Goal: Task Accomplishment & Management: Manage account settings

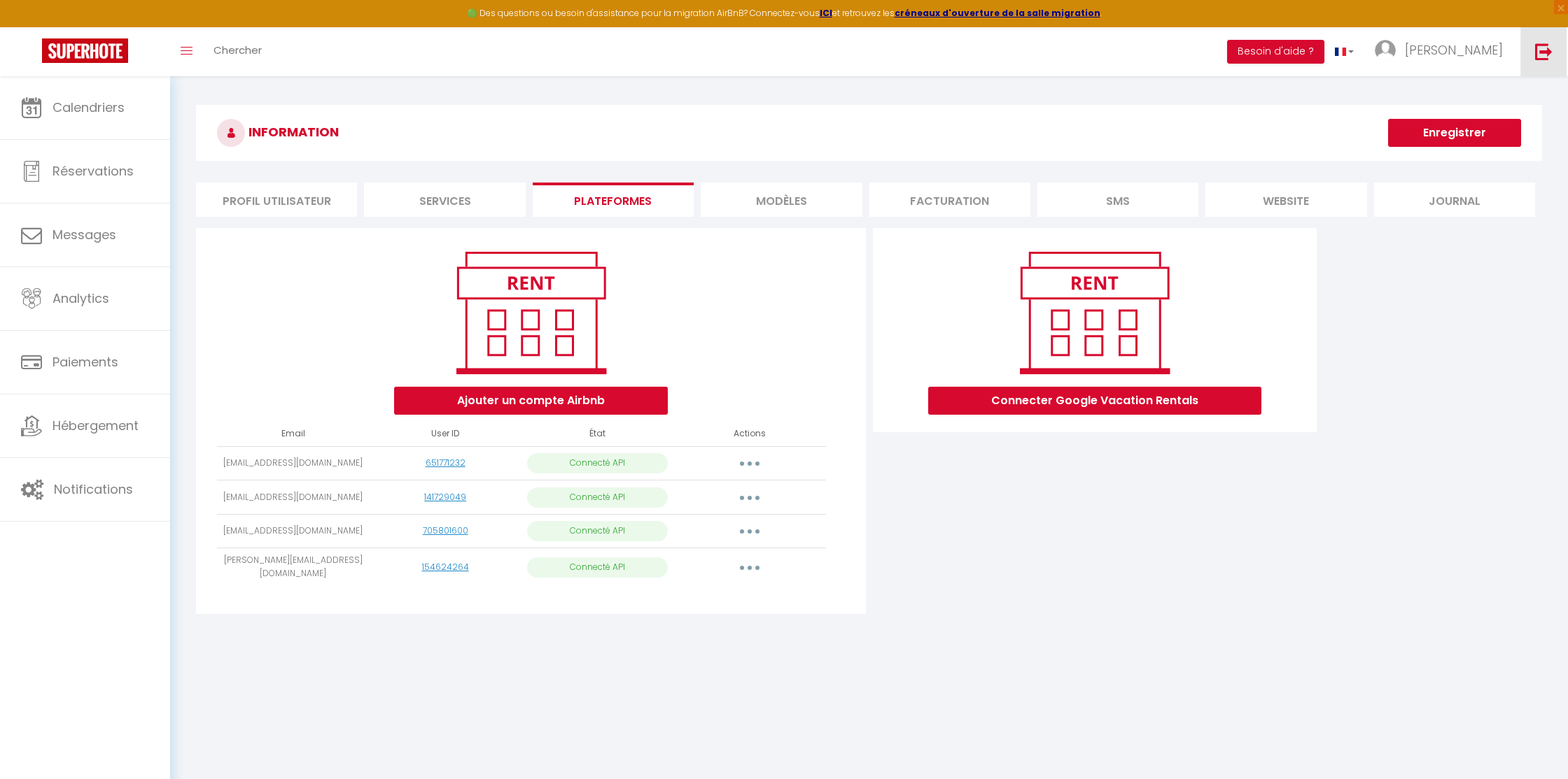
click at [1542, 53] on img at bounding box center [1543, 51] width 18 height 18
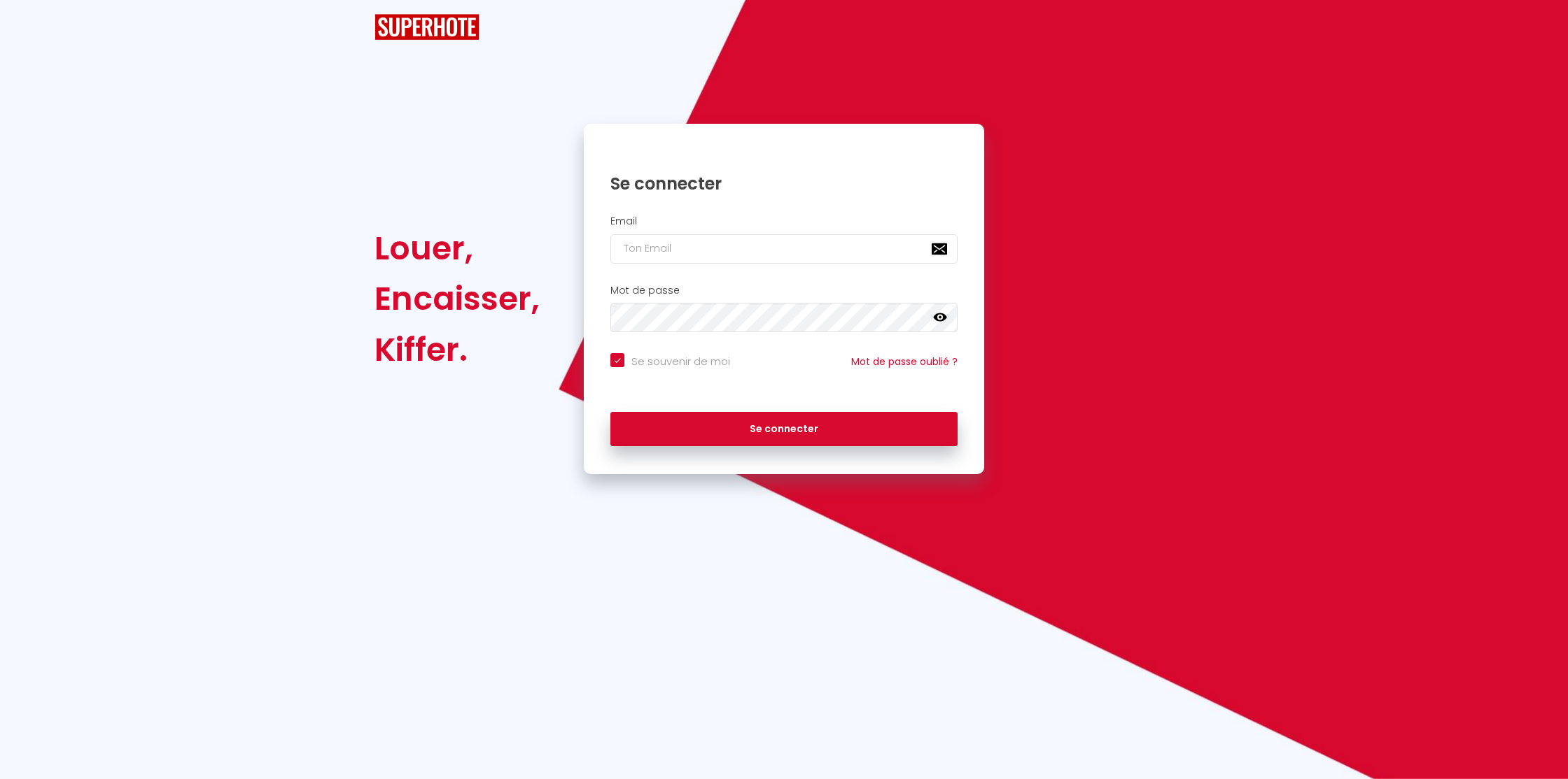
checkbox input "true"
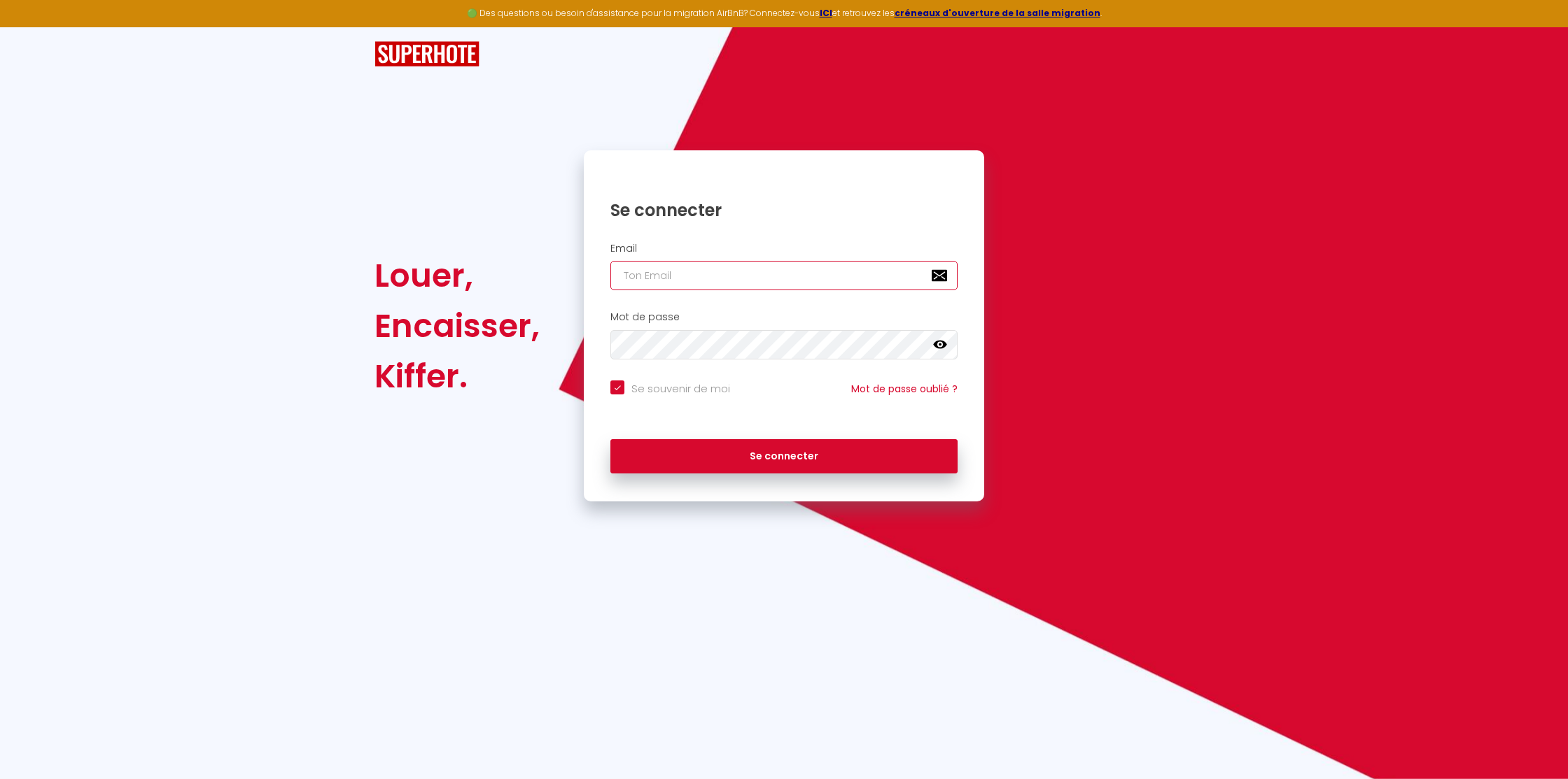
click at [825, 279] on input "email" at bounding box center [784, 276] width 347 height 30
paste input "superhost.tunisia@gmail.com"
type input "superhost.tunisia@gmail.com"
checkbox input "true"
type input "superhost.tunisia@gmail.com"
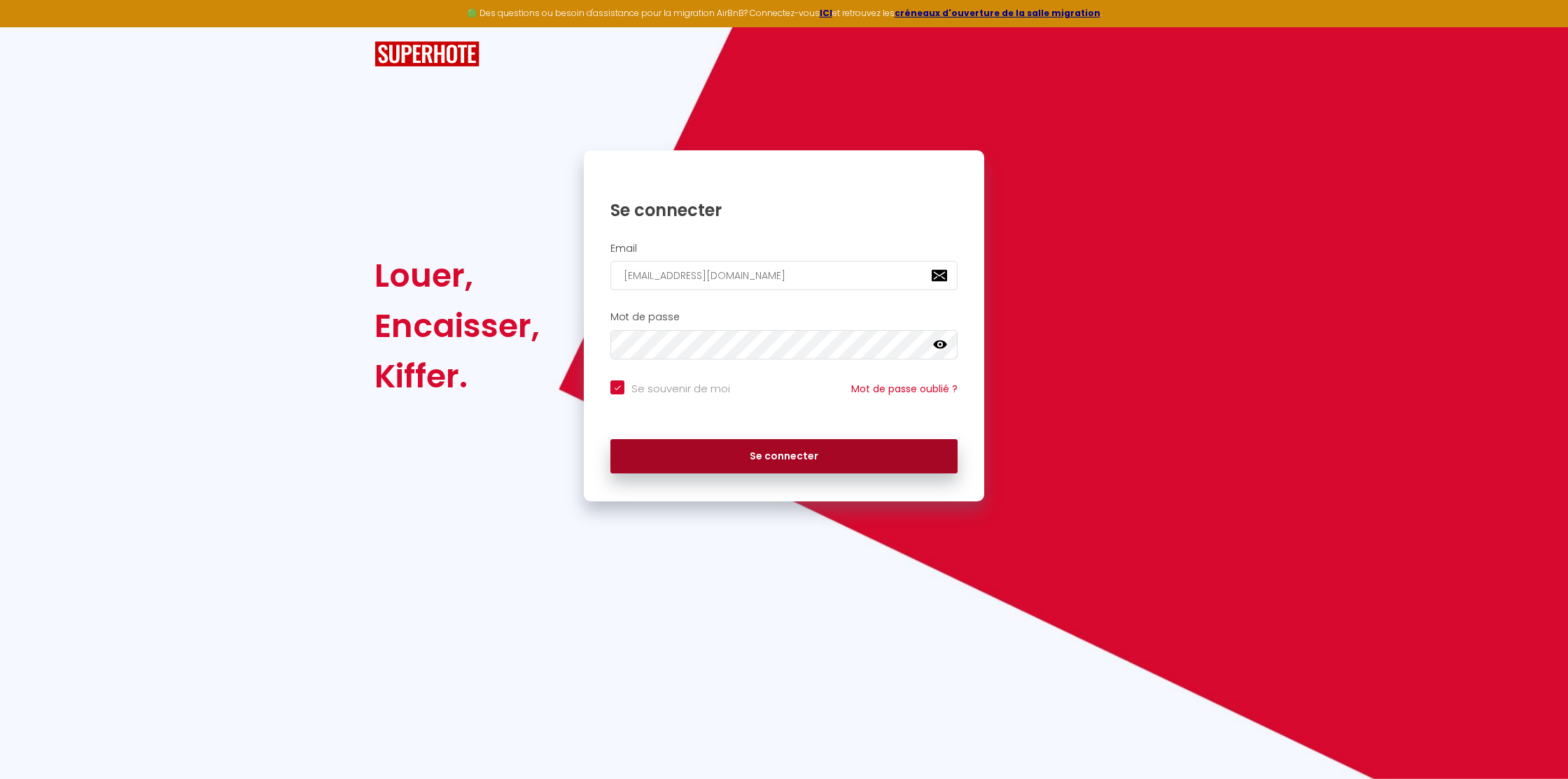
click at [753, 453] on button "Se connecter" at bounding box center [784, 457] width 347 height 35
checkbox input "true"
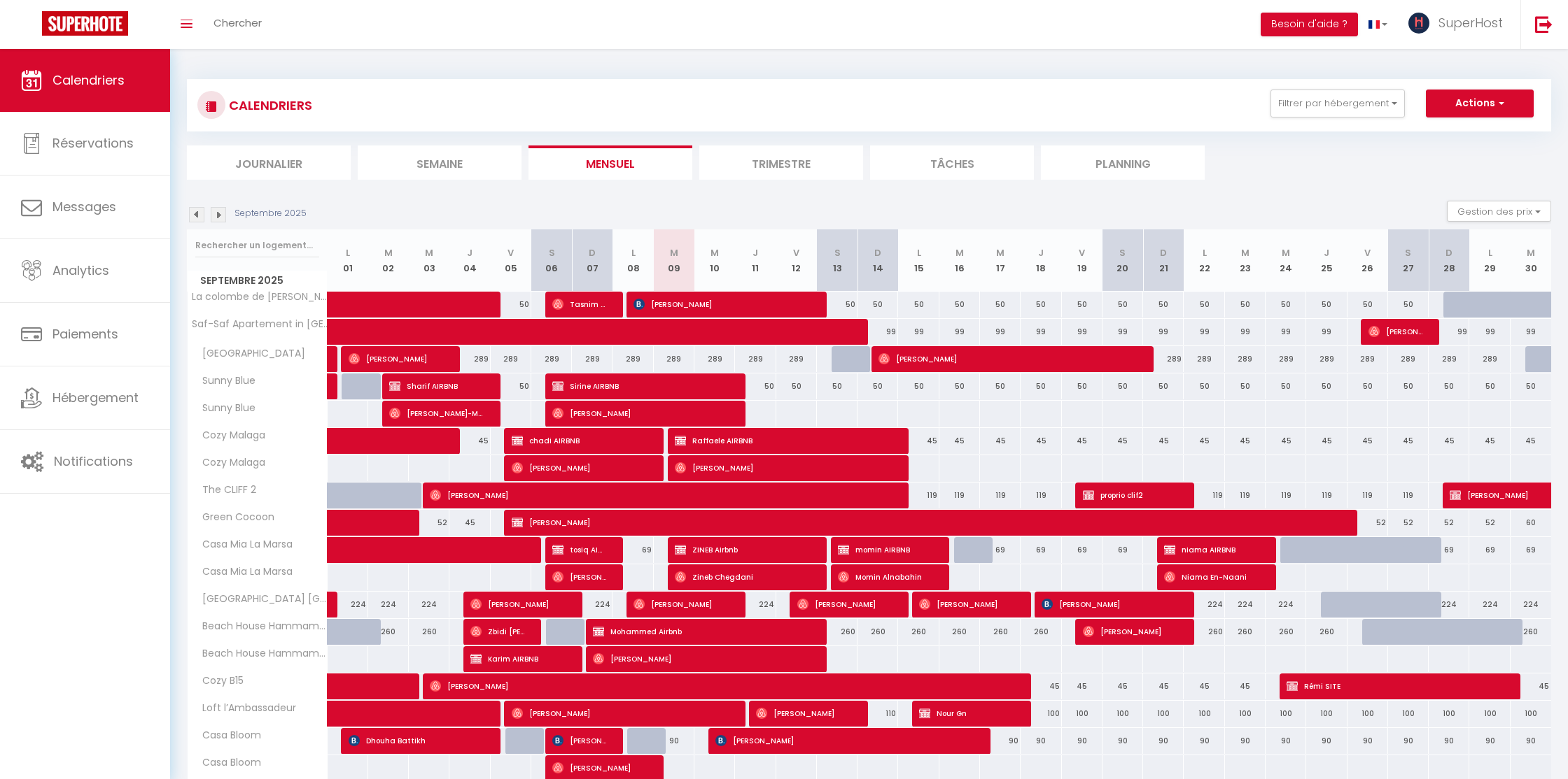
click at [1444, 30] on span "SuperHost" at bounding box center [1470, 23] width 64 height 18
click at [1448, 65] on link "Paramètres" at bounding box center [1464, 70] width 104 height 24
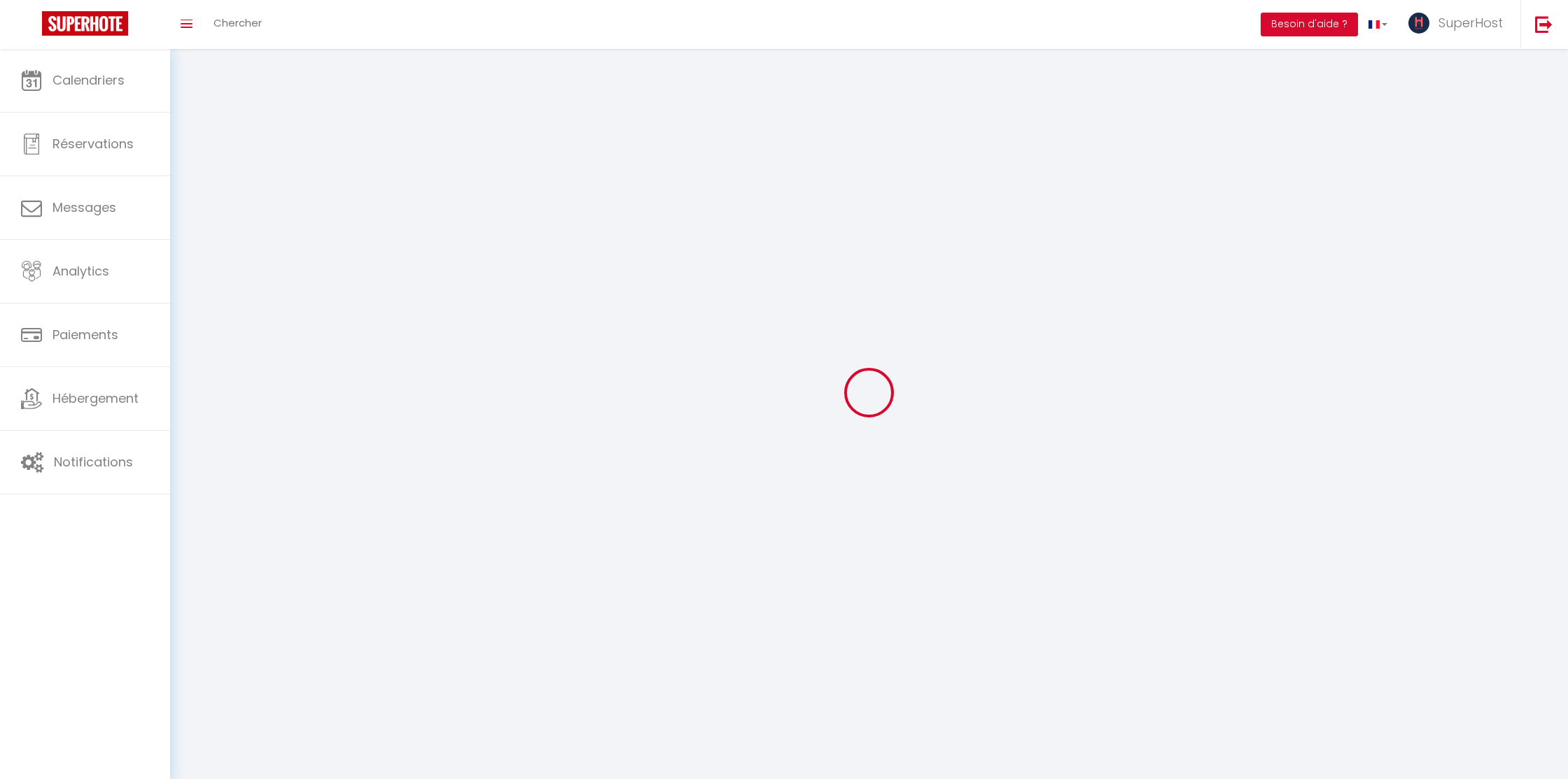
type input "SuperHost"
type input "Direction"
type input "+21696044454"
type input "5 rue des jasmins"
type input "2046"
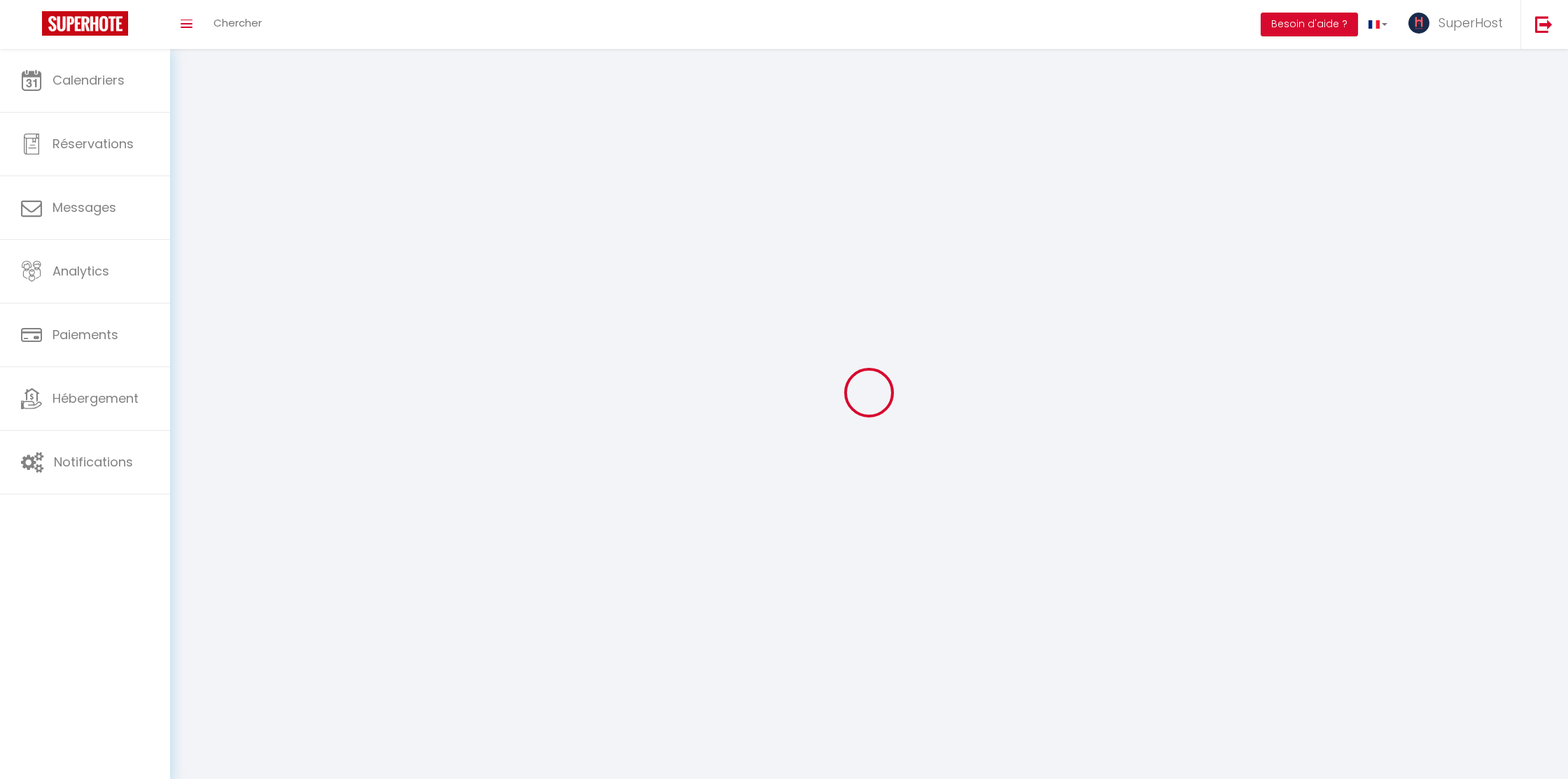
type input "jardins de carthage"
type input "ioIENwYHTWNpl4gaXBzzmPRQF"
type input "YmvFe42vi0cogNsnEt82q4FIp"
select select "219"
select select "28"
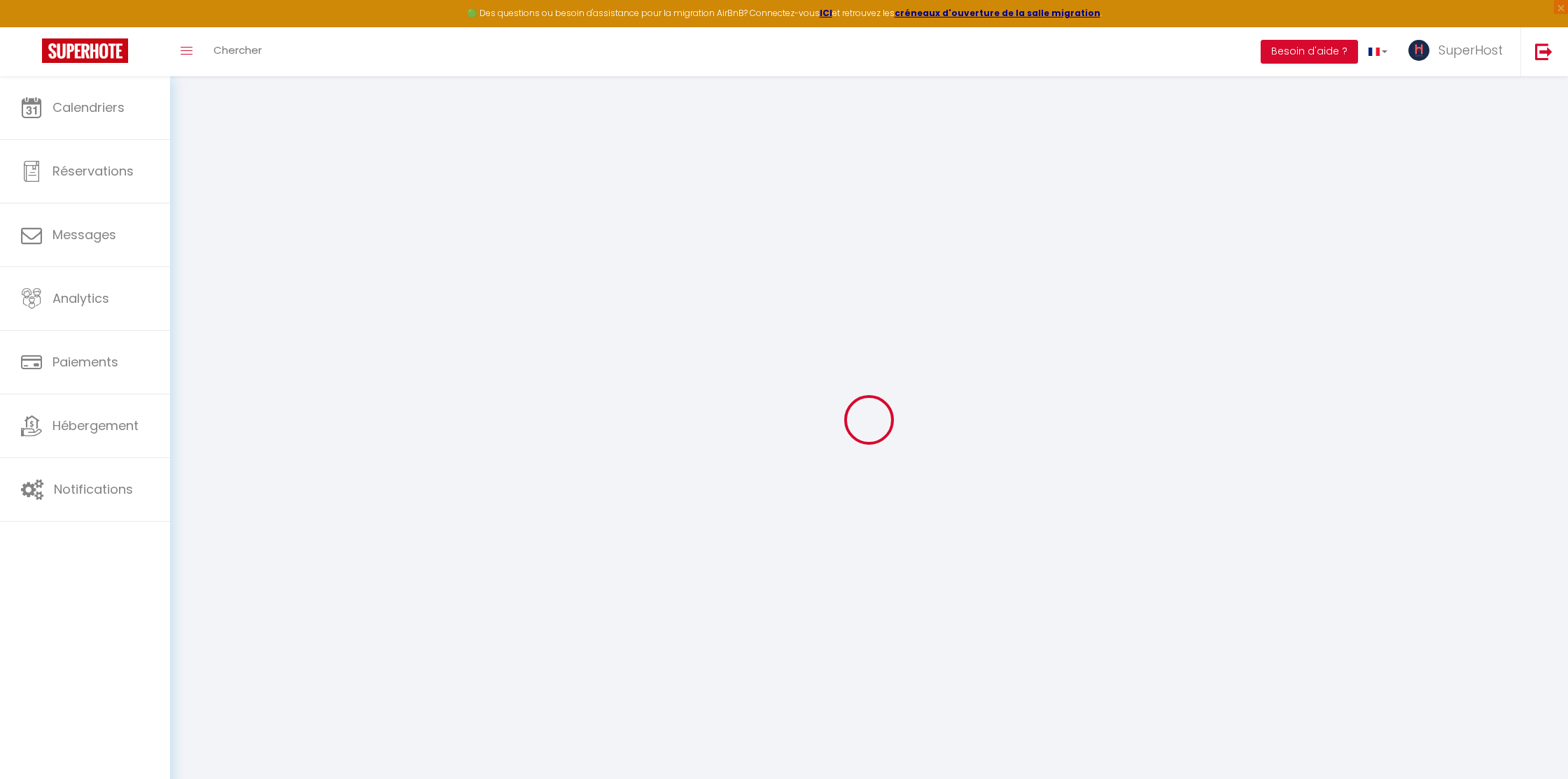
type input "ioIENwYHTWNpl4gaXBzzmPRQF"
type input "YmvFe42vi0cogNsnEt82q4FIp"
type input "https://app.superhote.com/#/get-available-rentals/YmvFe42vi0cogNsnEt82q4FIp"
select select "fr"
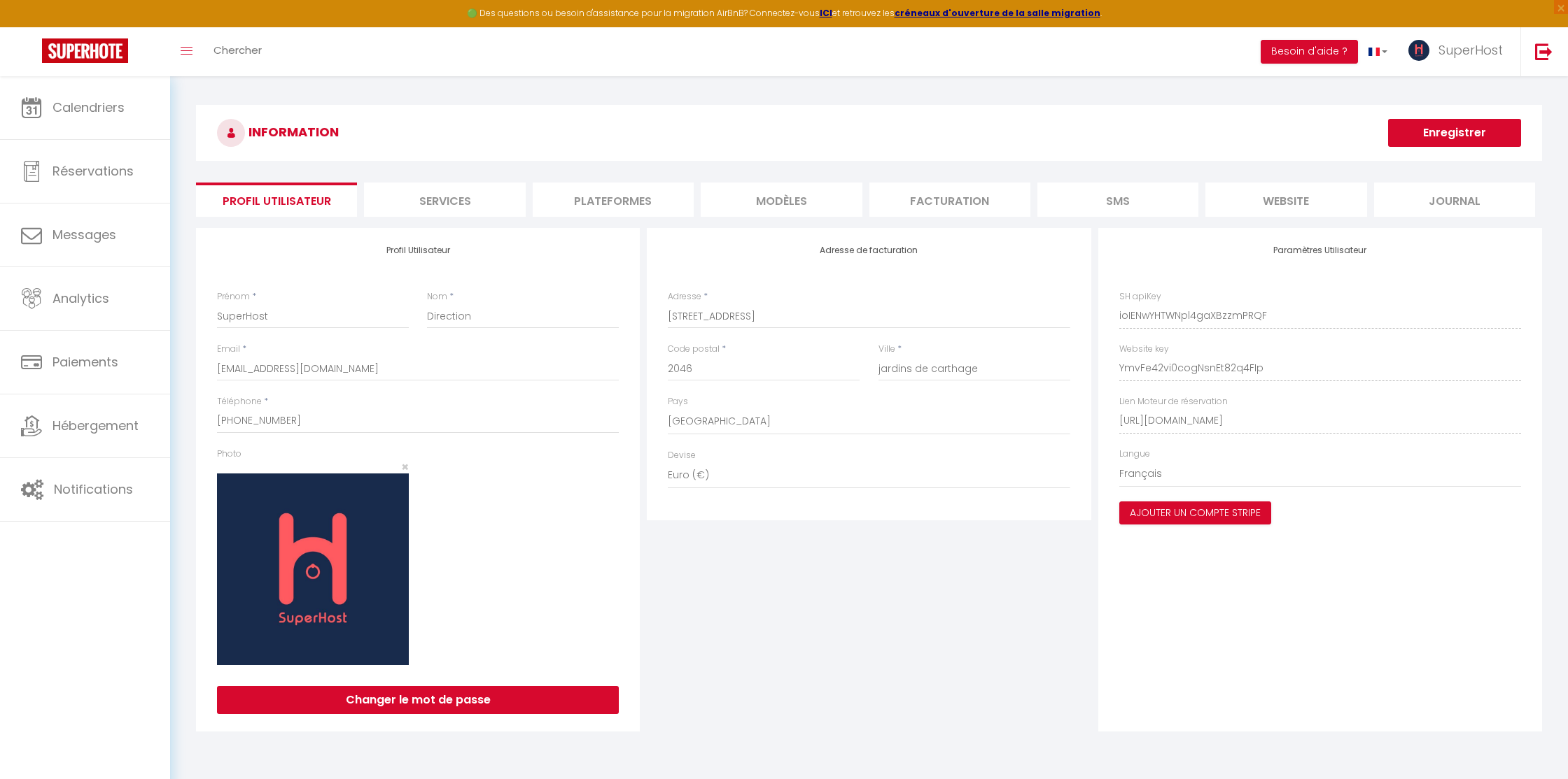
click at [635, 191] on li "Plateformes" at bounding box center [613, 199] width 161 height 34
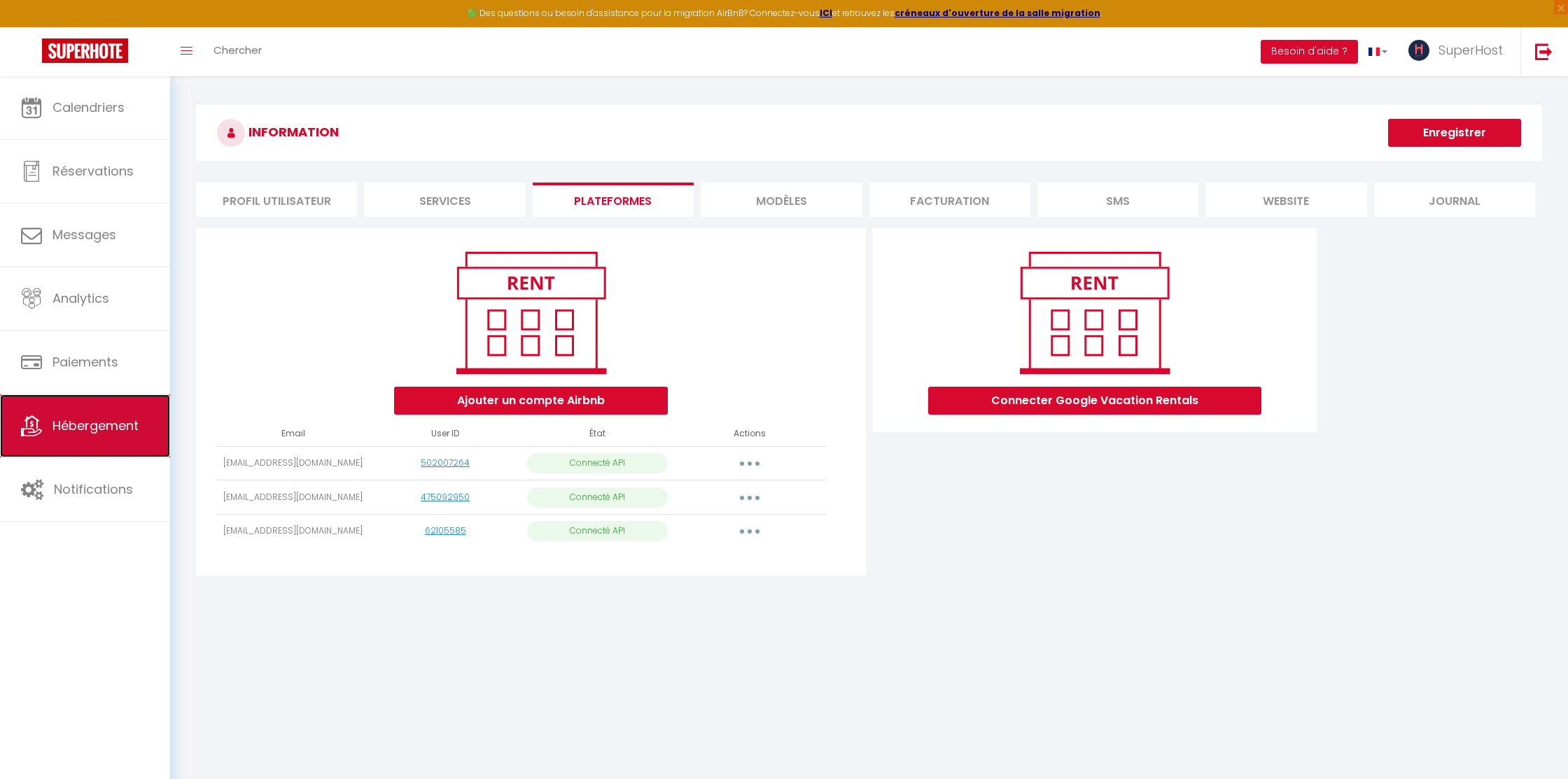
click at [115, 426] on span "Hébergement" at bounding box center [96, 425] width 86 height 18
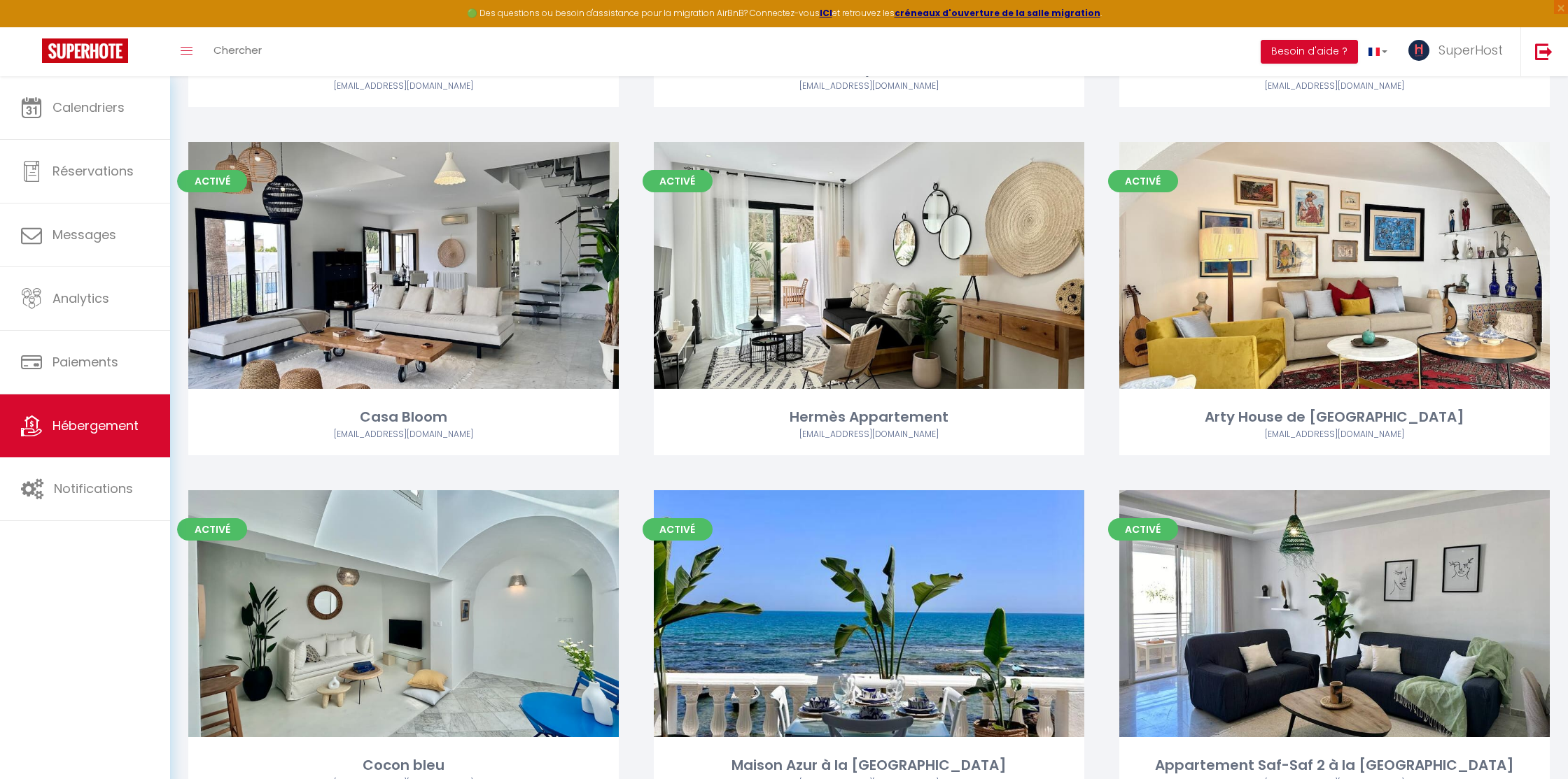
scroll to position [1395, 0]
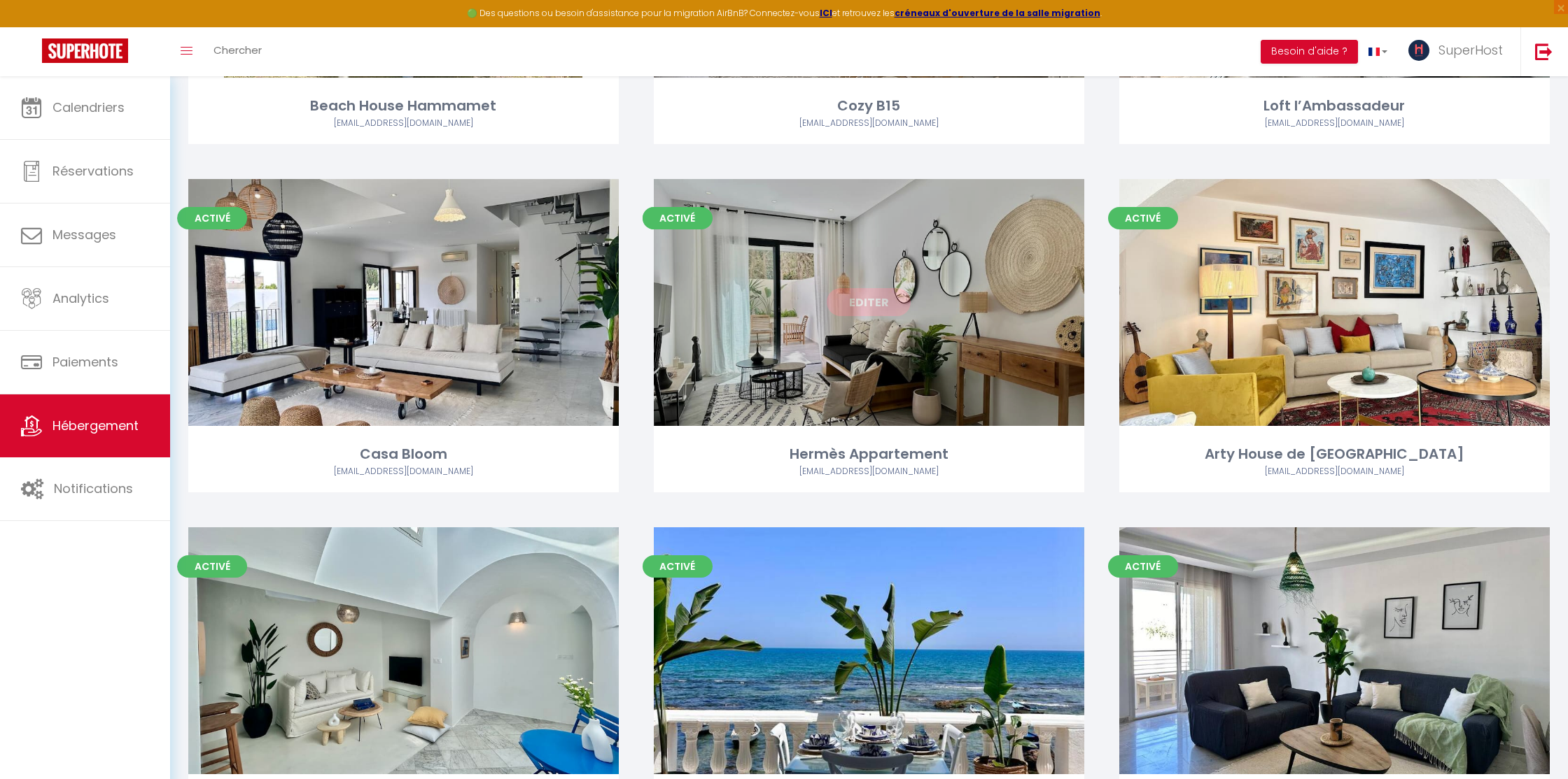
click at [849, 306] on link "Editer" at bounding box center [868, 303] width 84 height 28
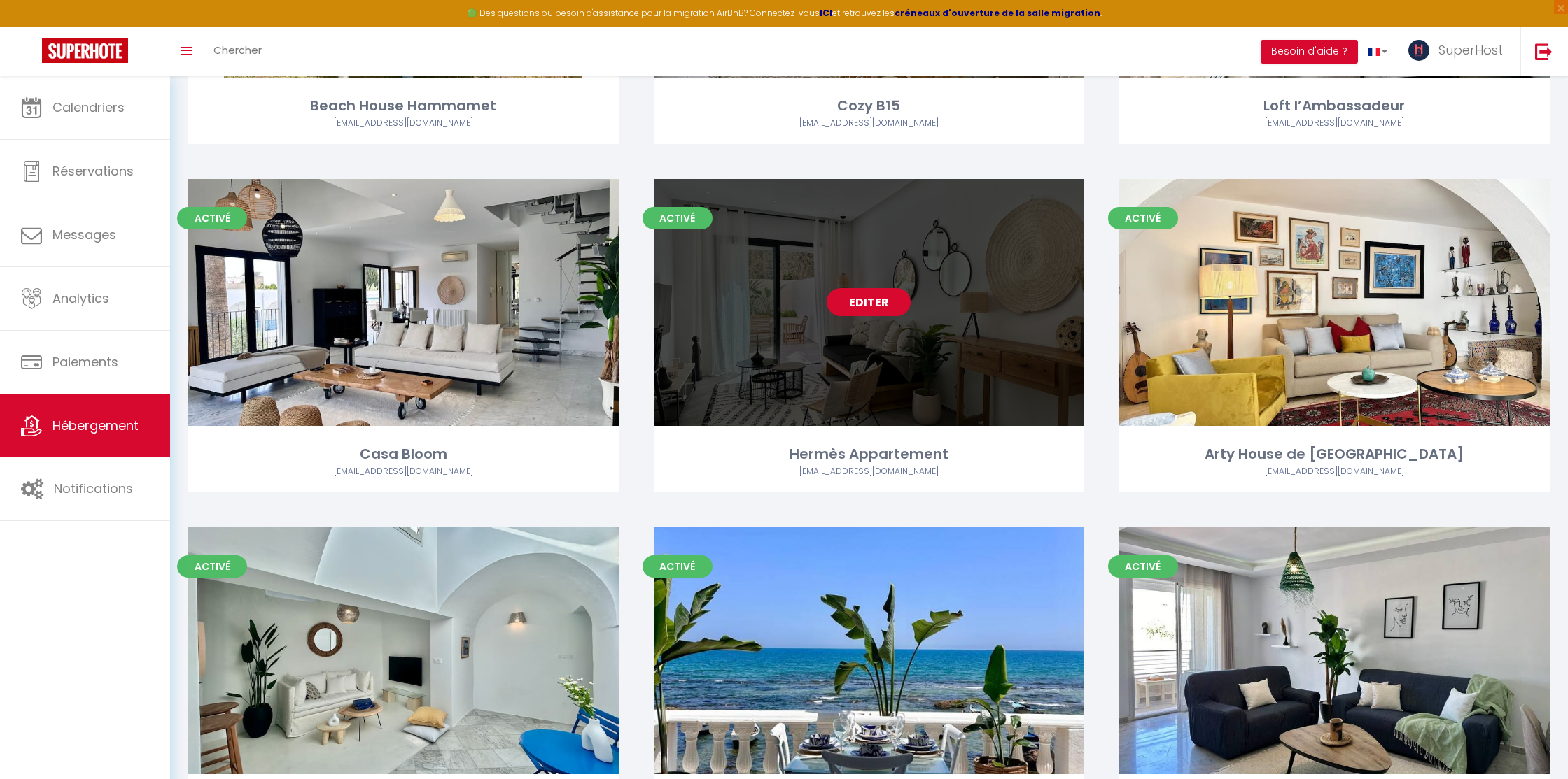
click at [849, 306] on link "Editer" at bounding box center [868, 303] width 84 height 28
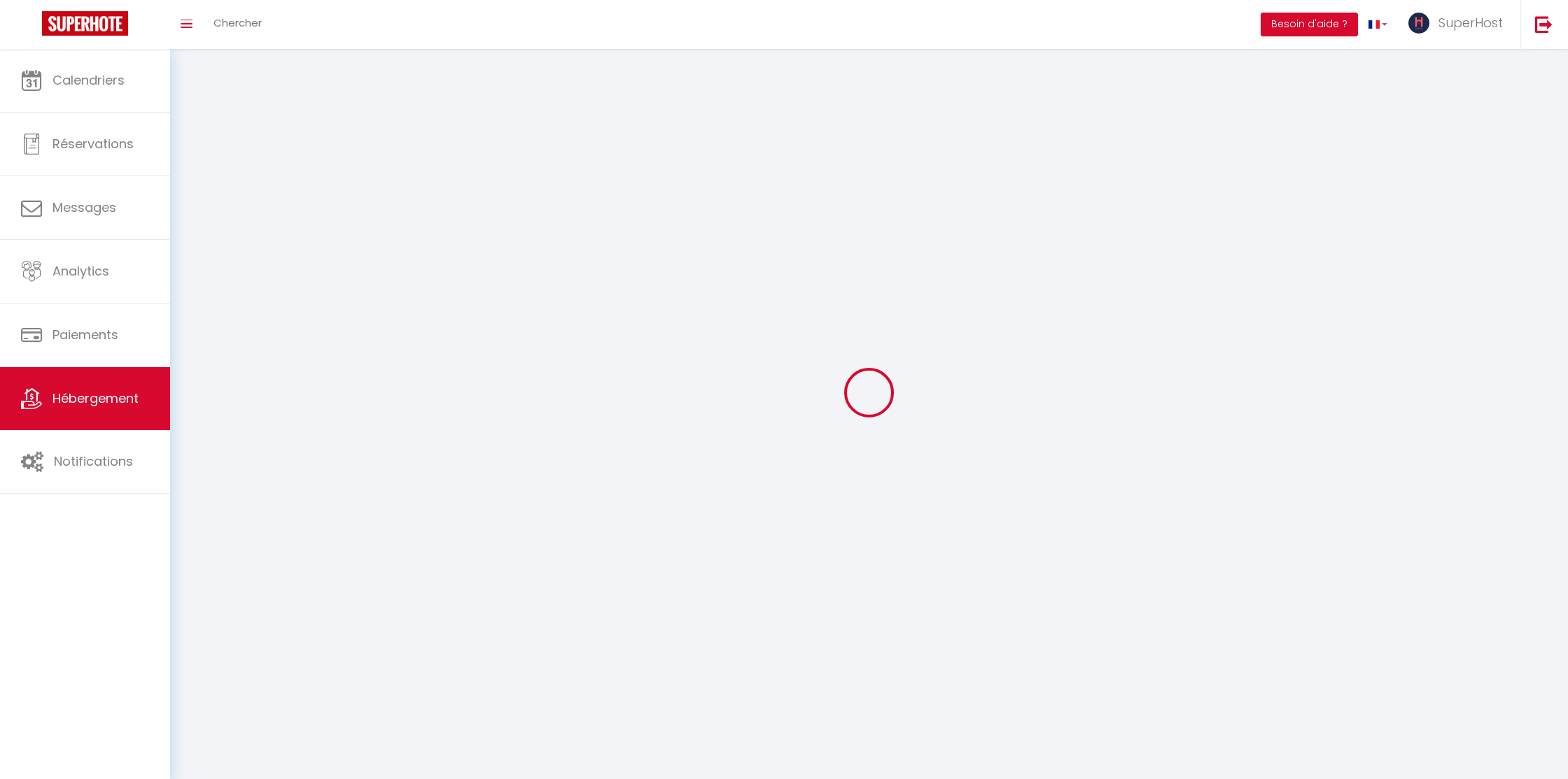
select select "1"
select select "28"
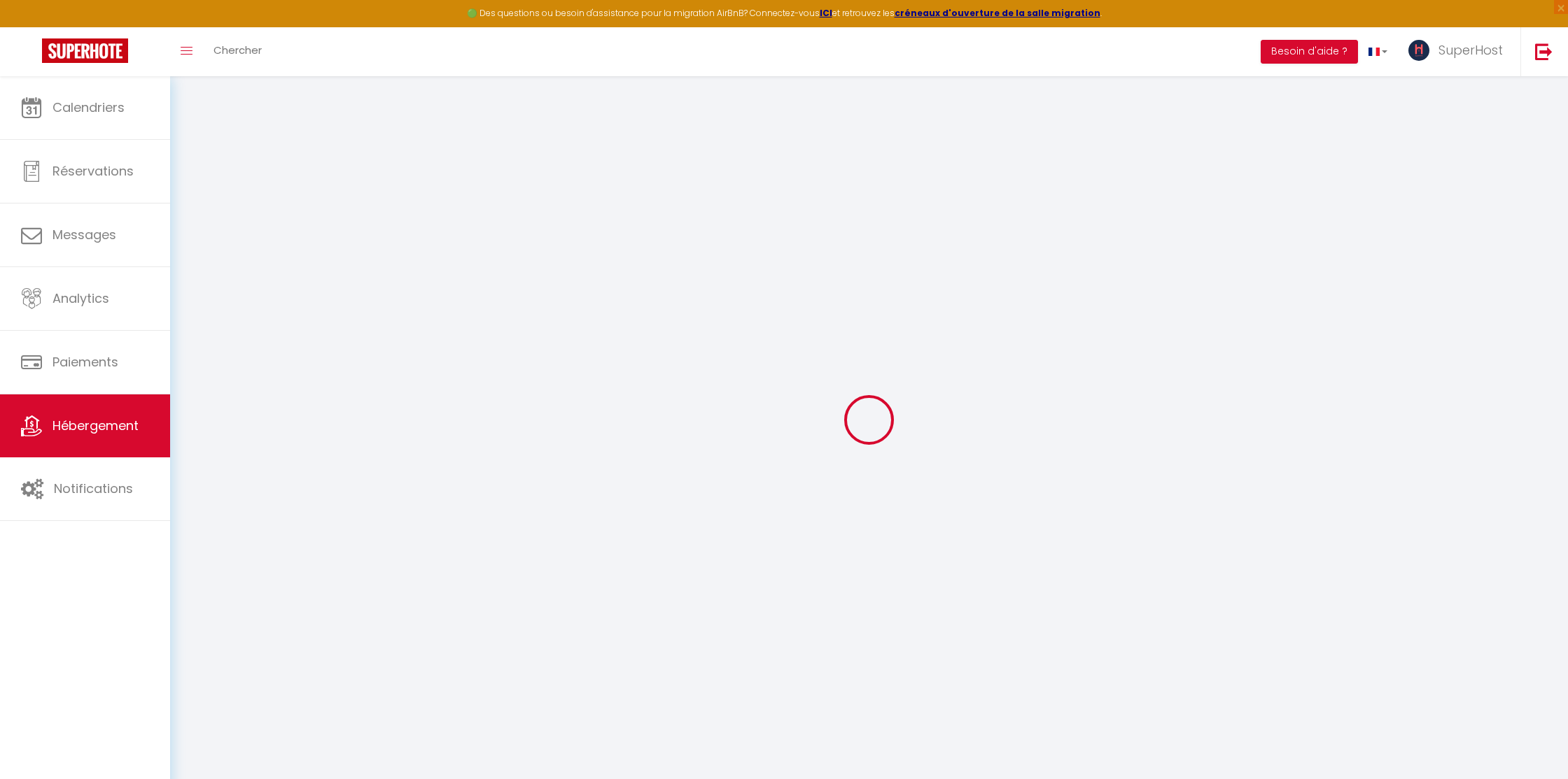
select select
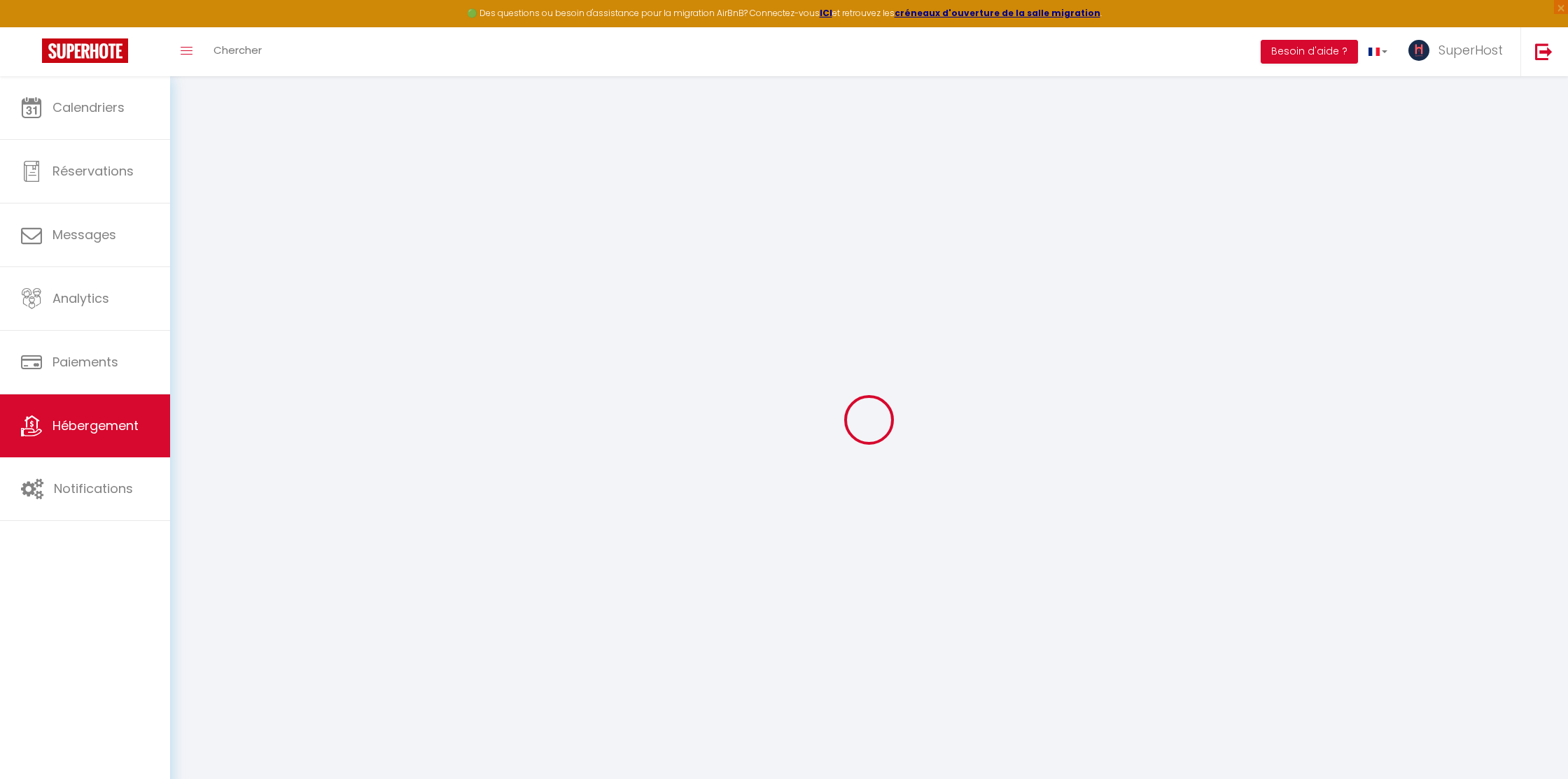
select select
checkbox input "false"
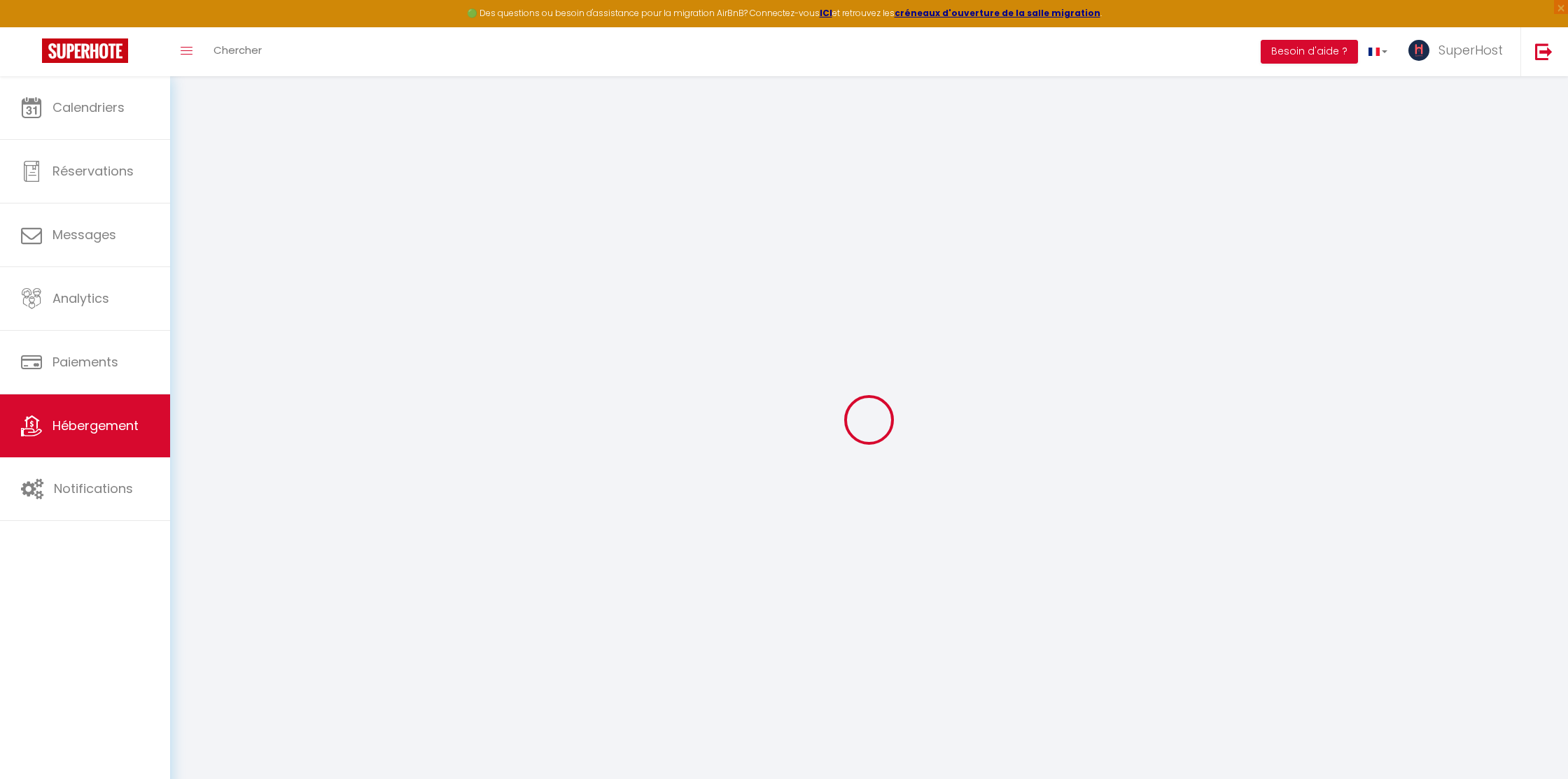
select select
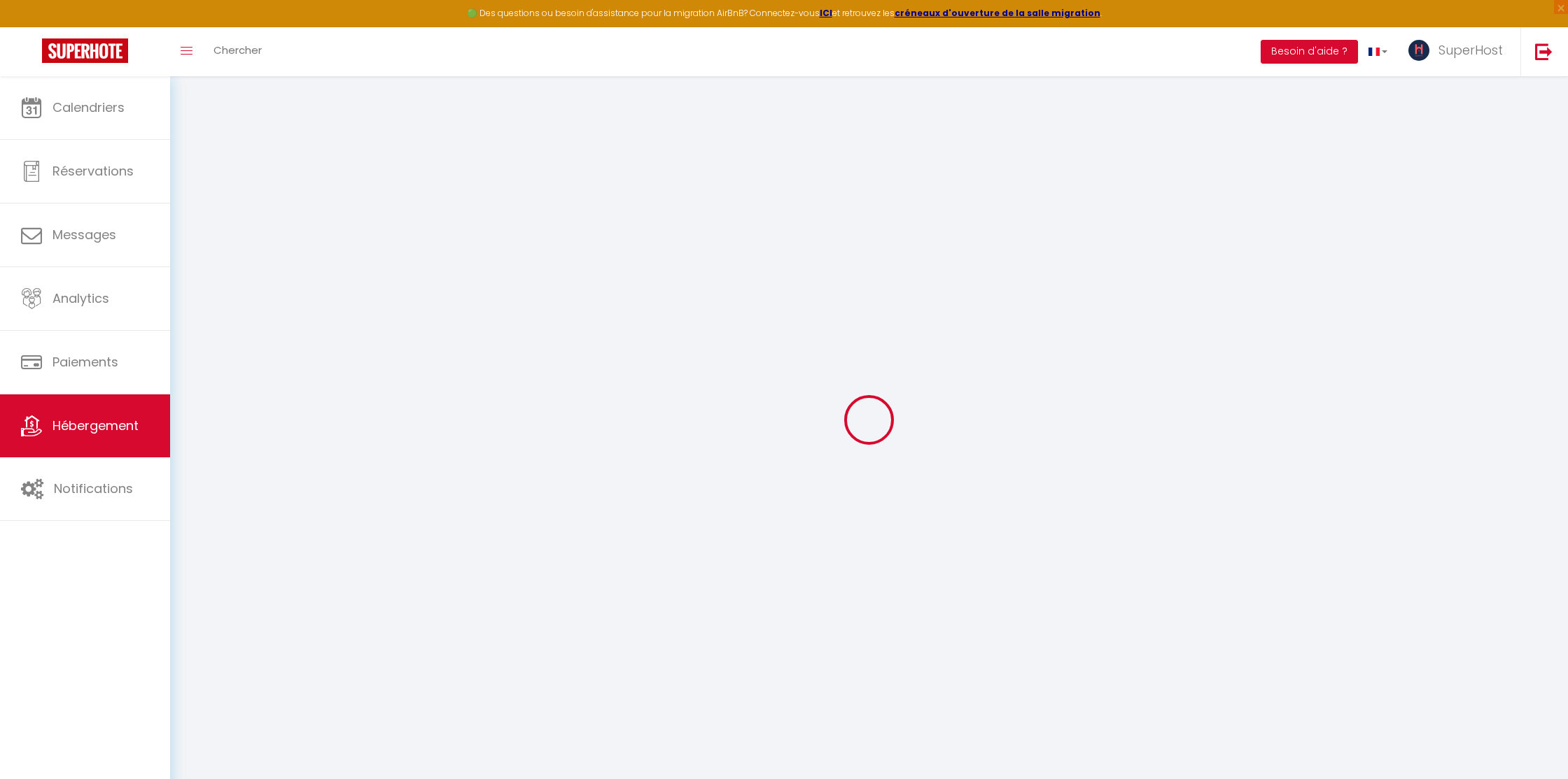
select select
checkbox input "false"
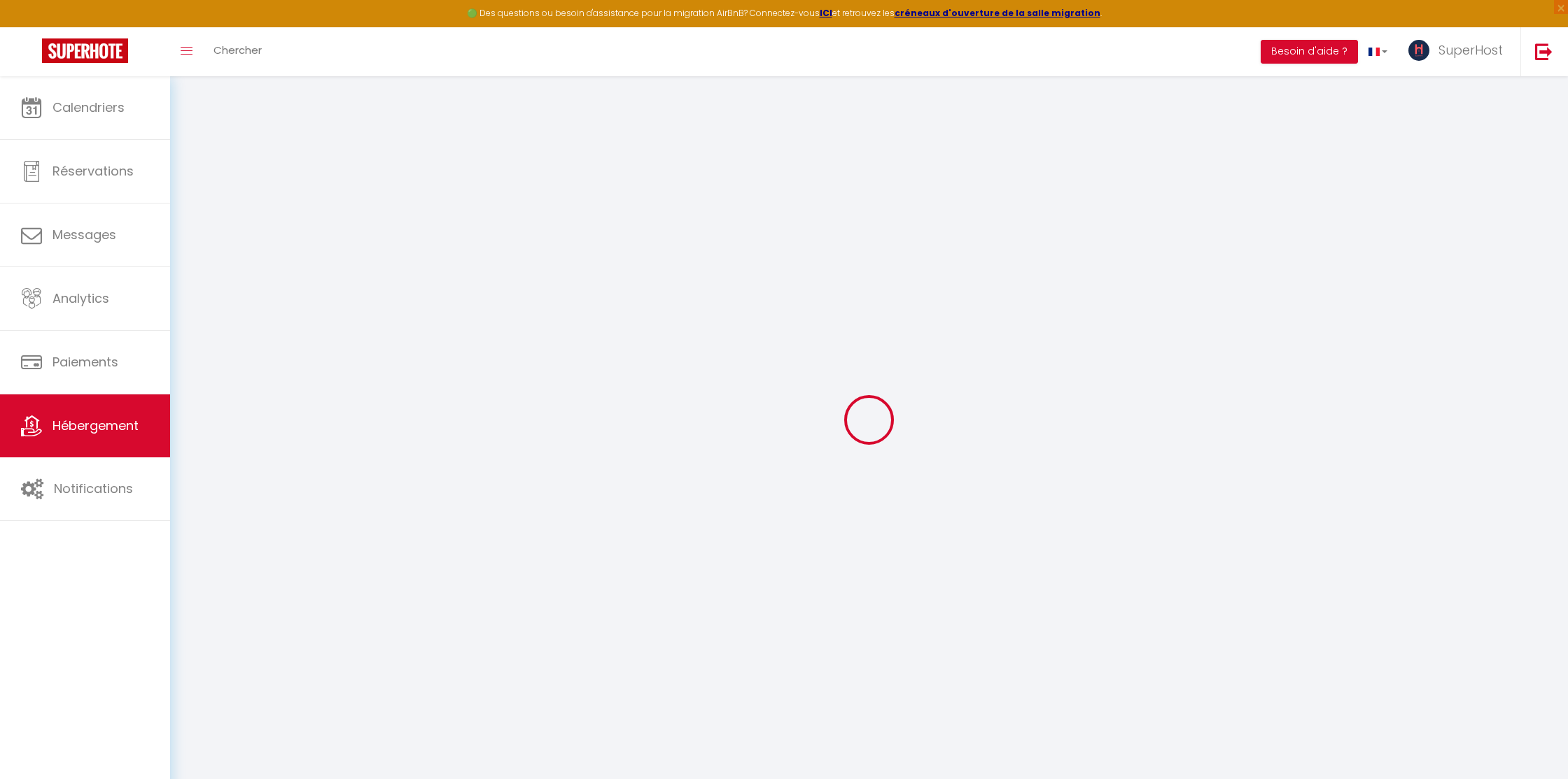
checkbox input "false"
select select
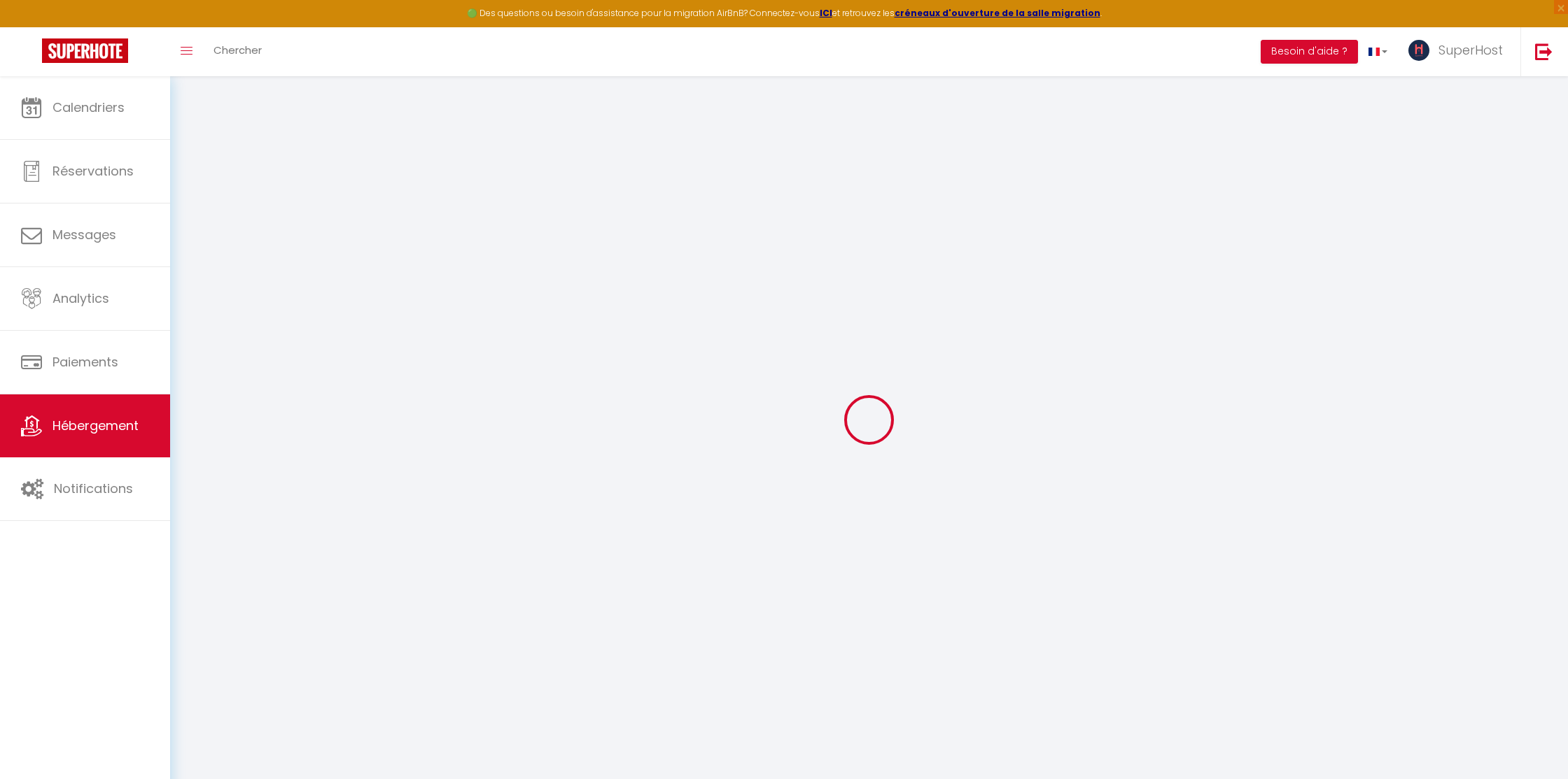
select select
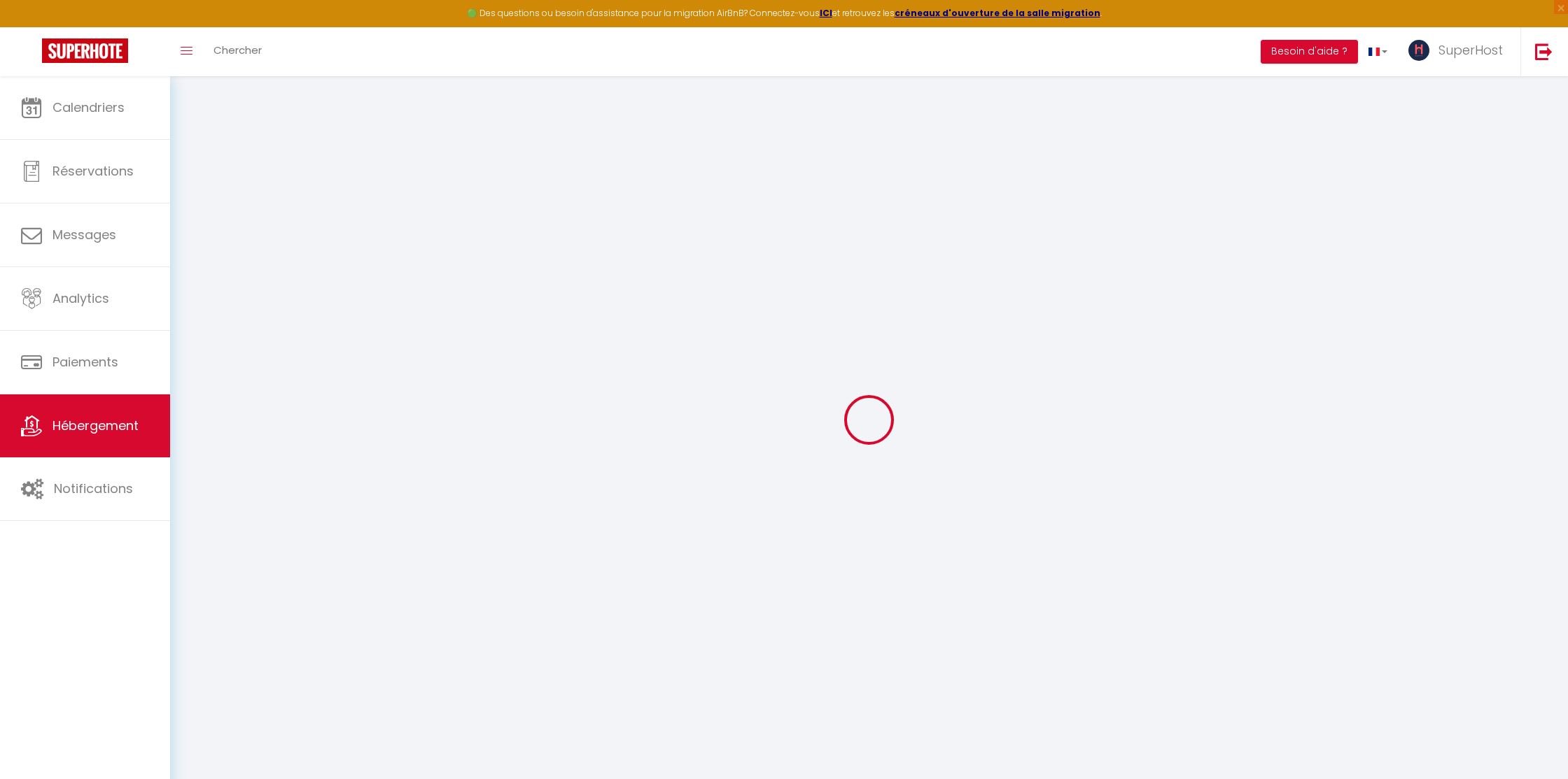
checkbox input "false"
select select
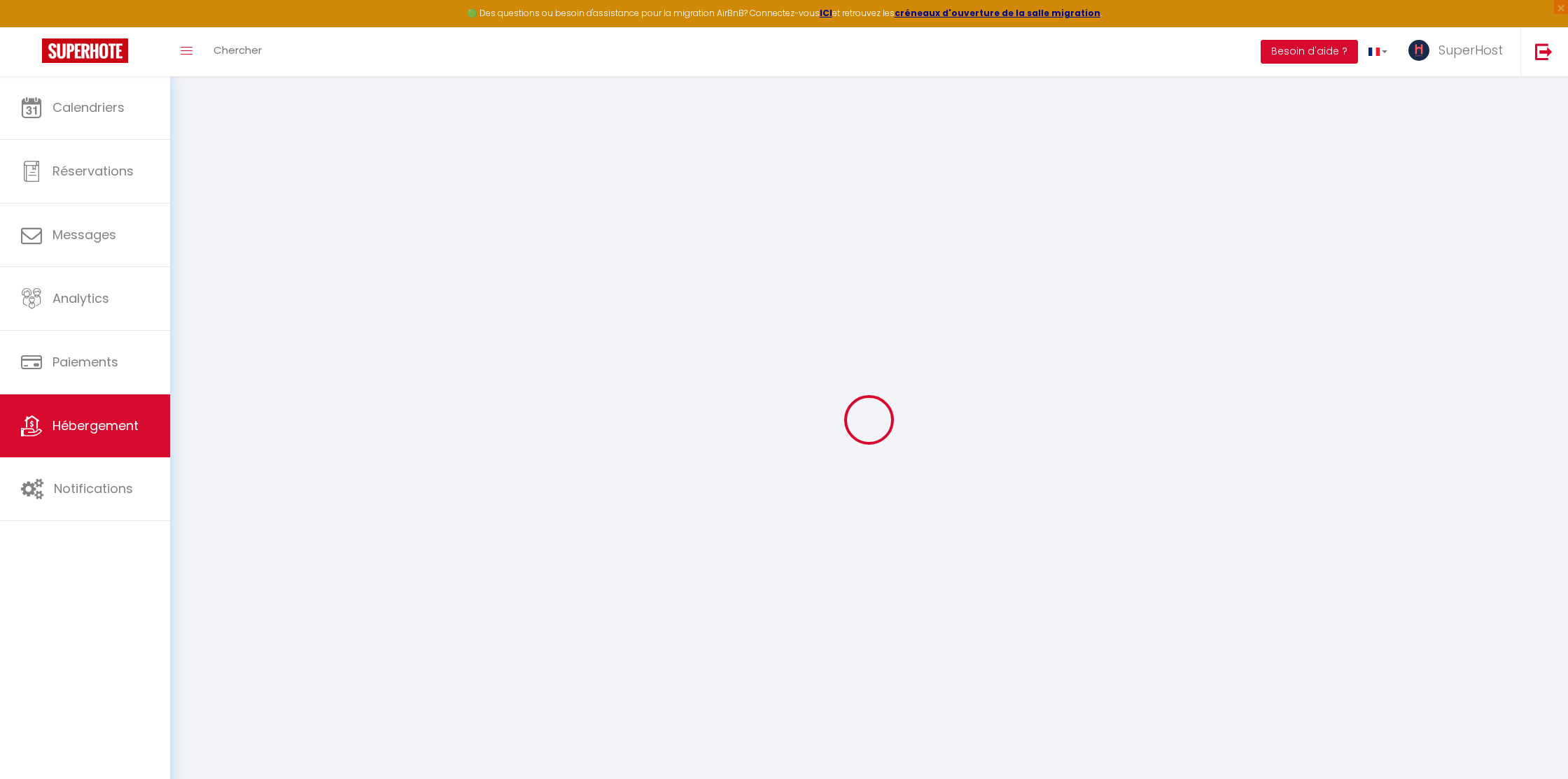
select select
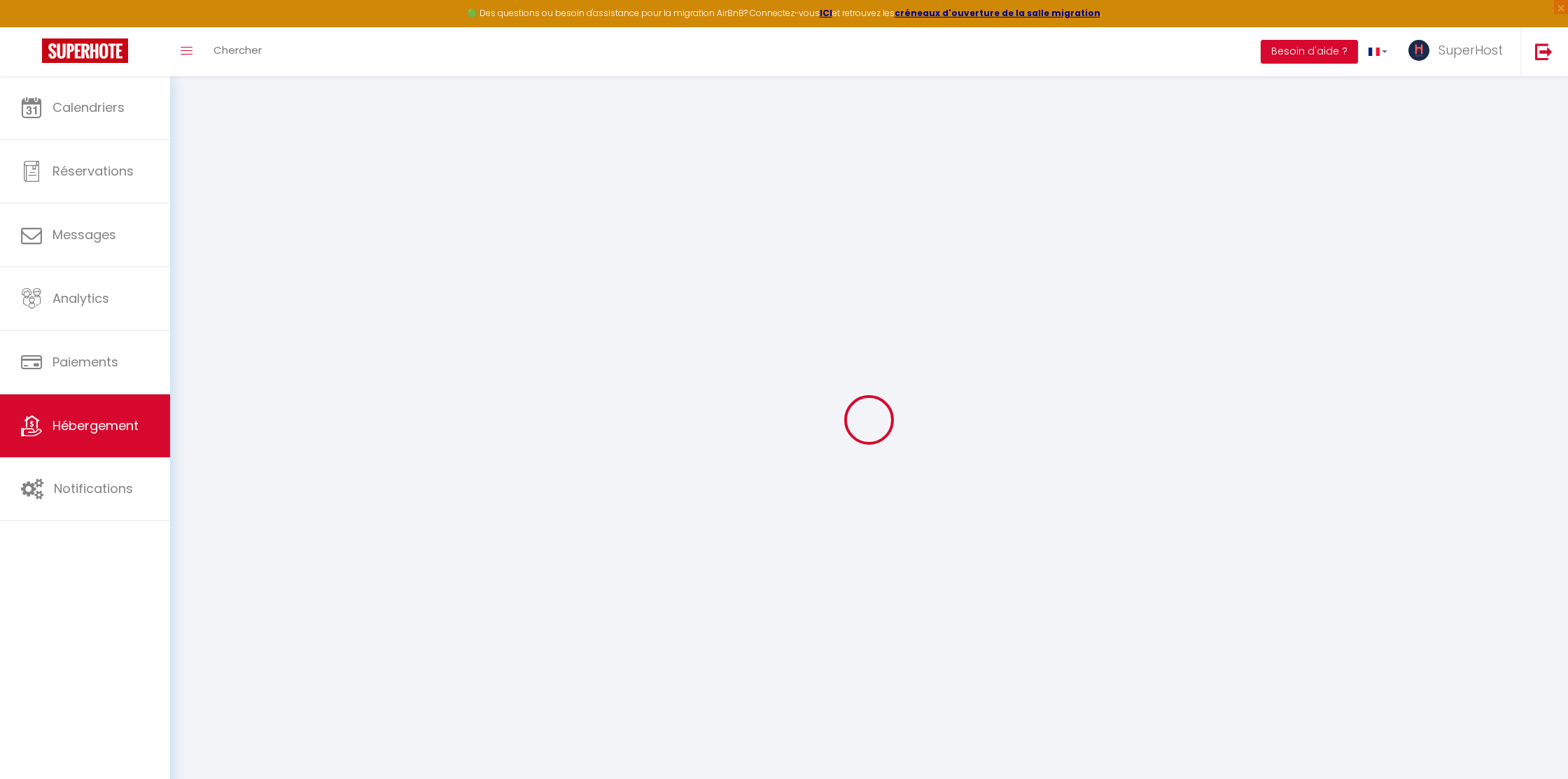
select select
checkbox input "false"
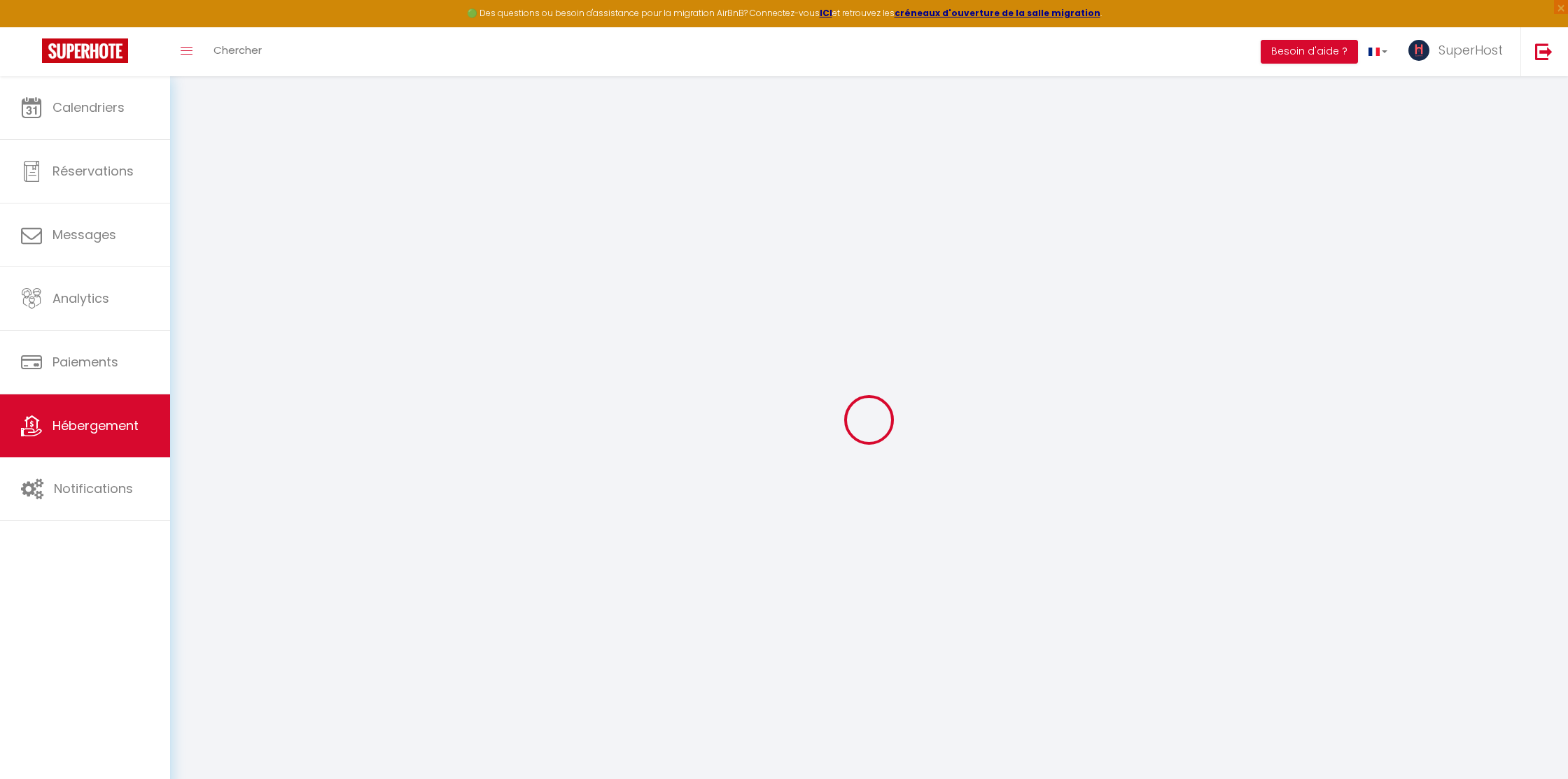
checkbox input "false"
select select
type input "Hermès Appartement"
type input "SuperHost"
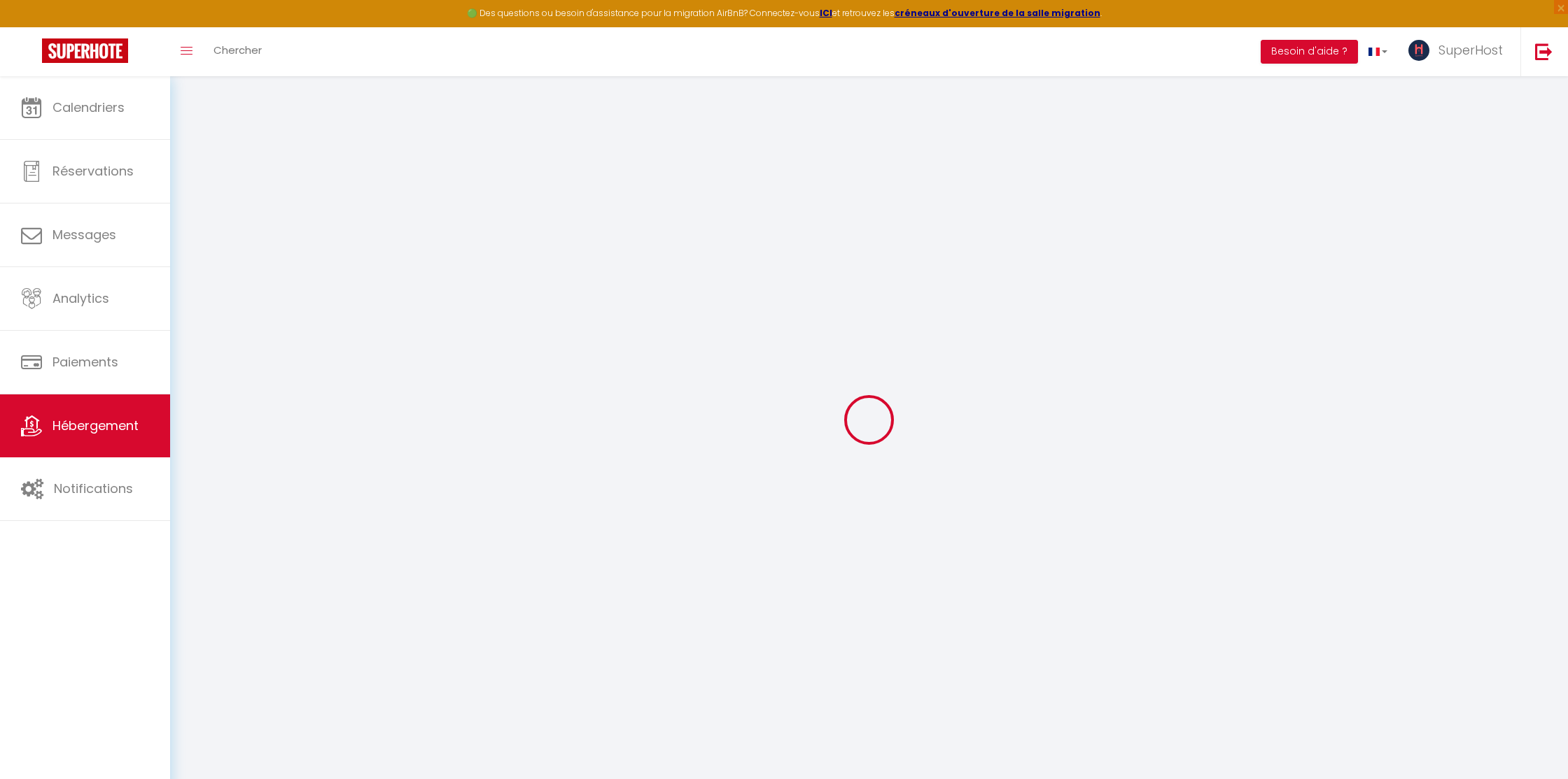
select select "2"
type input "75"
type input "25"
select select
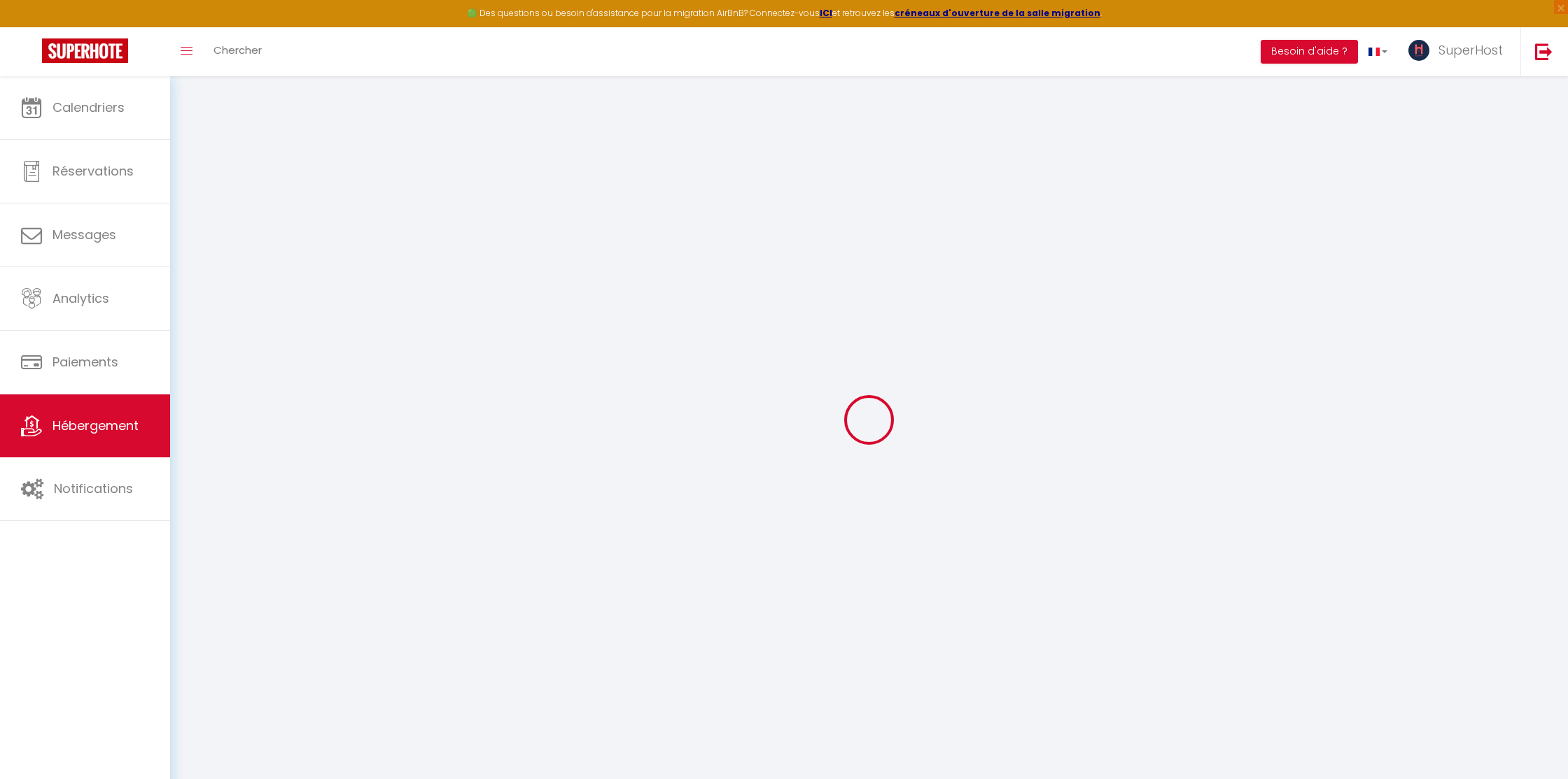
select select
type input "2, 1053 Avenue du Yen"
type input "1053"
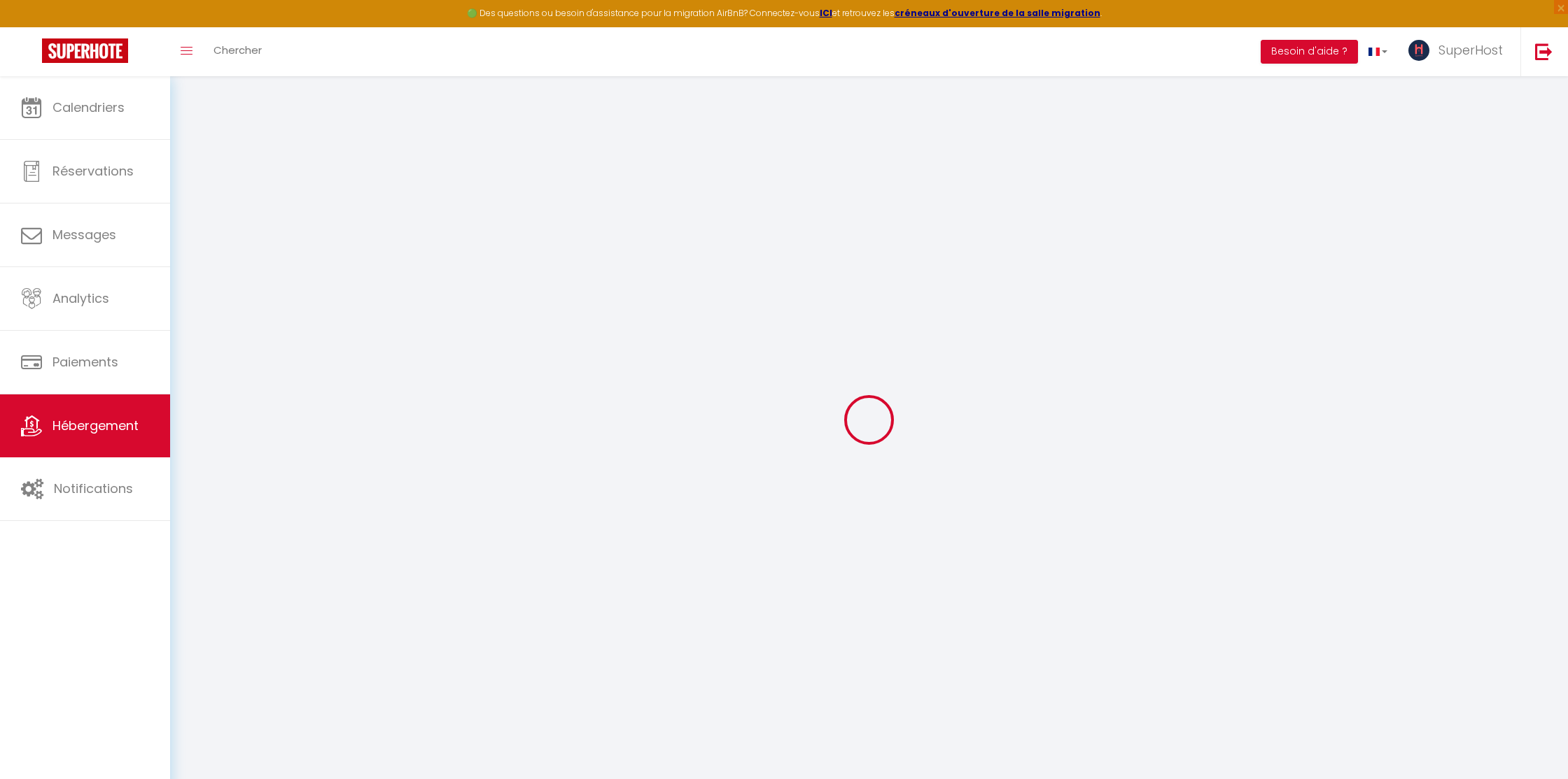
type input "La Goulette"
select select "219"
type input "superhost.tunisia@gmail.com"
select select
checkbox input "false"
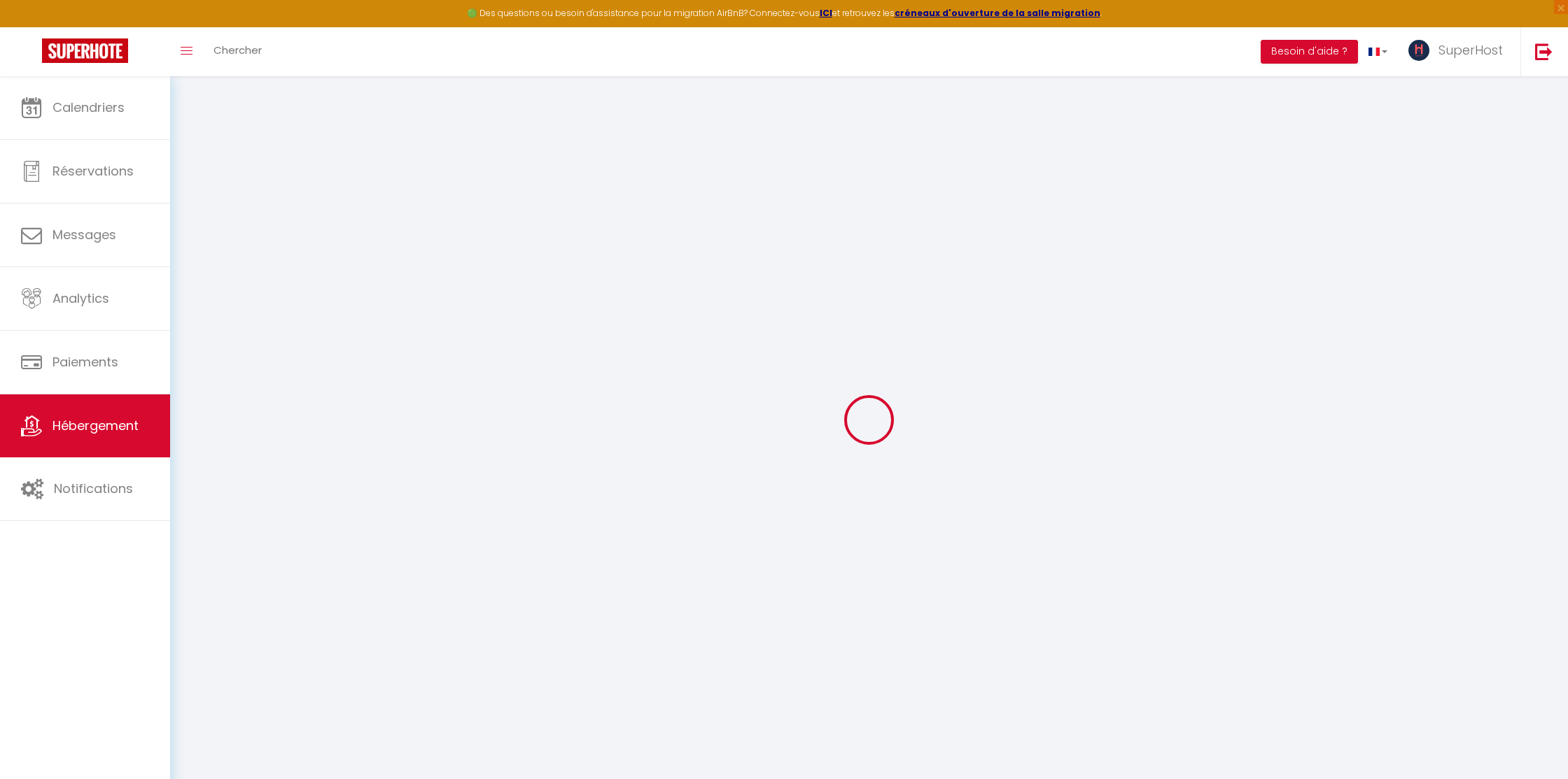
checkbox input "false"
type input "0"
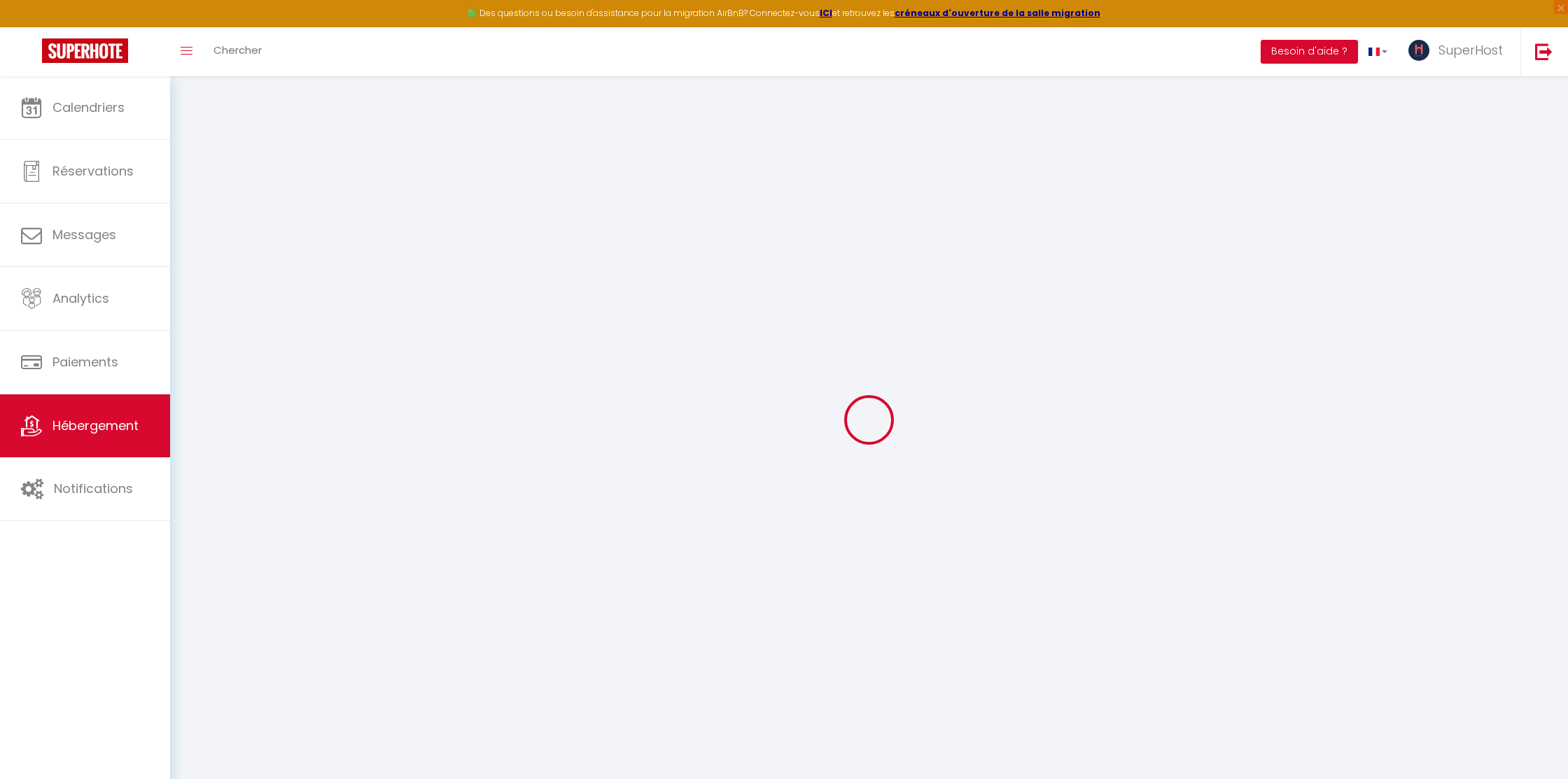
type input "0"
select select
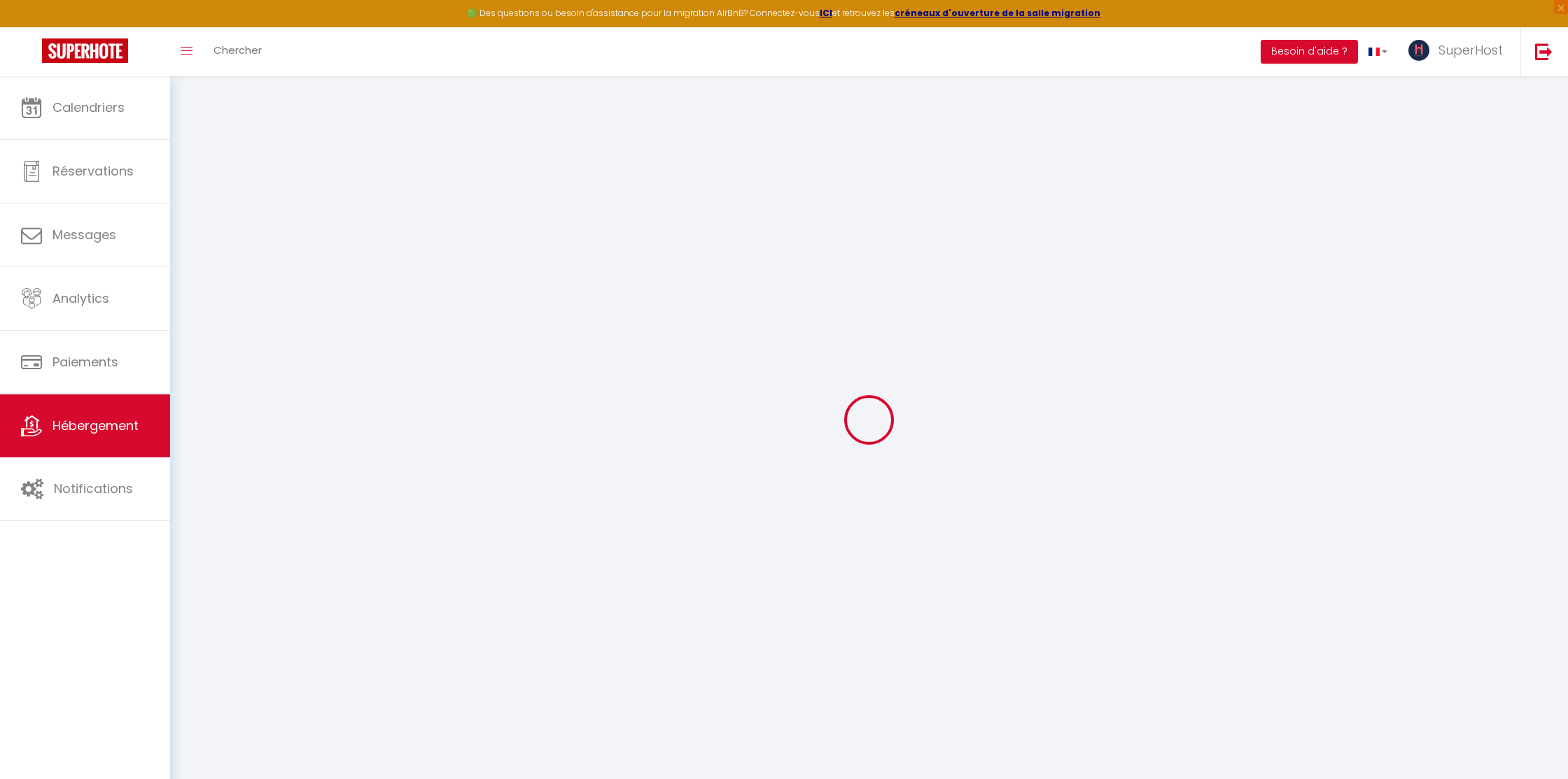
select select
checkbox input "false"
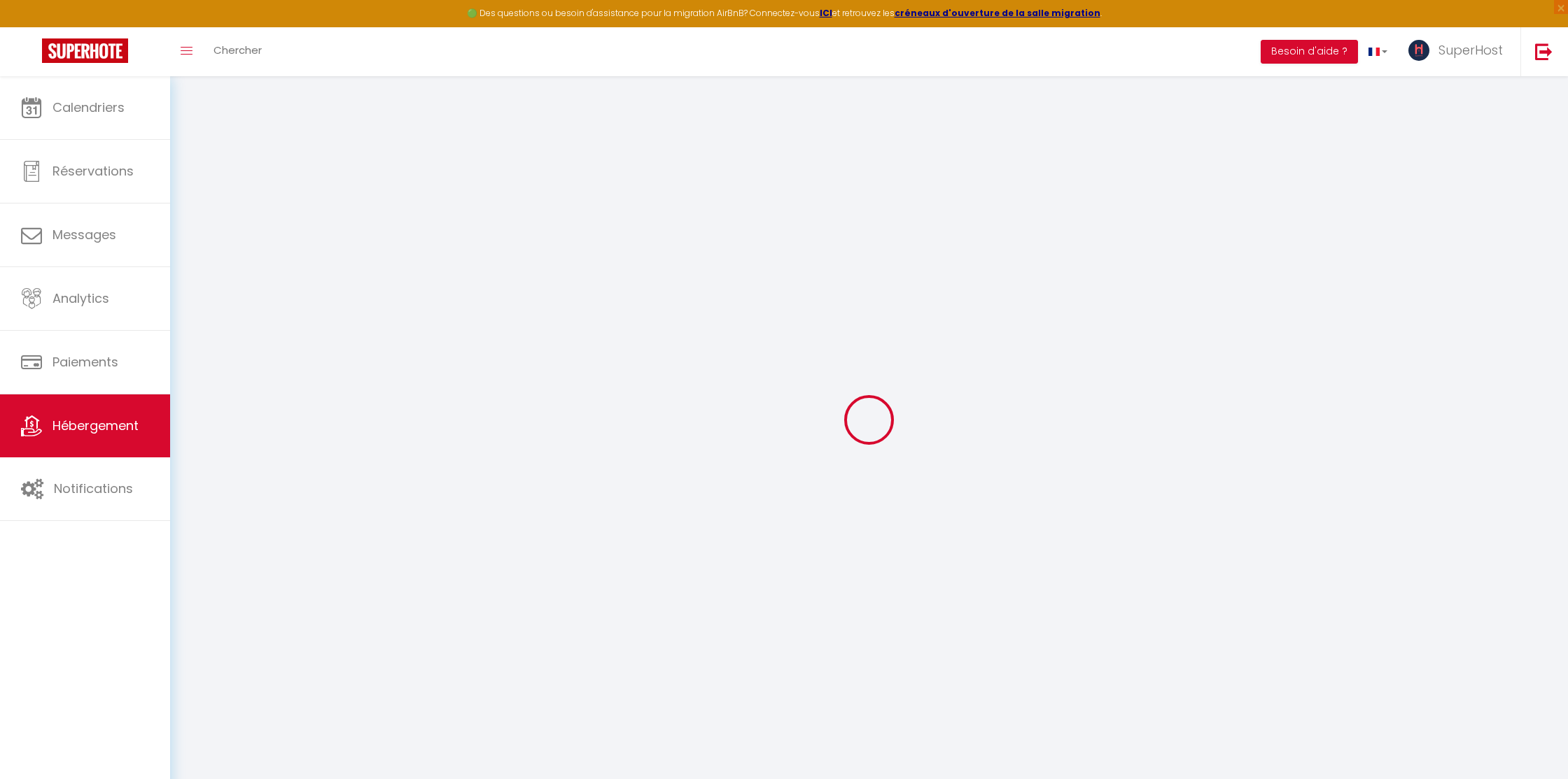
checkbox input "false"
select select
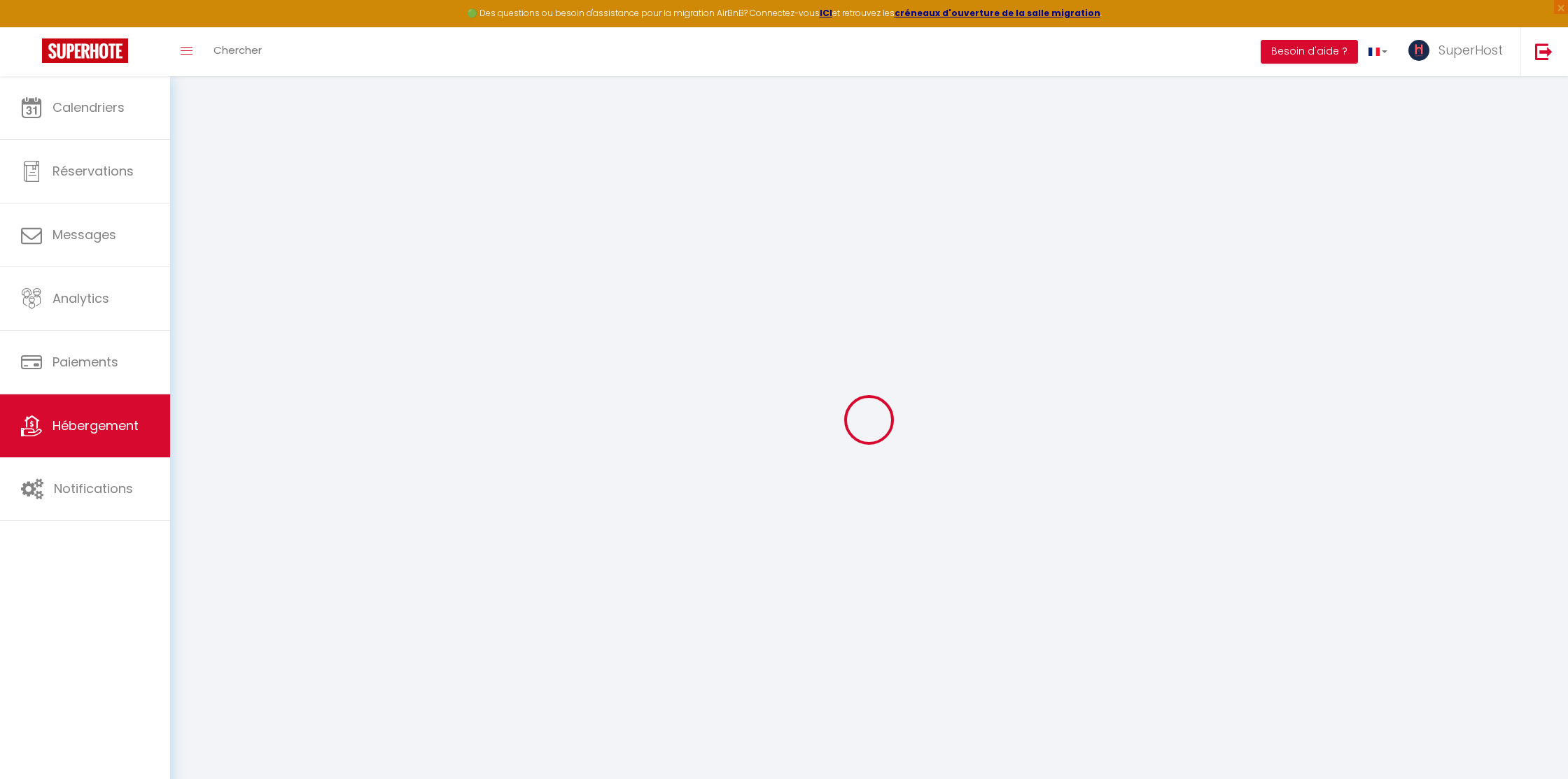
select select
checkbox input "false"
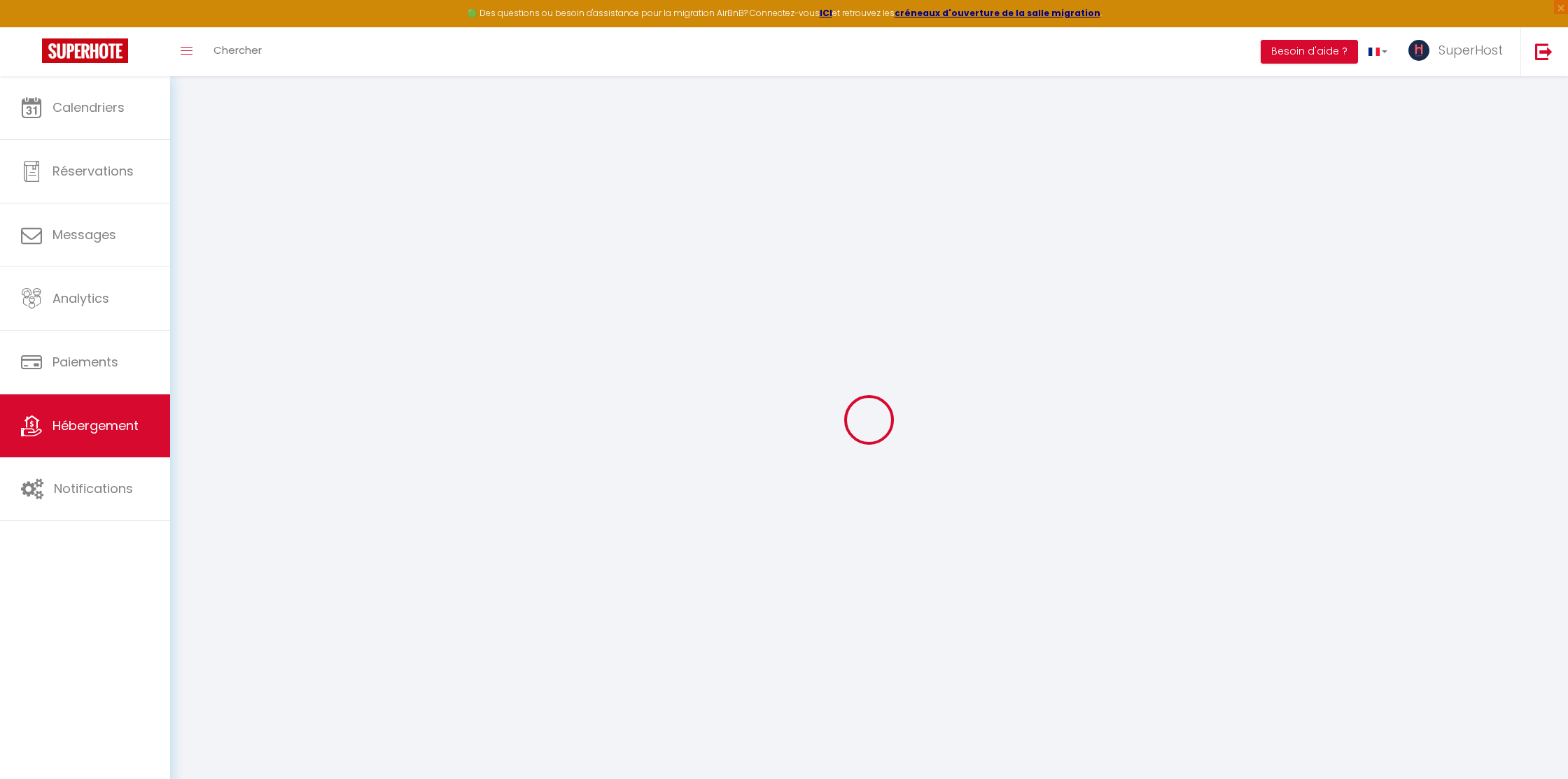
checkbox input "false"
select select "+ 22 %"
select select "+ 21 %"
select select
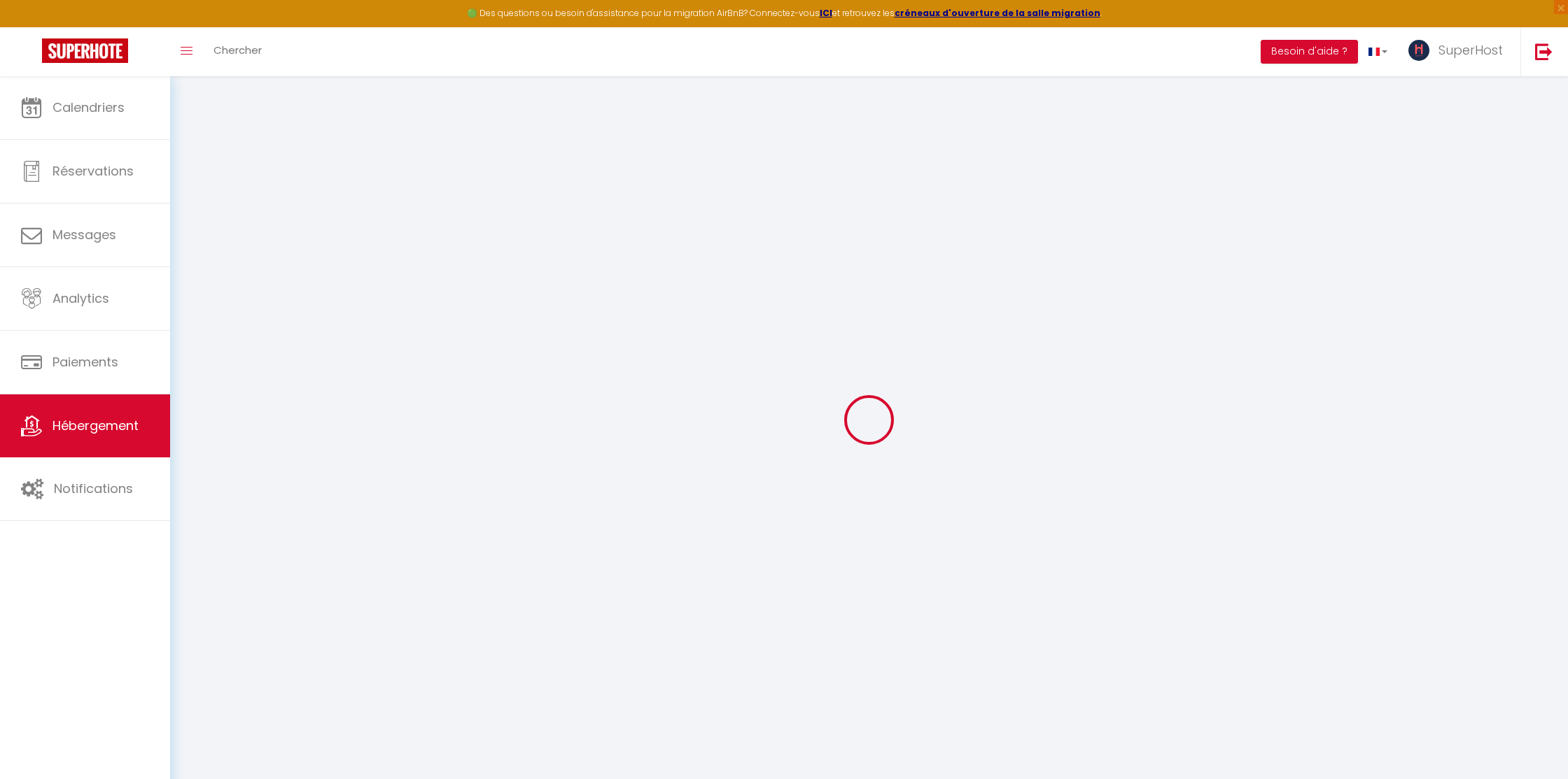
select select
checkbox input "false"
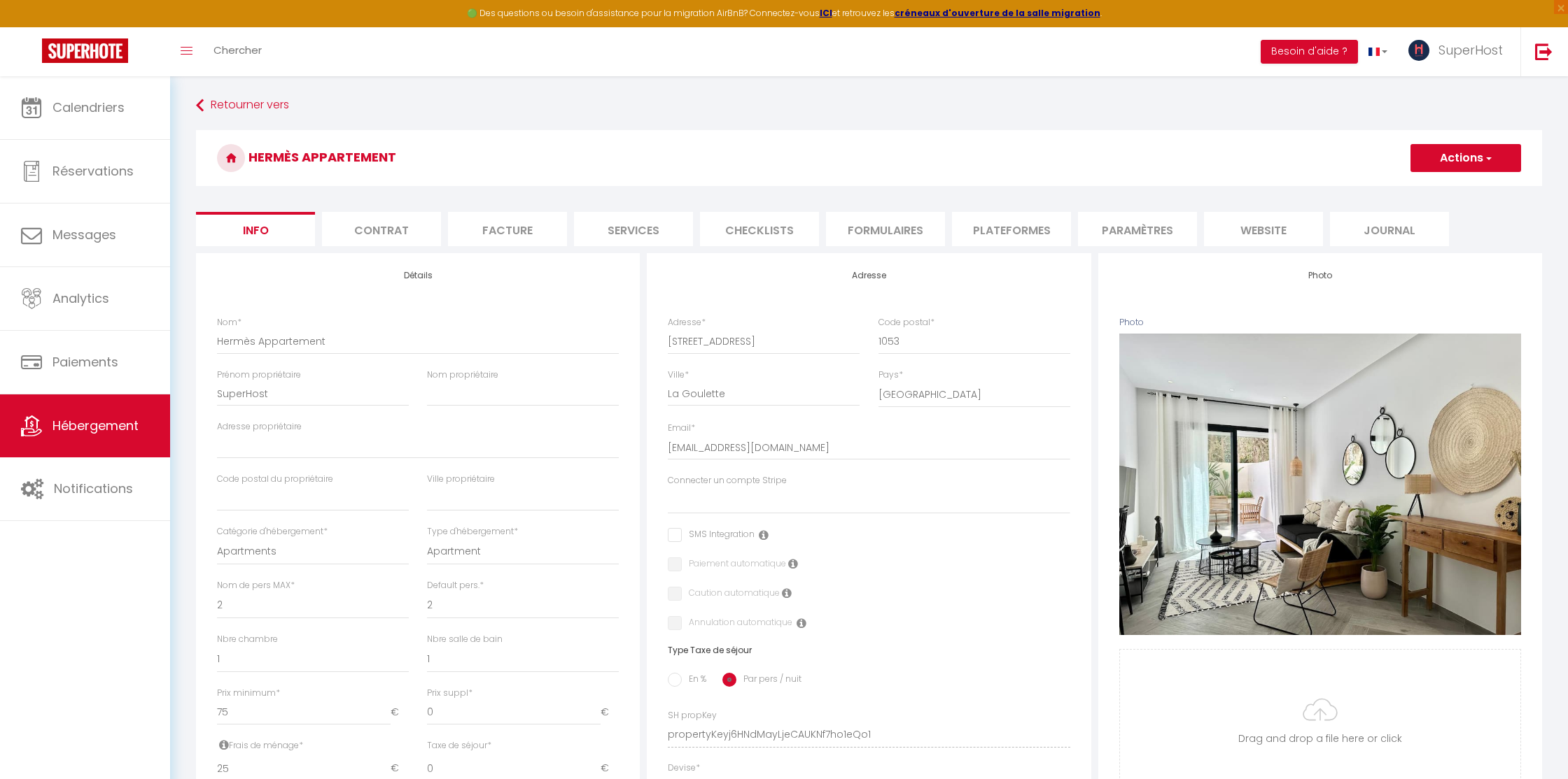
click at [982, 229] on li "Plateformes" at bounding box center [1011, 229] width 119 height 34
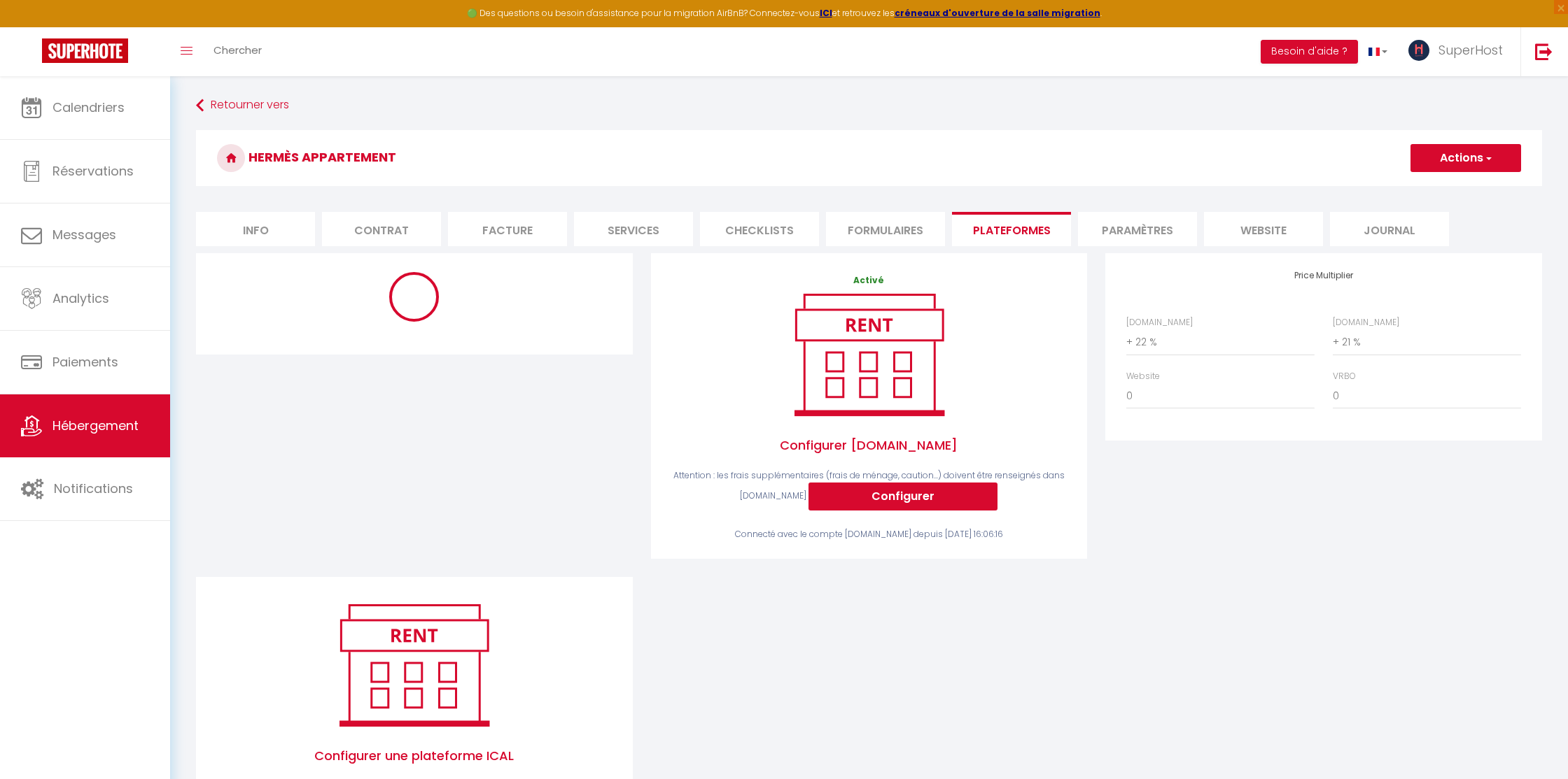
select select "365"
select select "EUR"
select select
select select "6704-1165772360856716851"
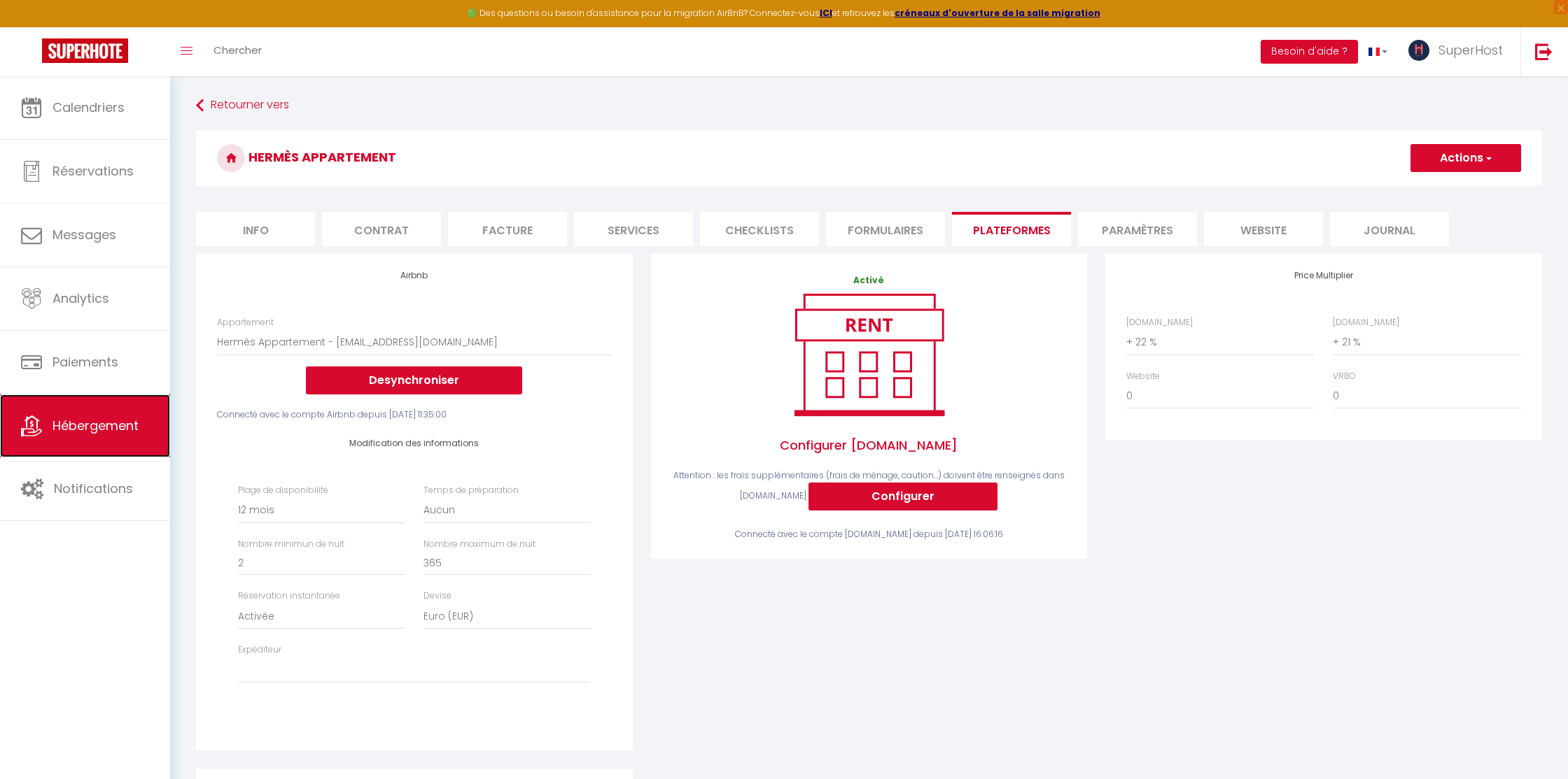
click at [100, 426] on span "Hébergement" at bounding box center [96, 425] width 86 height 18
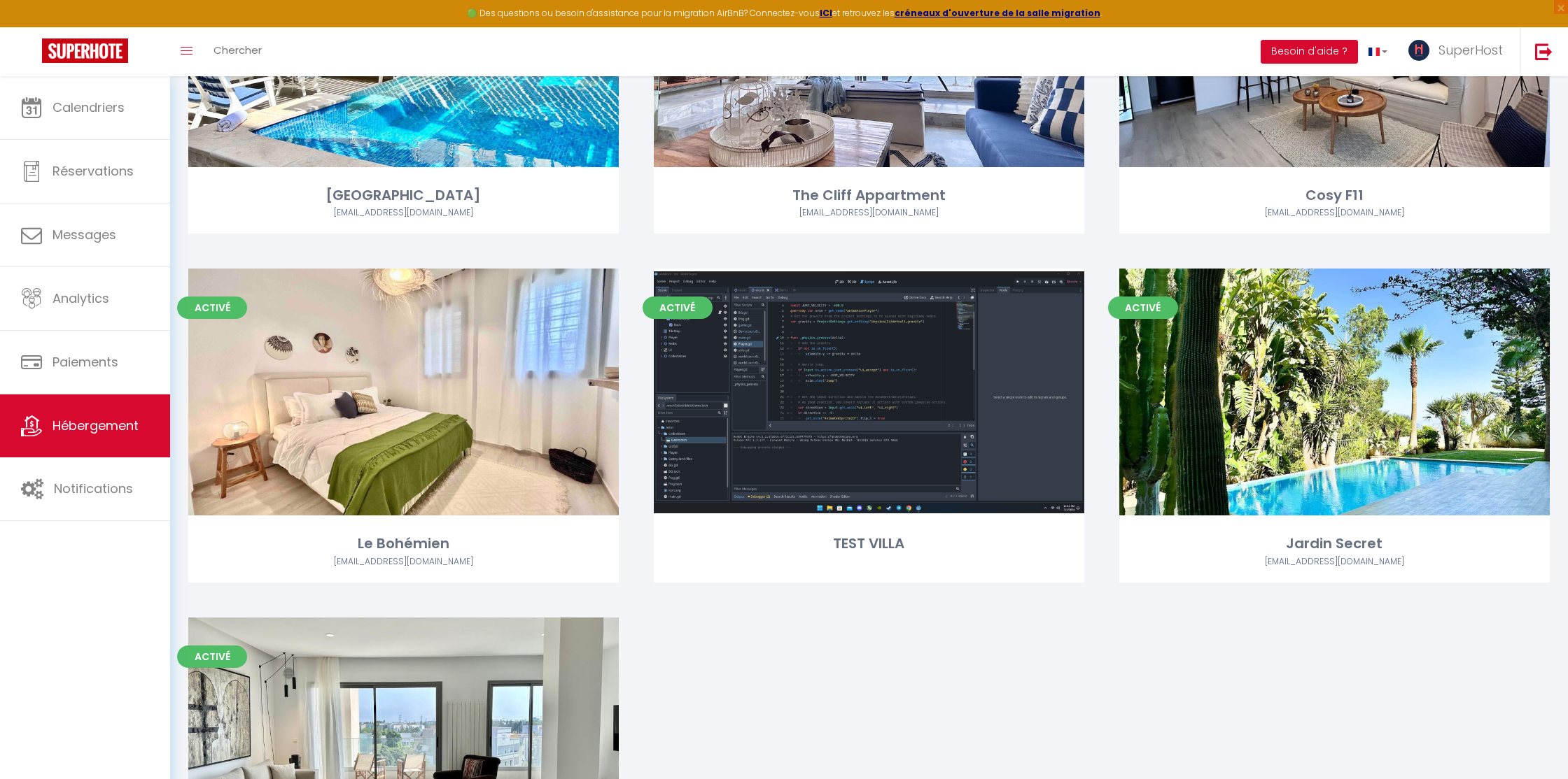
scroll to position [4646, 0]
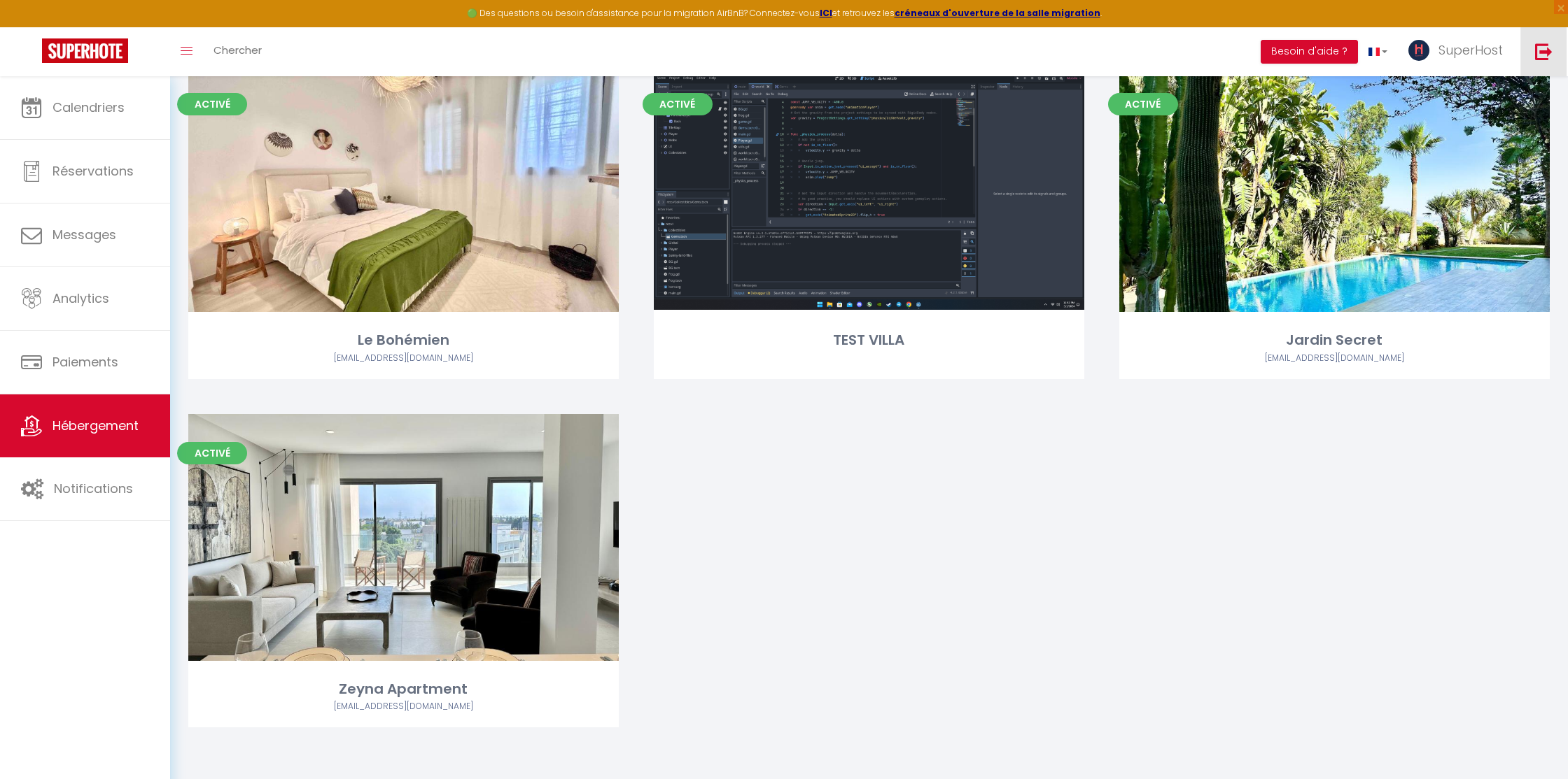
click at [1537, 56] on img at bounding box center [1543, 51] width 18 height 18
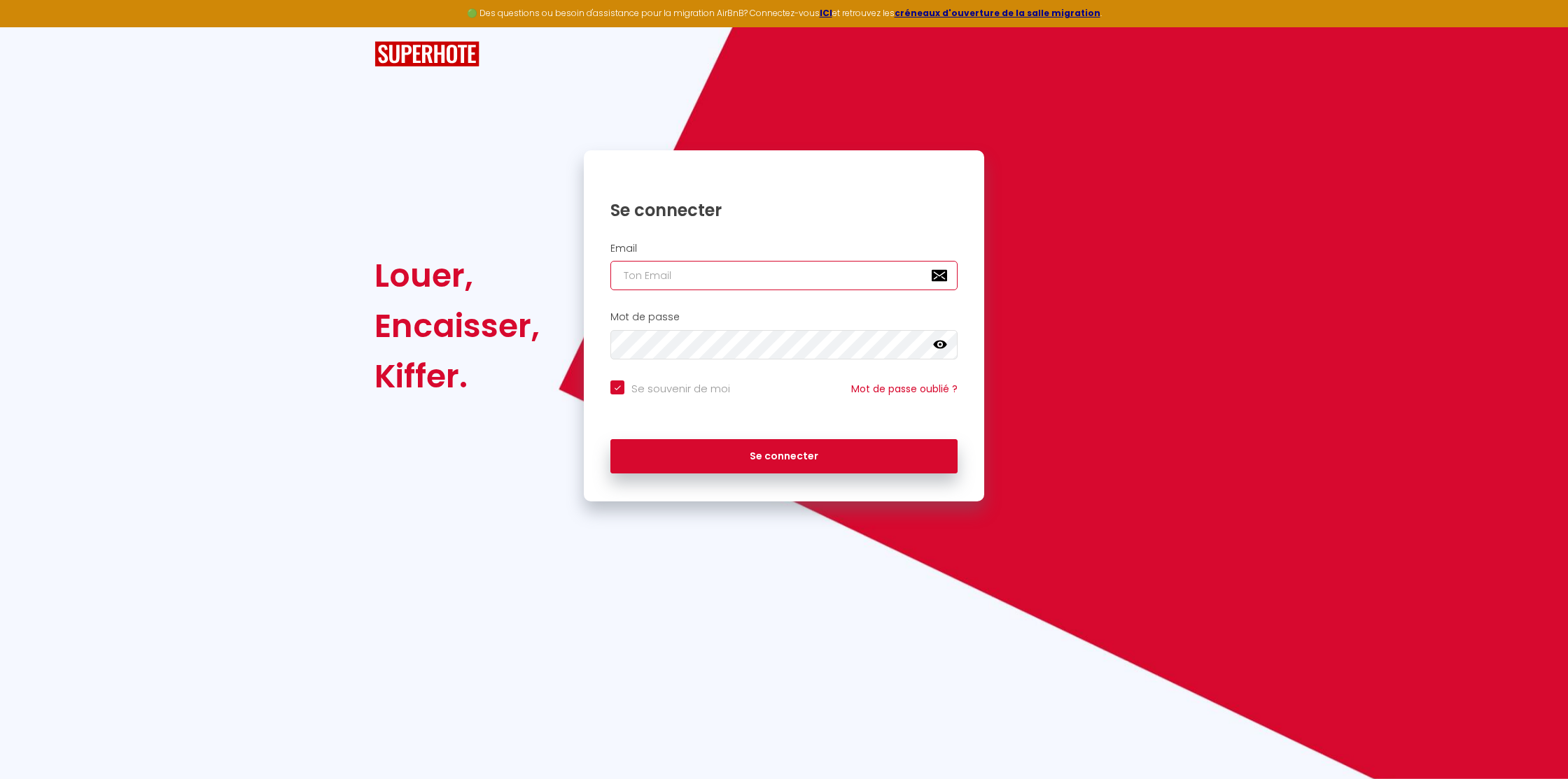
click at [750, 266] on input "email" at bounding box center [784, 276] width 347 height 30
paste input "leaetjc.immo@gmail.com"
type input "leaetjc.immo@gmail.com"
checkbox input "true"
type input "leaetjc.immo@gmail.com"
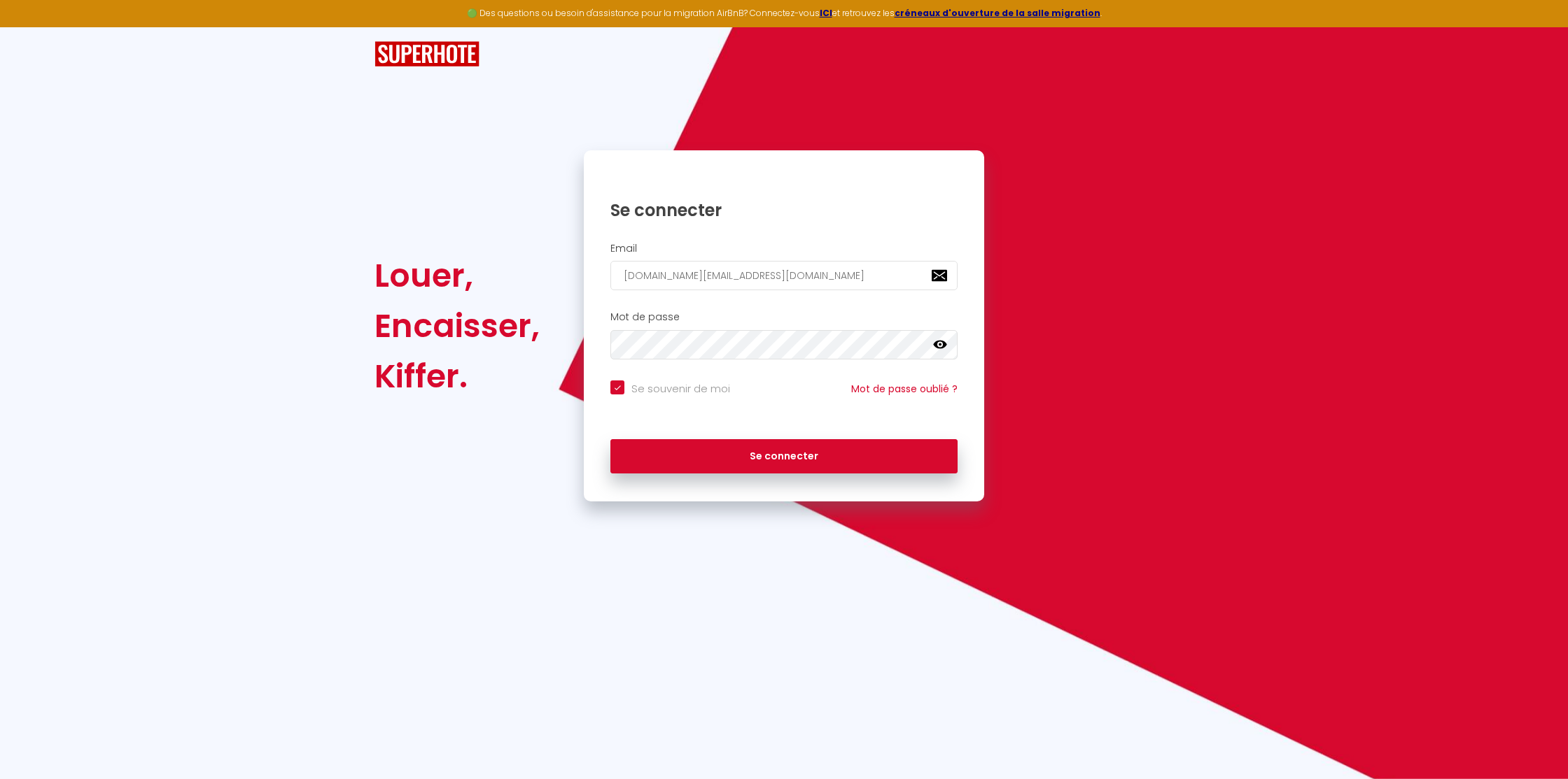
click at [674, 369] on div "Mot de passe false" at bounding box center [784, 338] width 401 height 69
click at [694, 449] on button "Se connecter" at bounding box center [784, 457] width 347 height 35
checkbox input "true"
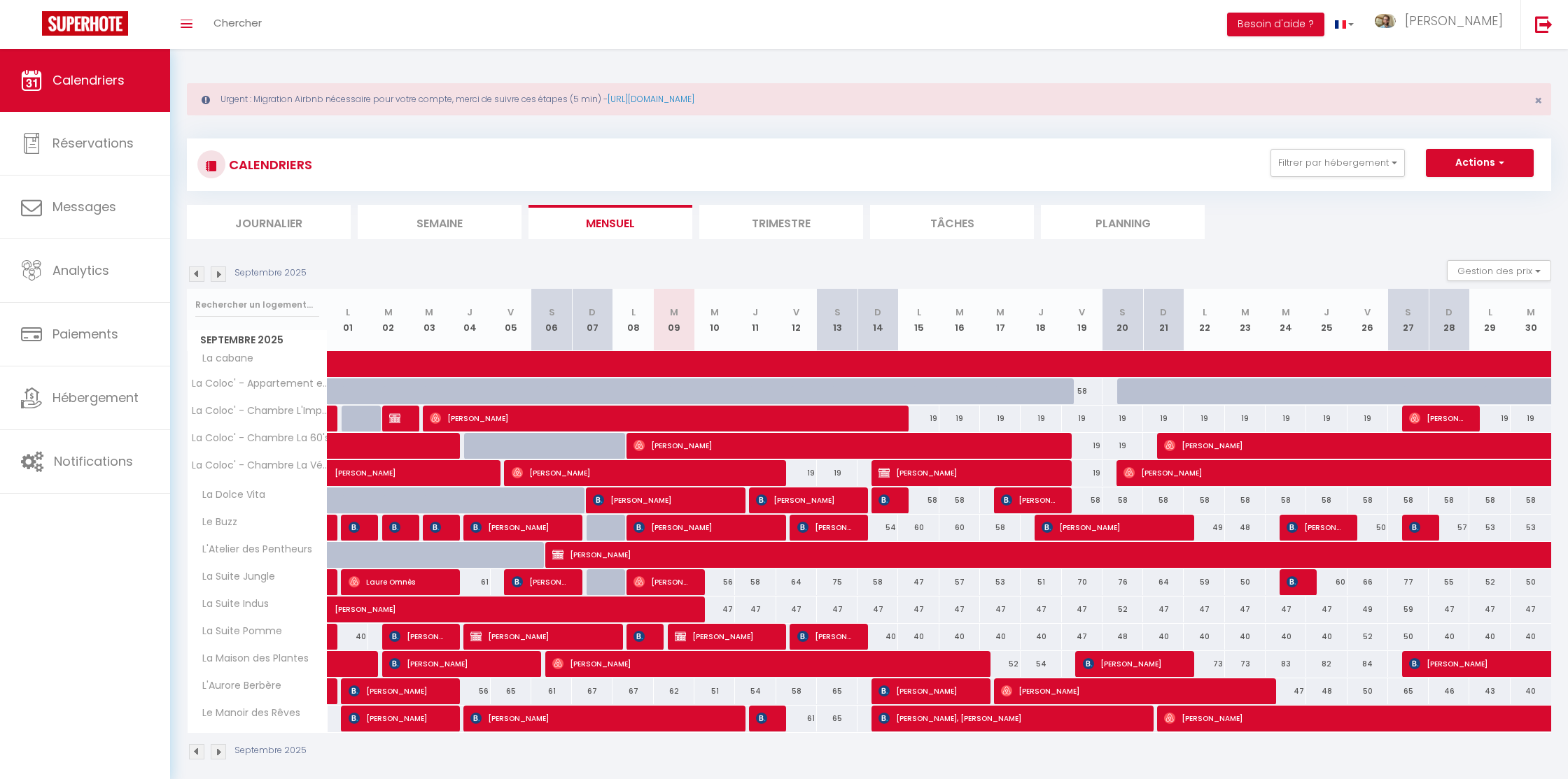
click at [1470, 19] on span "Jean-Charles" at bounding box center [1453, 20] width 98 height 18
click at [1461, 72] on link "Paramètres" at bounding box center [1464, 70] width 104 height 24
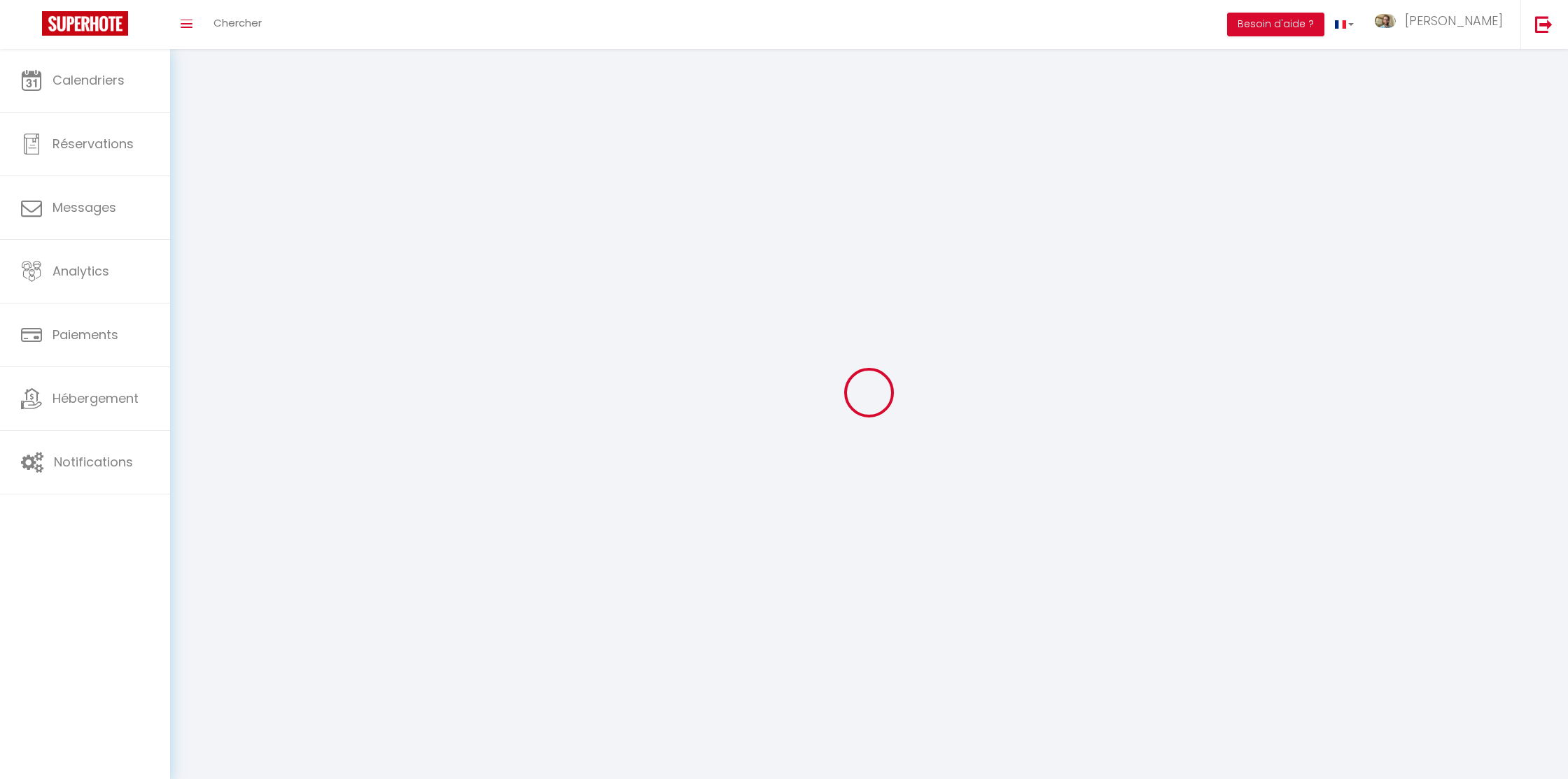
select select "28"
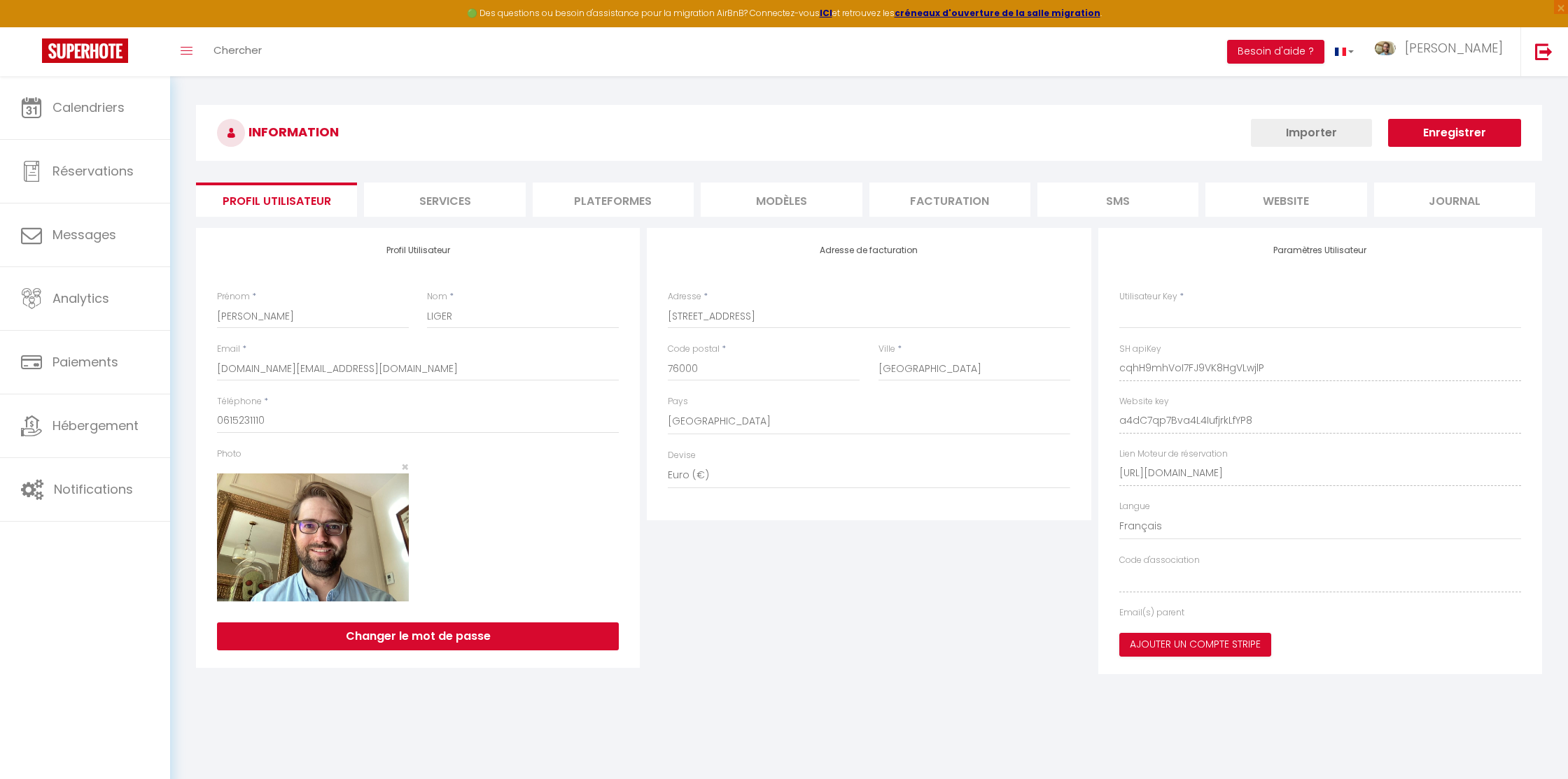
type input "cqhH9mhVoI7FJ9VK8HgVLwjlP"
type input "a4dC7qp7Bva4L4IufjrkLfYP8"
type input "https://app.superhote.com/#/get-available-rentals/a4dC7qp7Bva4L4IufjrkLfYP8"
select select "fr"
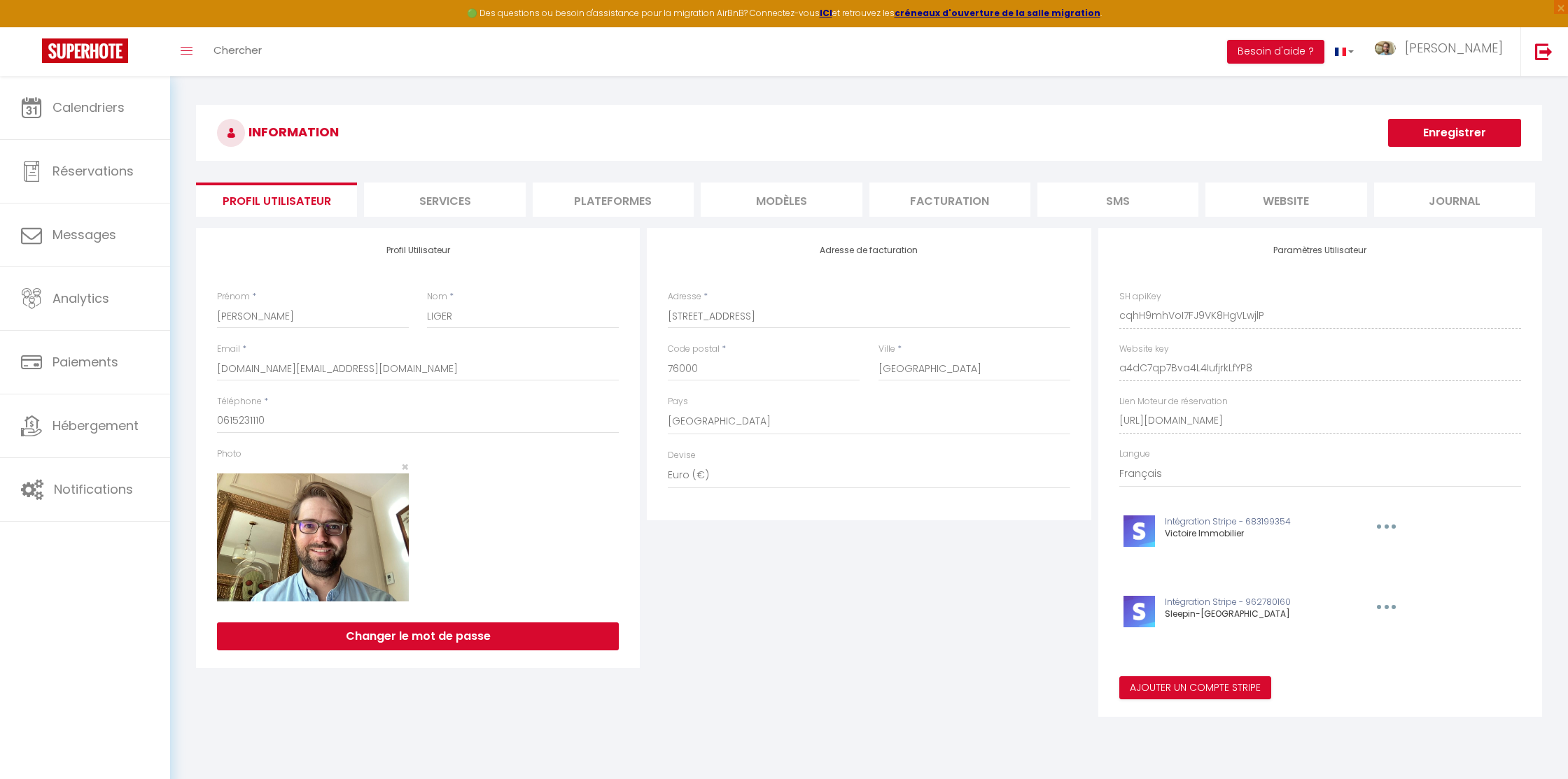
click at [601, 197] on li "Plateformes" at bounding box center [613, 199] width 161 height 34
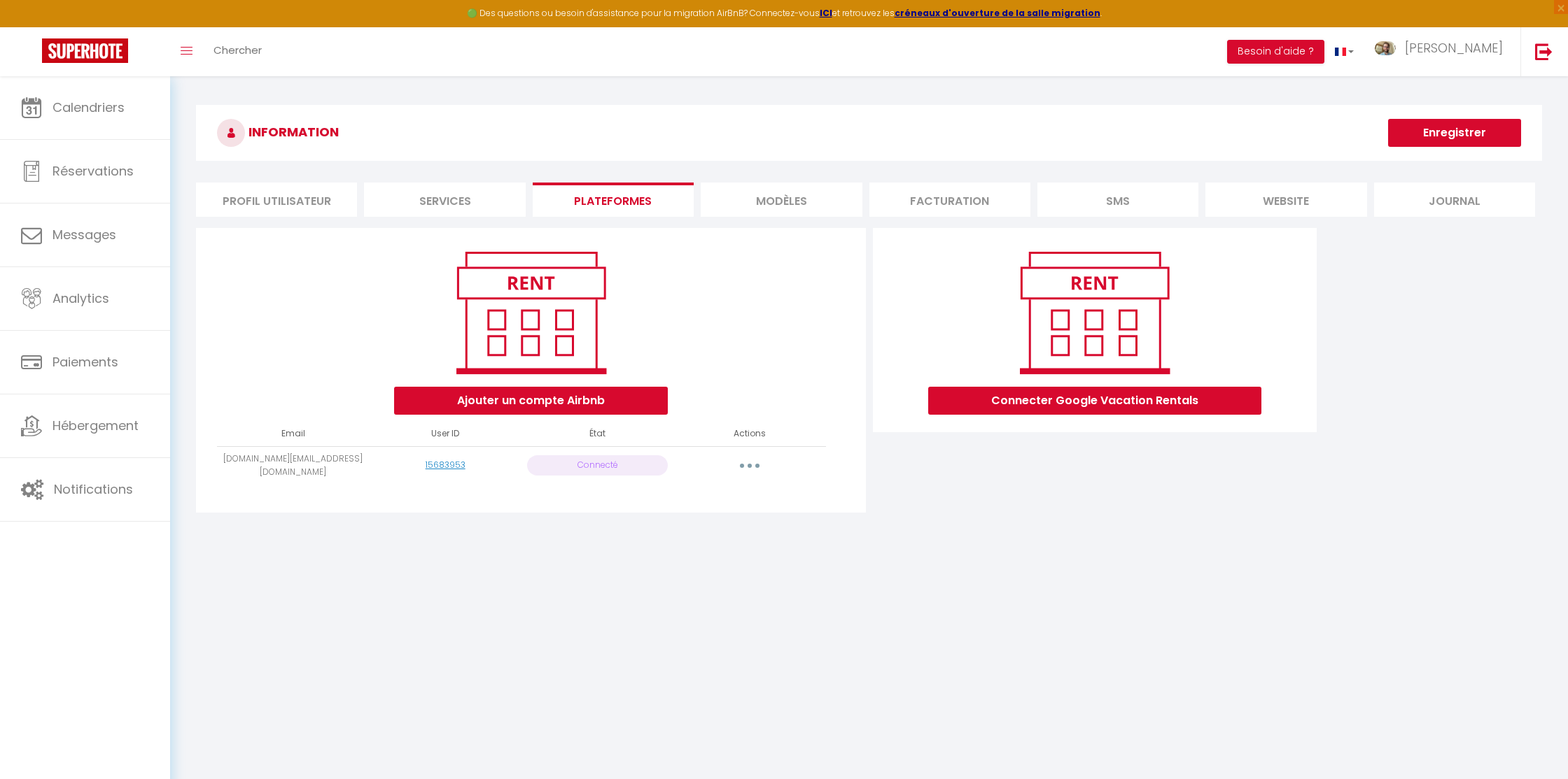
click at [261, 203] on li "Profil Utilisateur" at bounding box center [276, 199] width 161 height 34
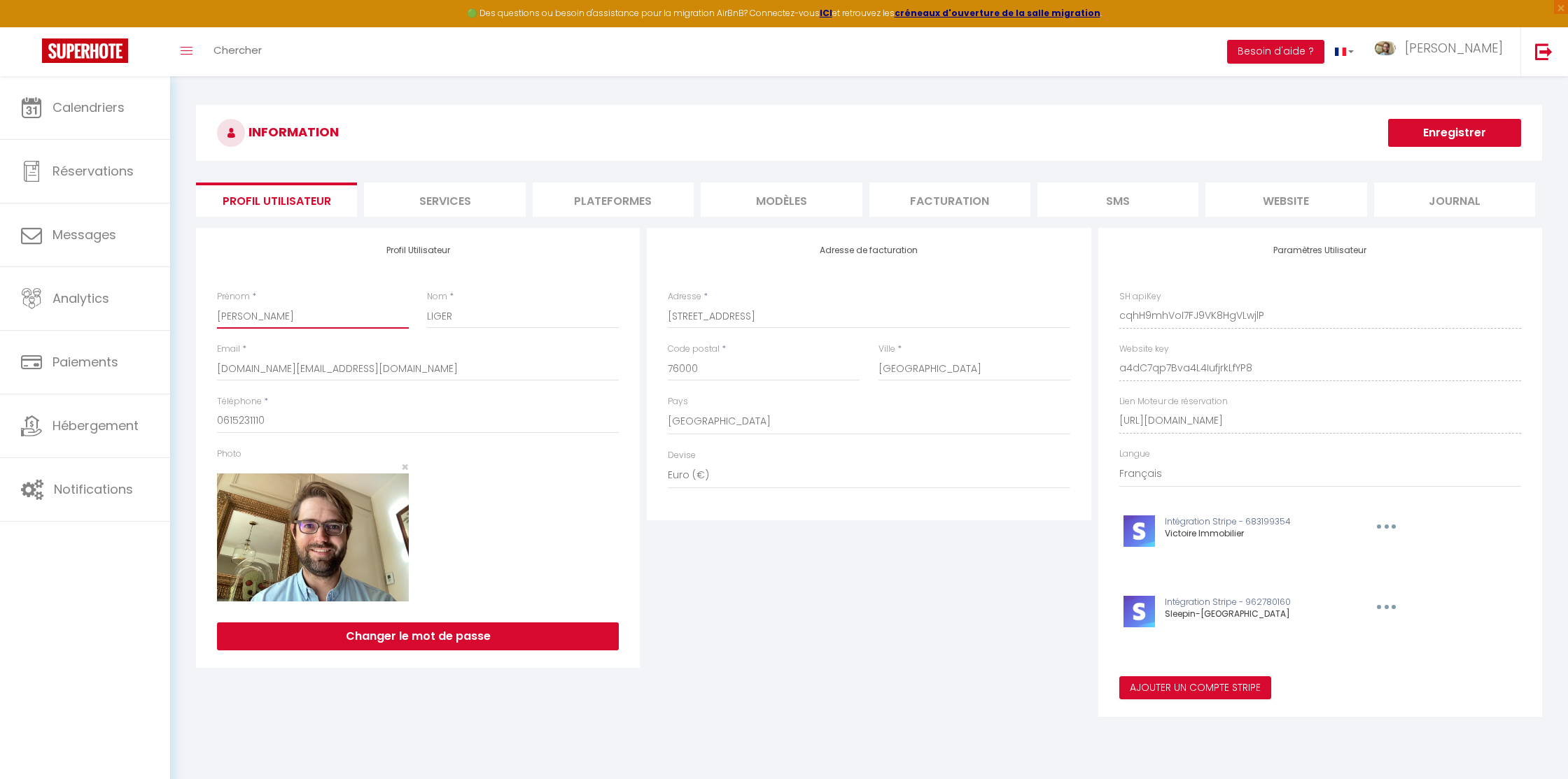
click at [251, 318] on input "Jean-Charles" at bounding box center [313, 316] width 192 height 25
click at [437, 310] on input "LIGER" at bounding box center [522, 316] width 192 height 25
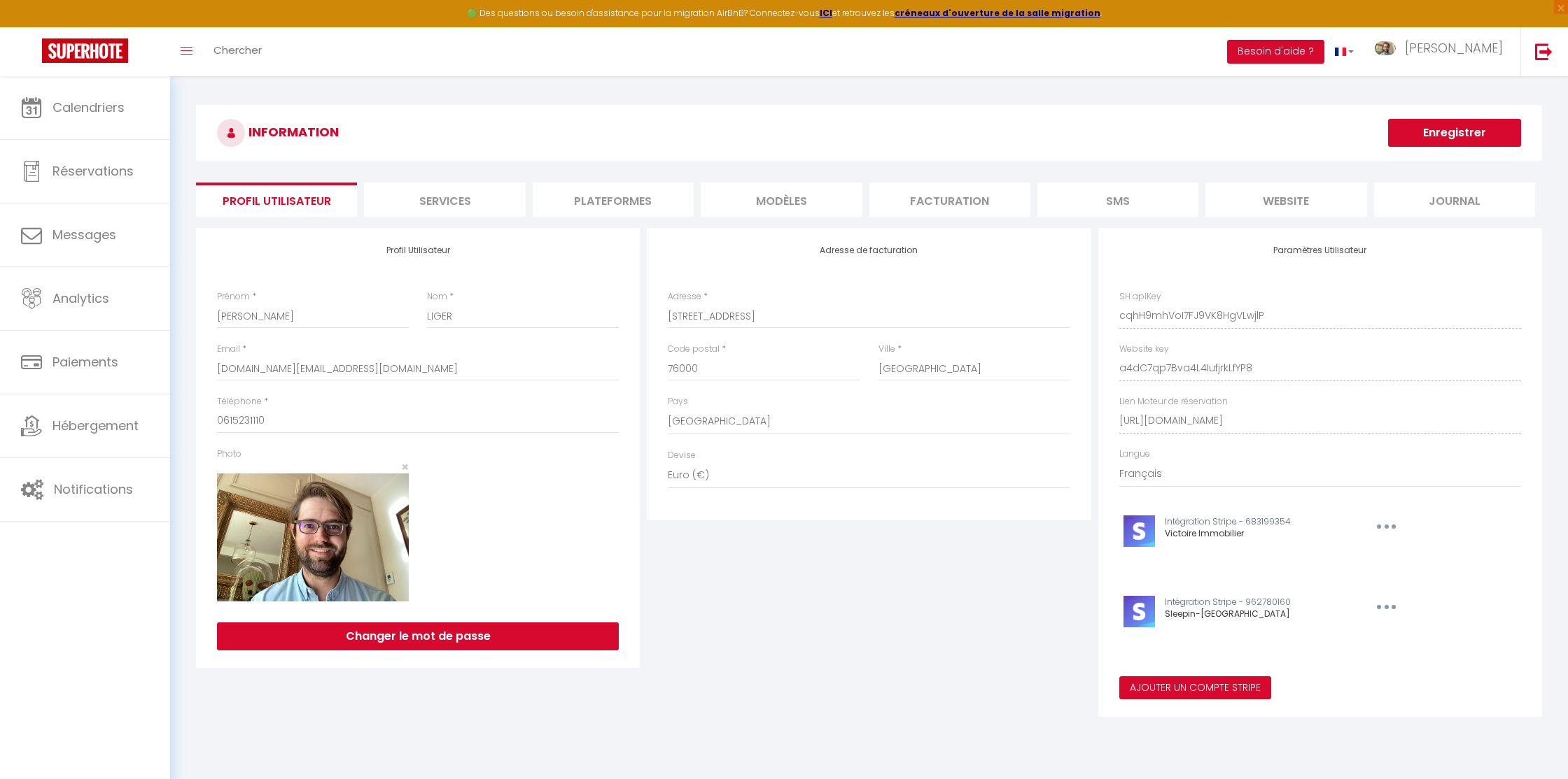
click at [460, 233] on div "Profil Utilisateur Prénom * Jean-Charles Nom * LIGER Email * leaetjc.immo@gmail…" at bounding box center [418, 448] width 444 height 440
click at [572, 205] on li "Plateformes" at bounding box center [613, 199] width 161 height 34
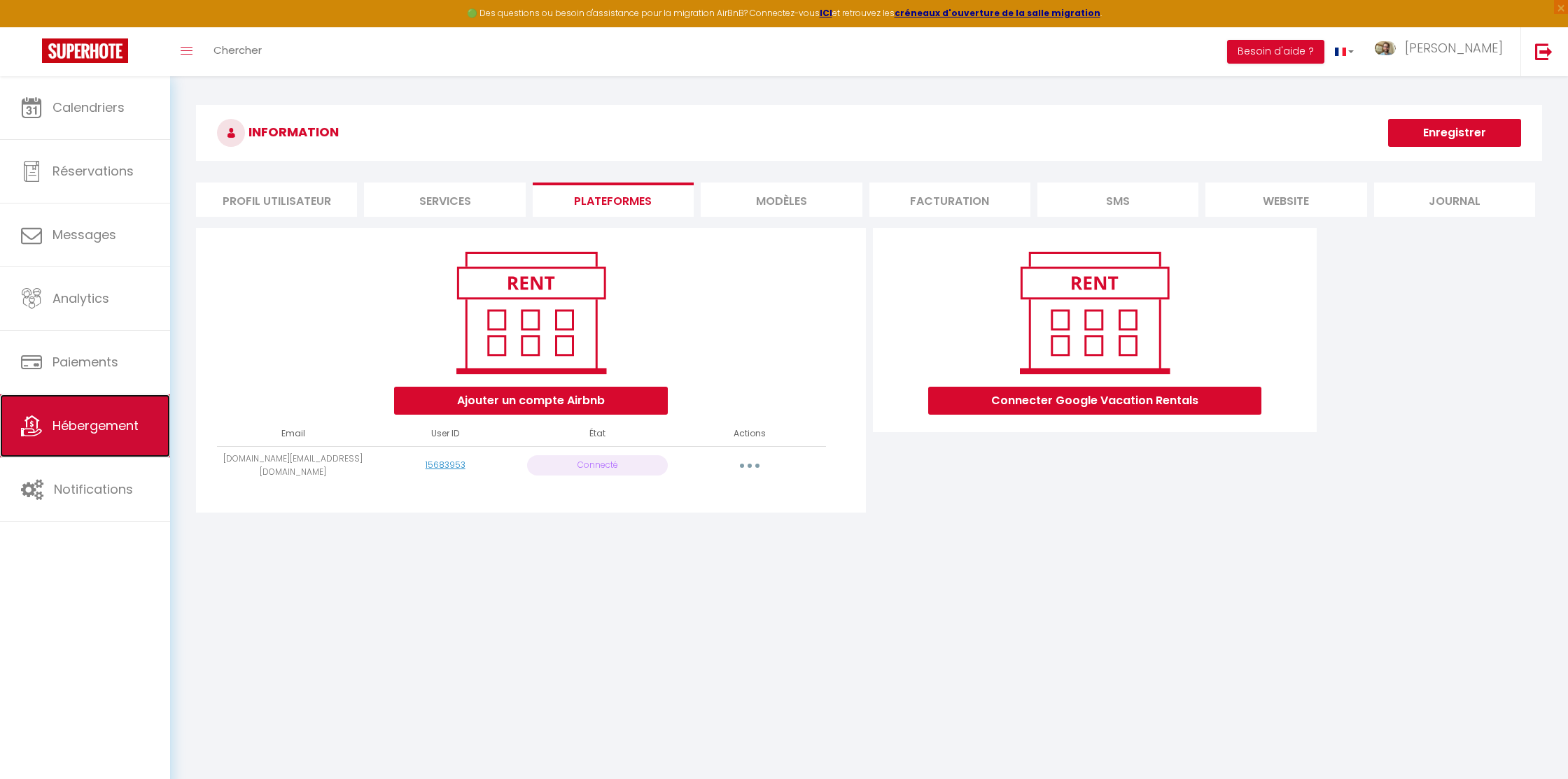
click at [112, 414] on link "Hébergement" at bounding box center [85, 426] width 170 height 63
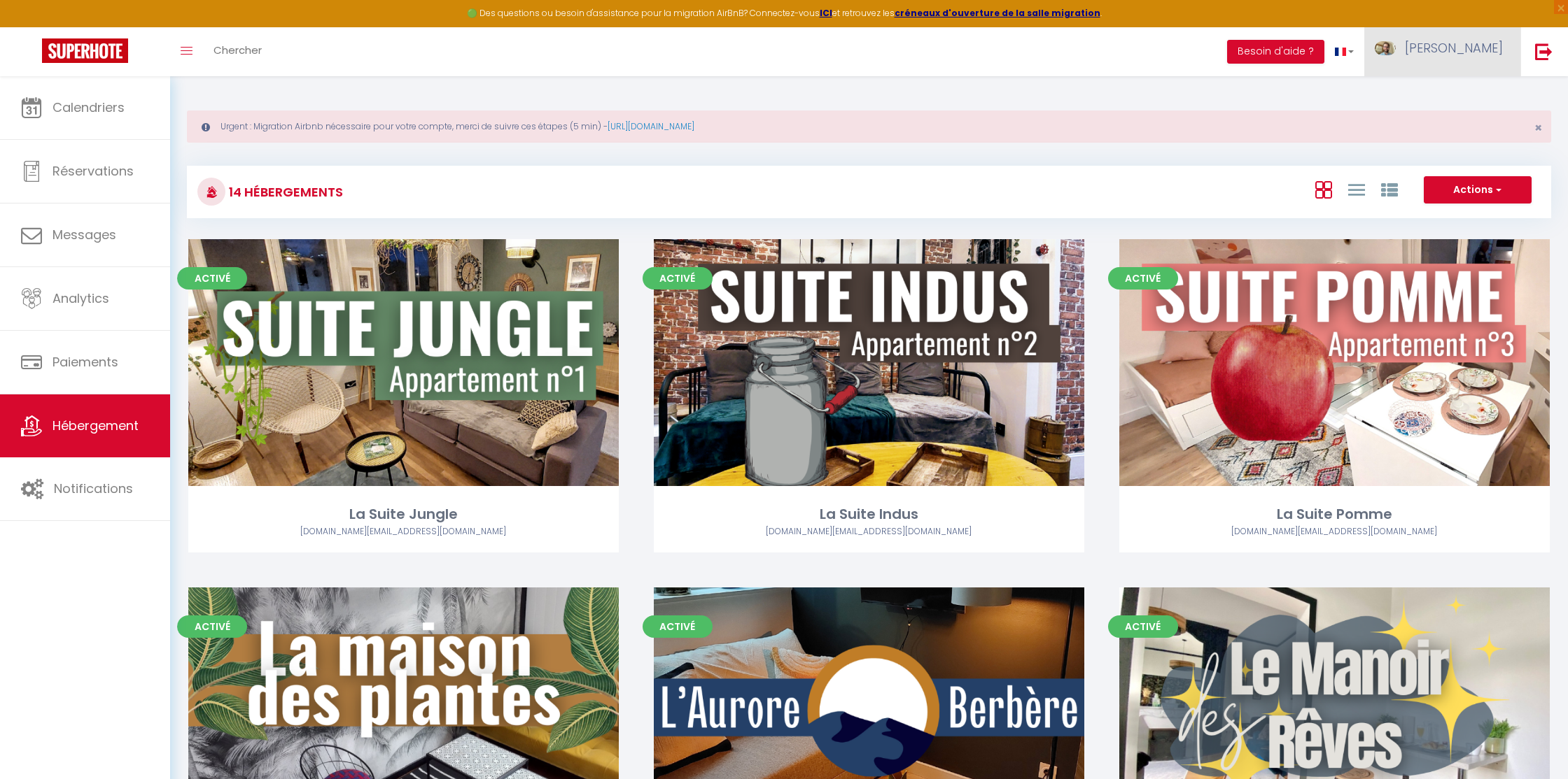
click at [1466, 46] on span "Jean-Charles" at bounding box center [1453, 48] width 98 height 18
click at [1442, 91] on link "Paramètres" at bounding box center [1464, 97] width 104 height 24
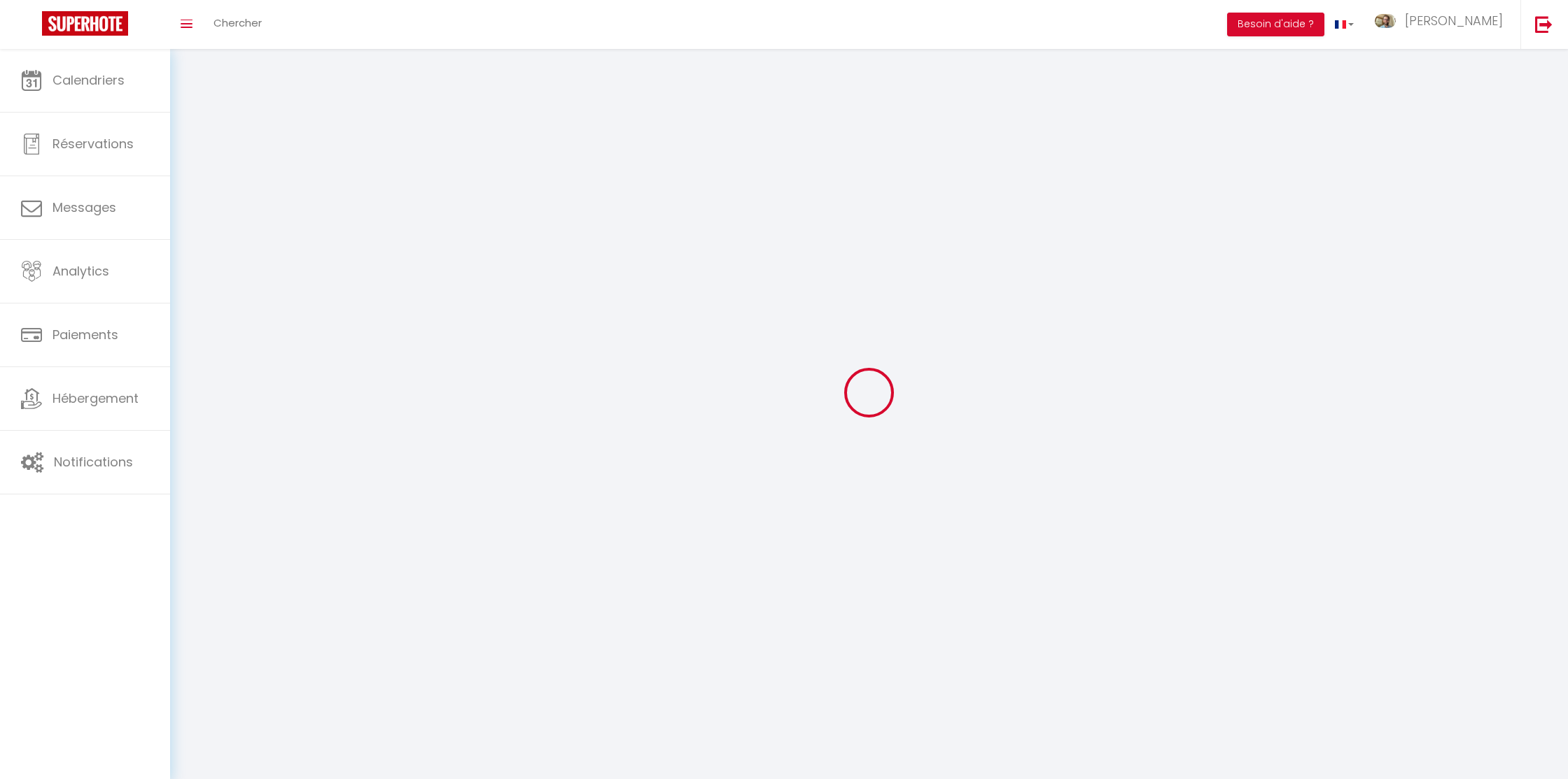
select select "28"
type input "cqhH9mhVoI7FJ9VK8HgVLwjlP"
type input "a4dC7qp7Bva4L4IufjrkLfYP8"
type input "https://app.superhote.com/#/get-available-rentals/a4dC7qp7Bva4L4IufjrkLfYP8"
select select "fr"
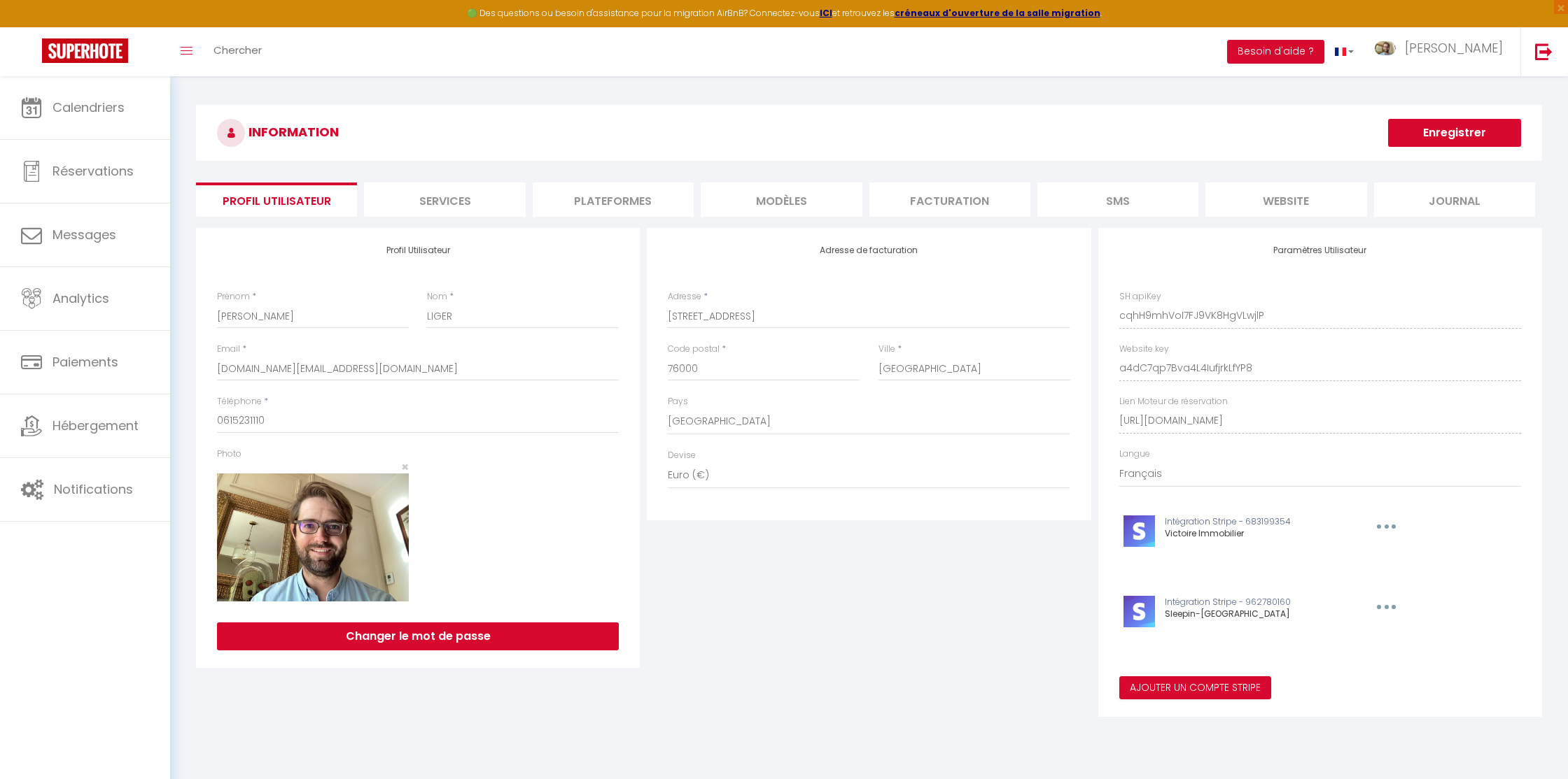
click at [589, 198] on li "Plateformes" at bounding box center [613, 199] width 161 height 34
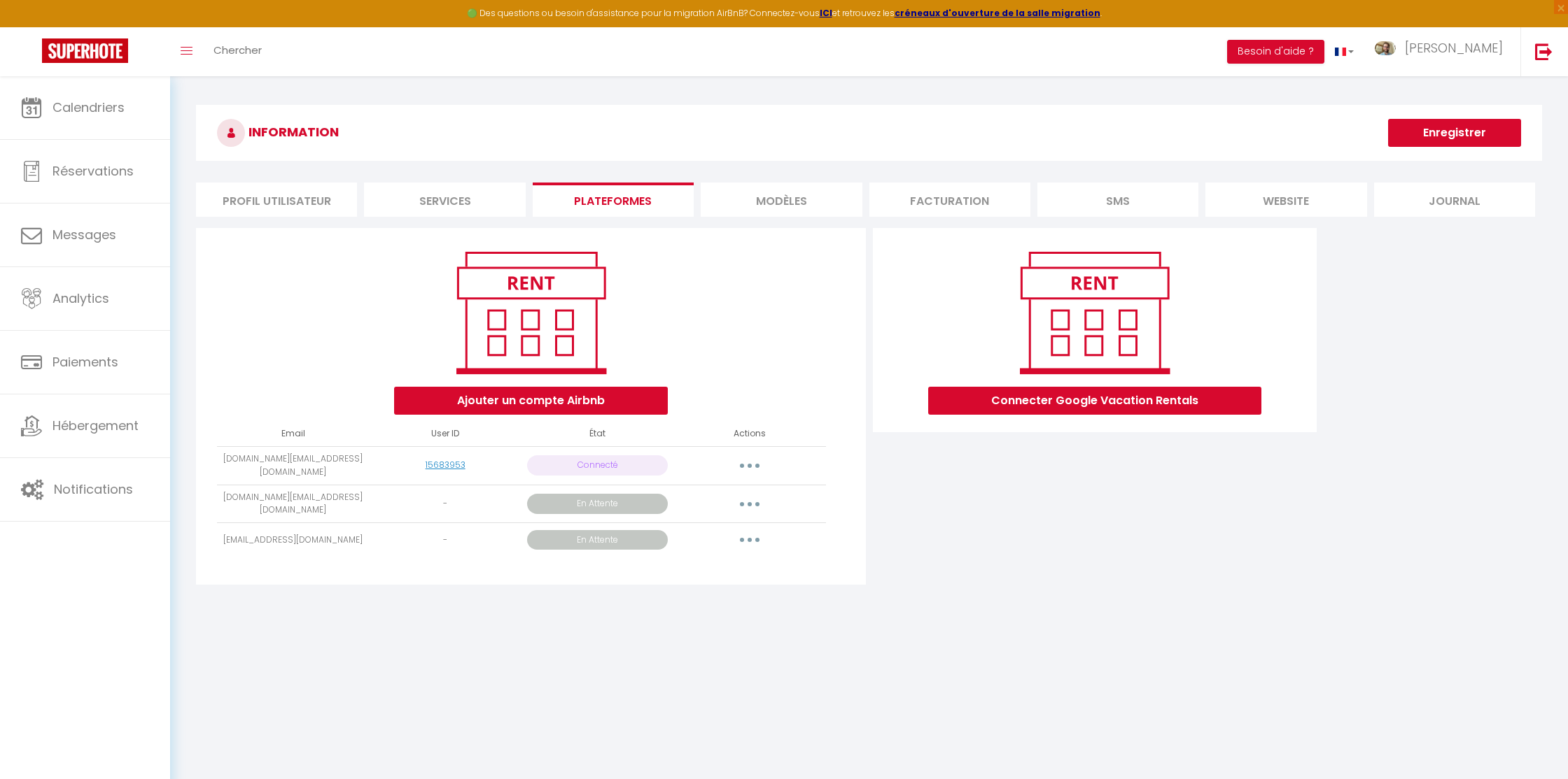
drag, startPoint x: 240, startPoint y: 461, endPoint x: 348, endPoint y: 460, distance: 108.0
click at [348, 460] on td "leaetjc.immo@gmail.com" at bounding box center [293, 465] width 152 height 39
click at [753, 460] on button "button" at bounding box center [750, 466] width 39 height 23
click at [948, 507] on div "Connecter Google Vacation Rentals" at bounding box center [1095, 410] width 451 height 365
click at [1536, 55] on img at bounding box center [1543, 51] width 18 height 18
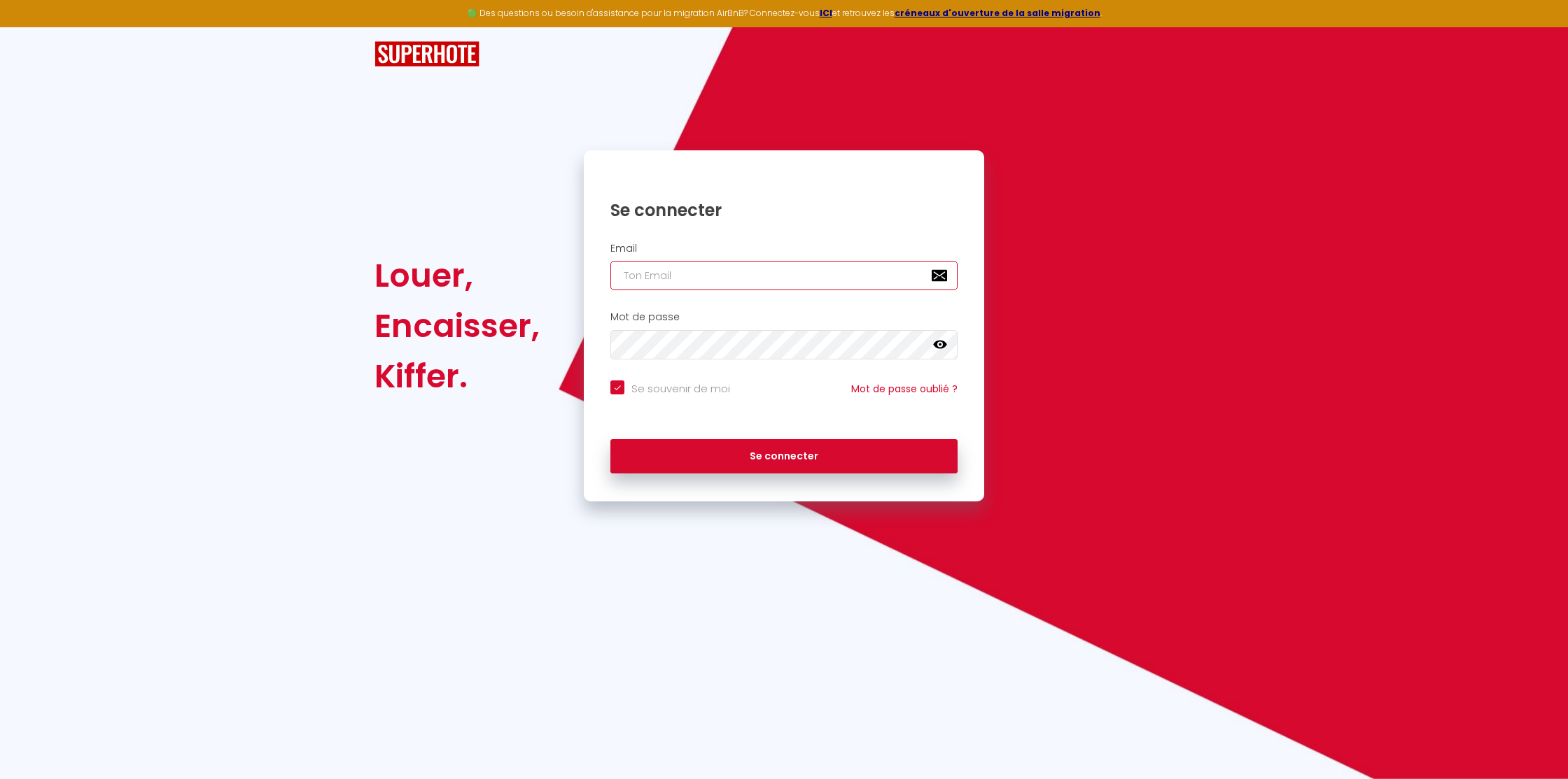
click at [774, 286] on input "email" at bounding box center [784, 276] width 347 height 30
paste input "0782287120"
type input "0782287120"
checkbox input "true"
type input "0782287120"
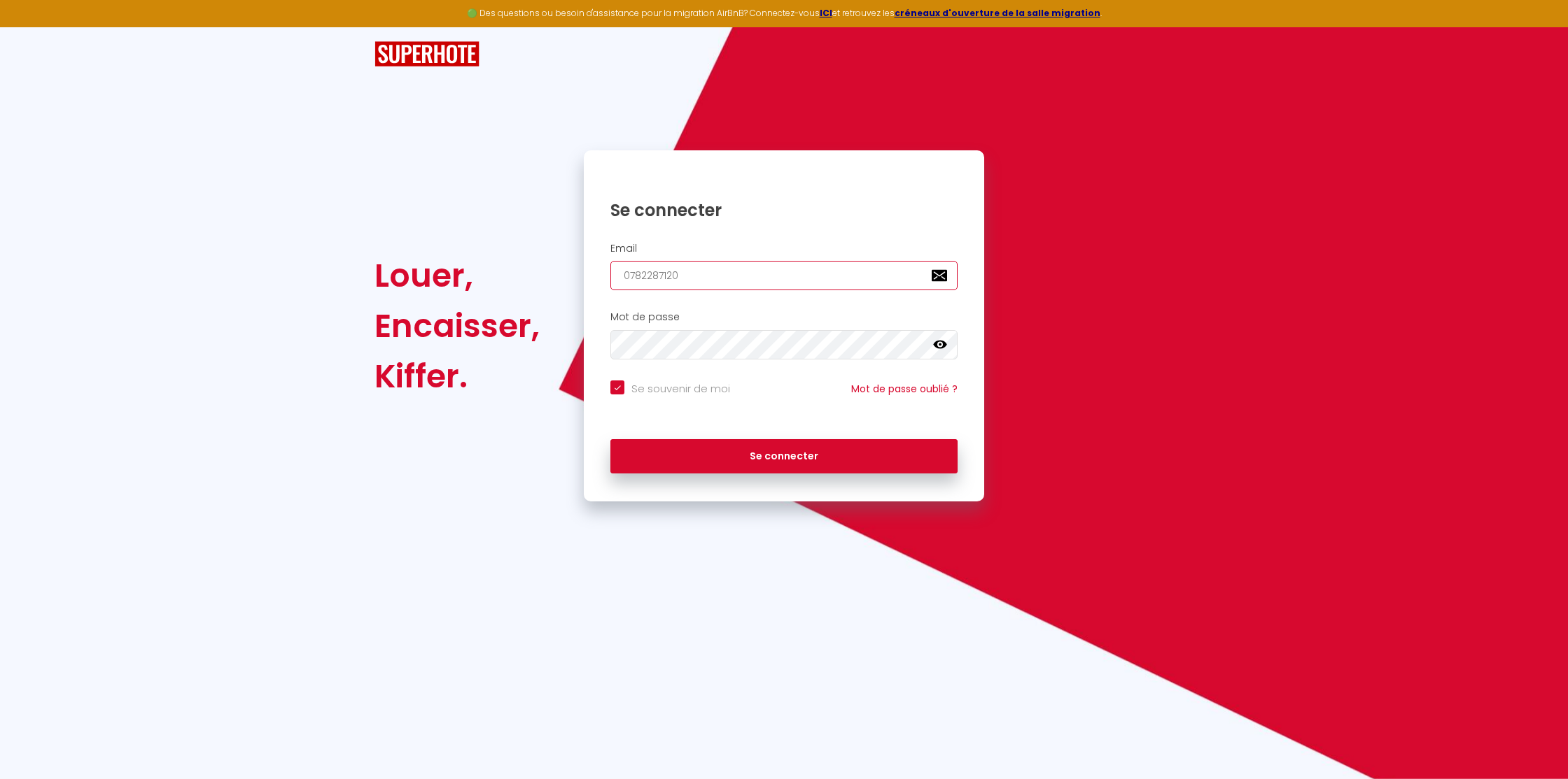
click at [653, 271] on input "0782287120" at bounding box center [784, 276] width 347 height 30
checkbox input "true"
paste input "[EMAIL_ADDRESS][DOMAIN_NAME]"
type input "[EMAIL_ADDRESS][DOMAIN_NAME]"
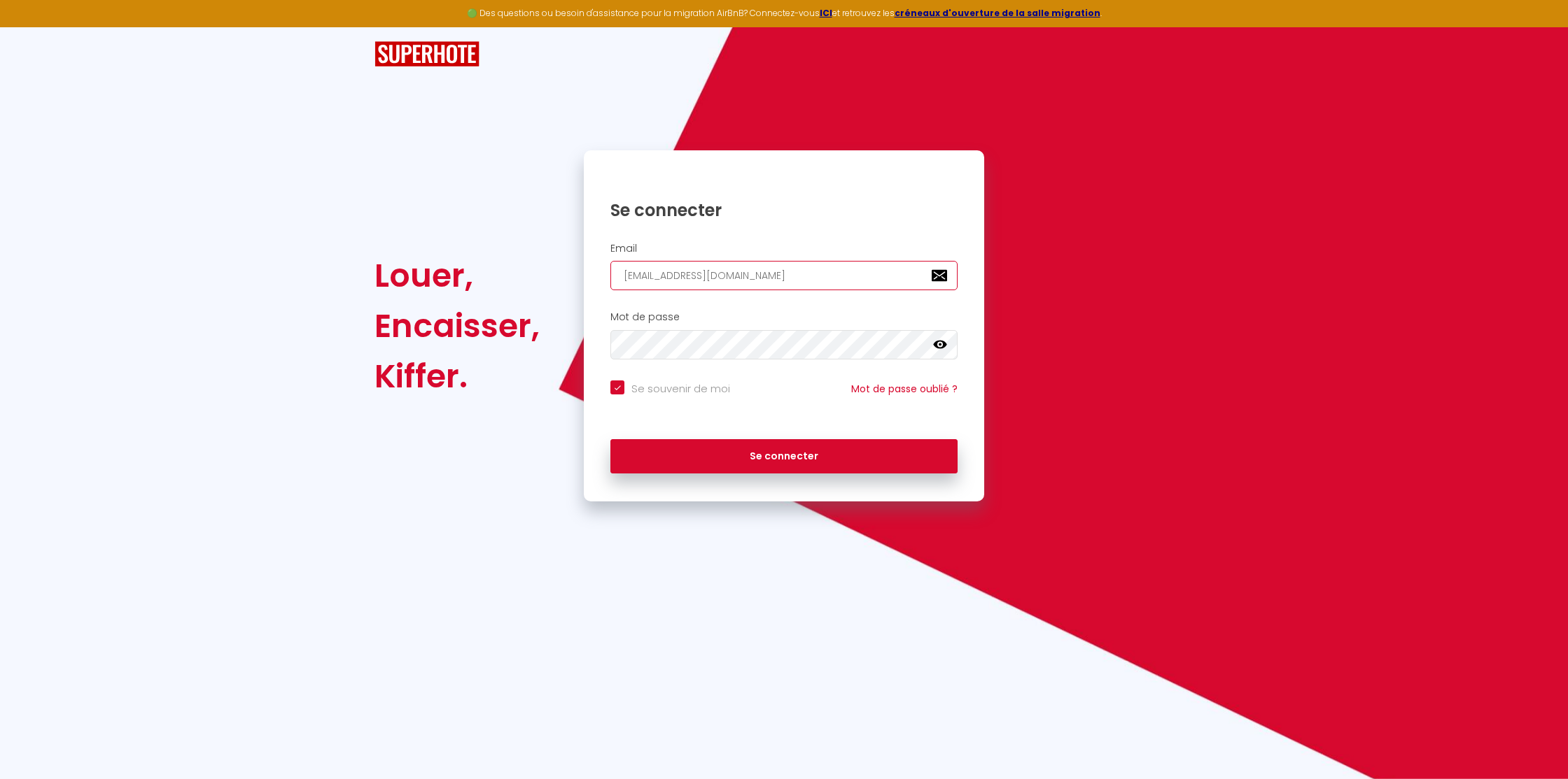
checkbox input "true"
type input "[EMAIL_ADDRESS][DOMAIN_NAME]"
click at [753, 451] on button "Se connecter" at bounding box center [784, 457] width 347 height 35
checkbox input "true"
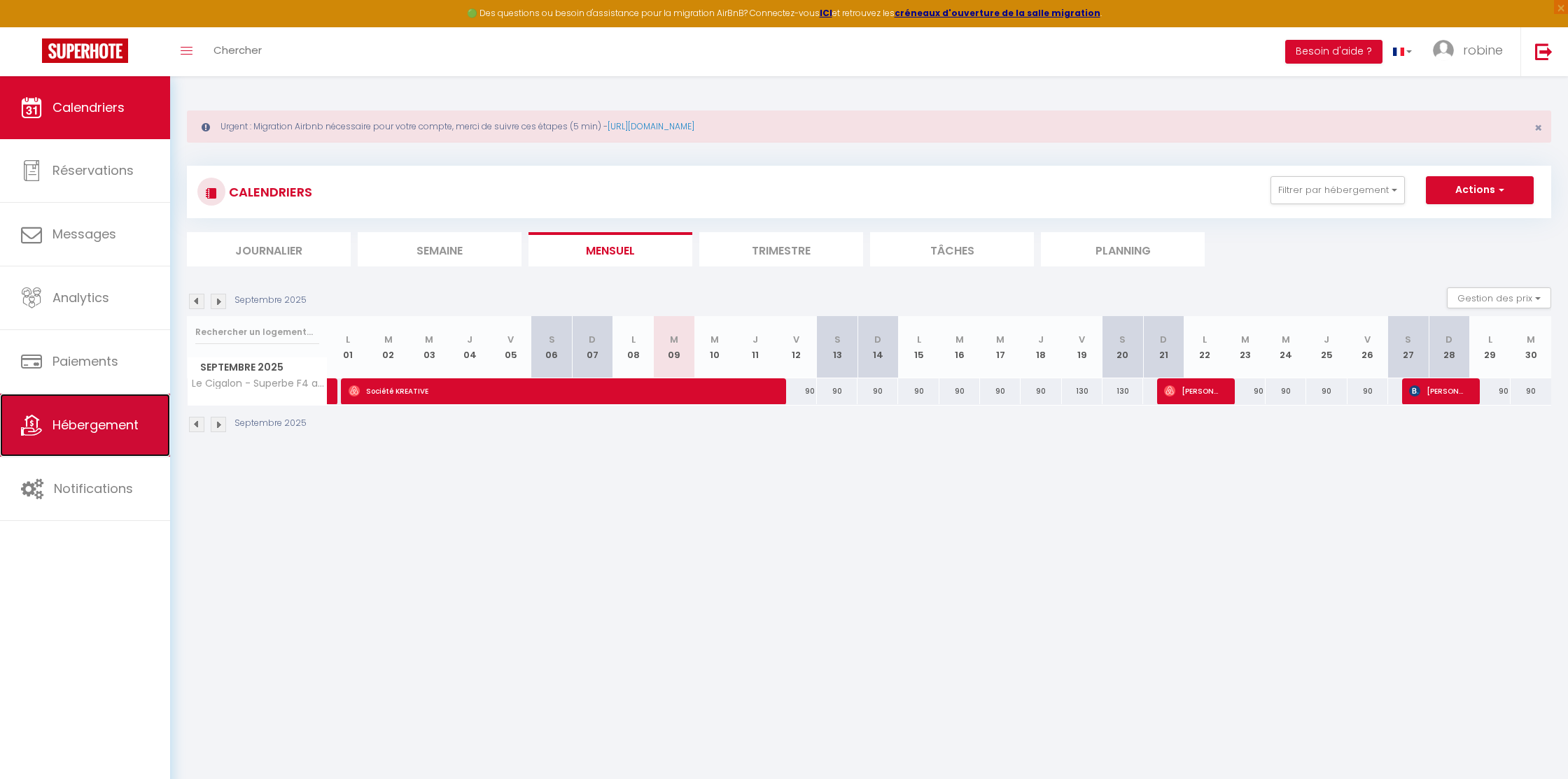
click at [53, 420] on span "Hébergement" at bounding box center [96, 425] width 86 height 18
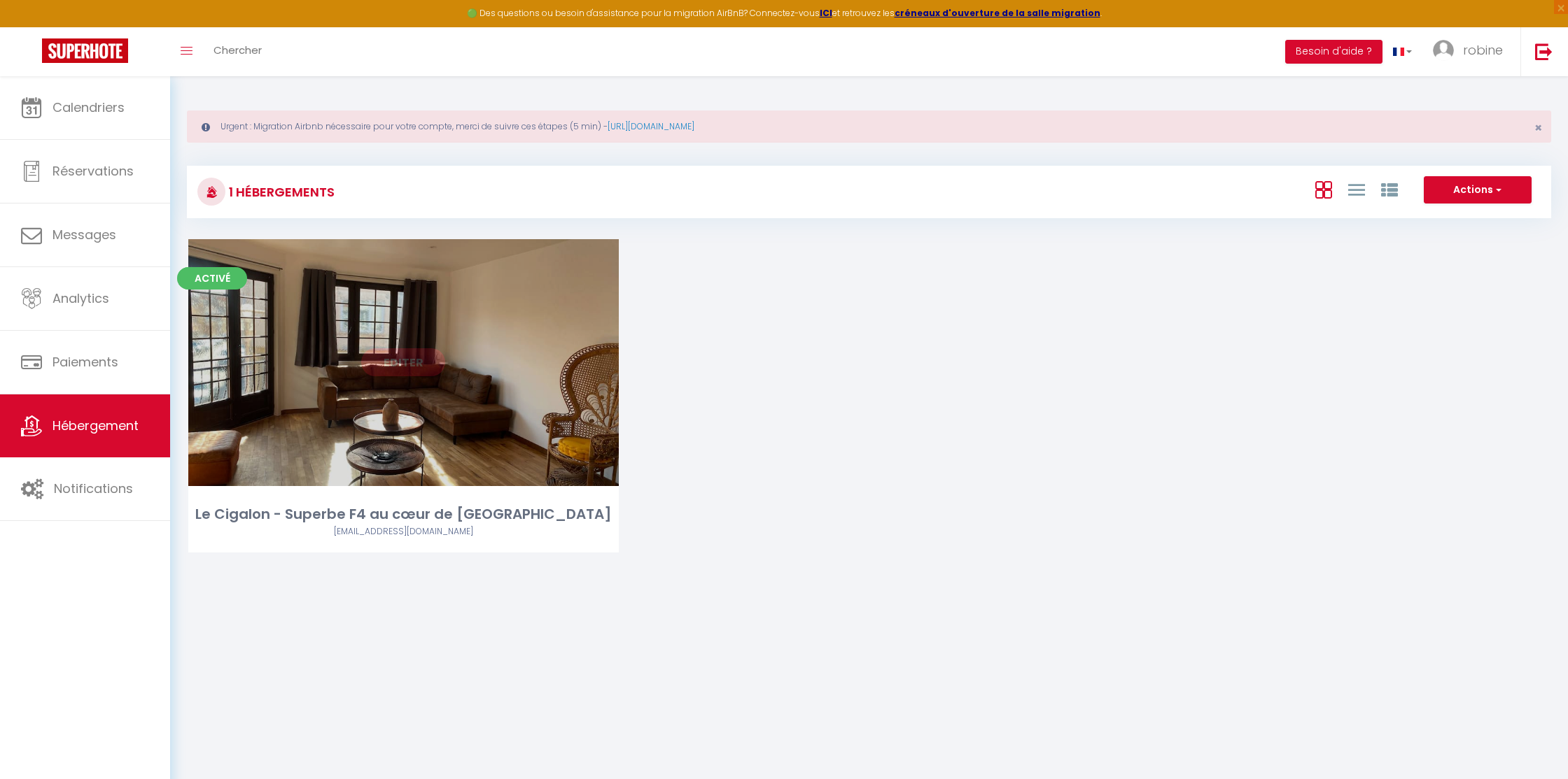
click at [399, 360] on link "Editer" at bounding box center [403, 362] width 84 height 28
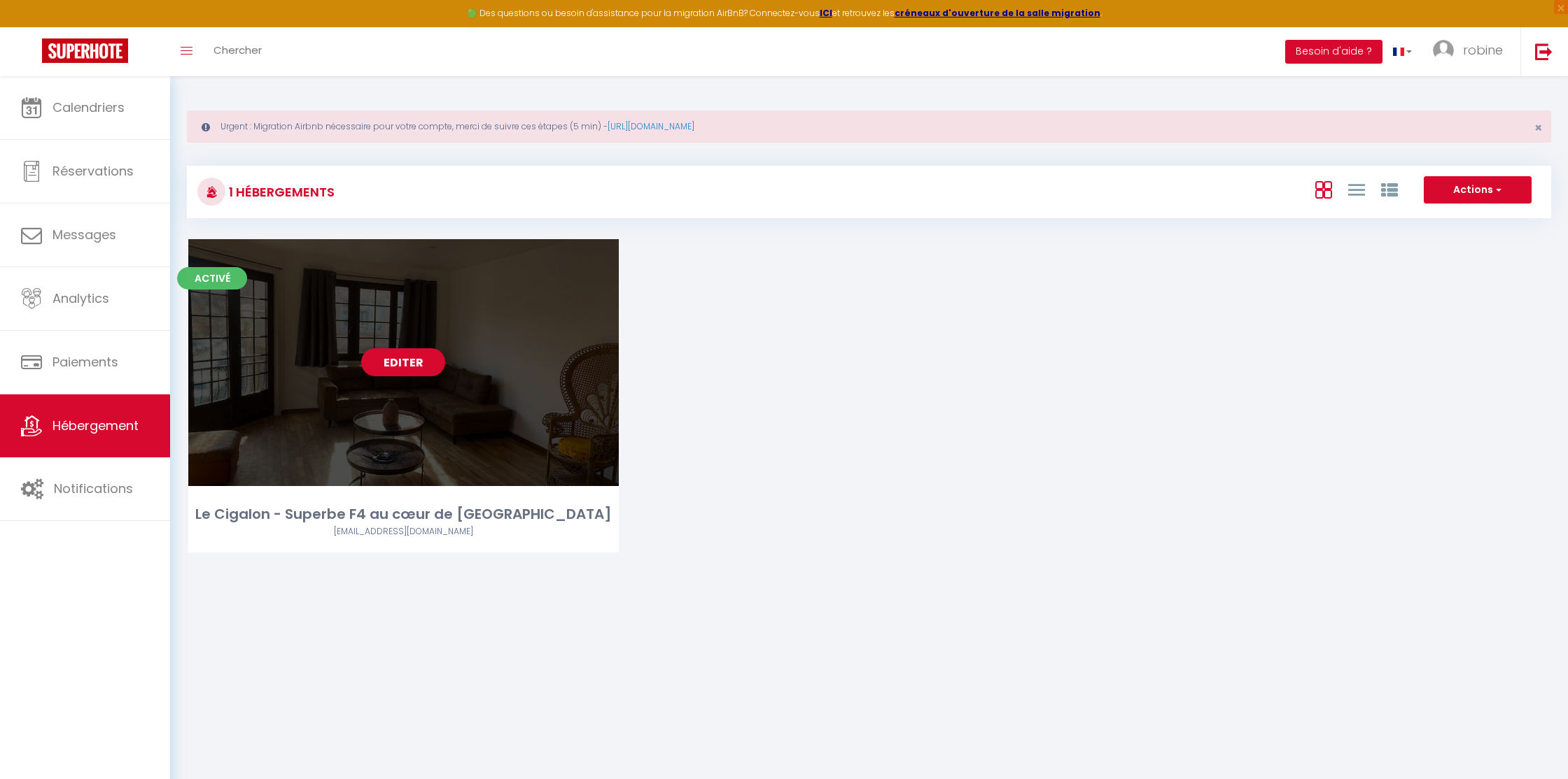
click at [399, 360] on link "Editer" at bounding box center [403, 362] width 84 height 28
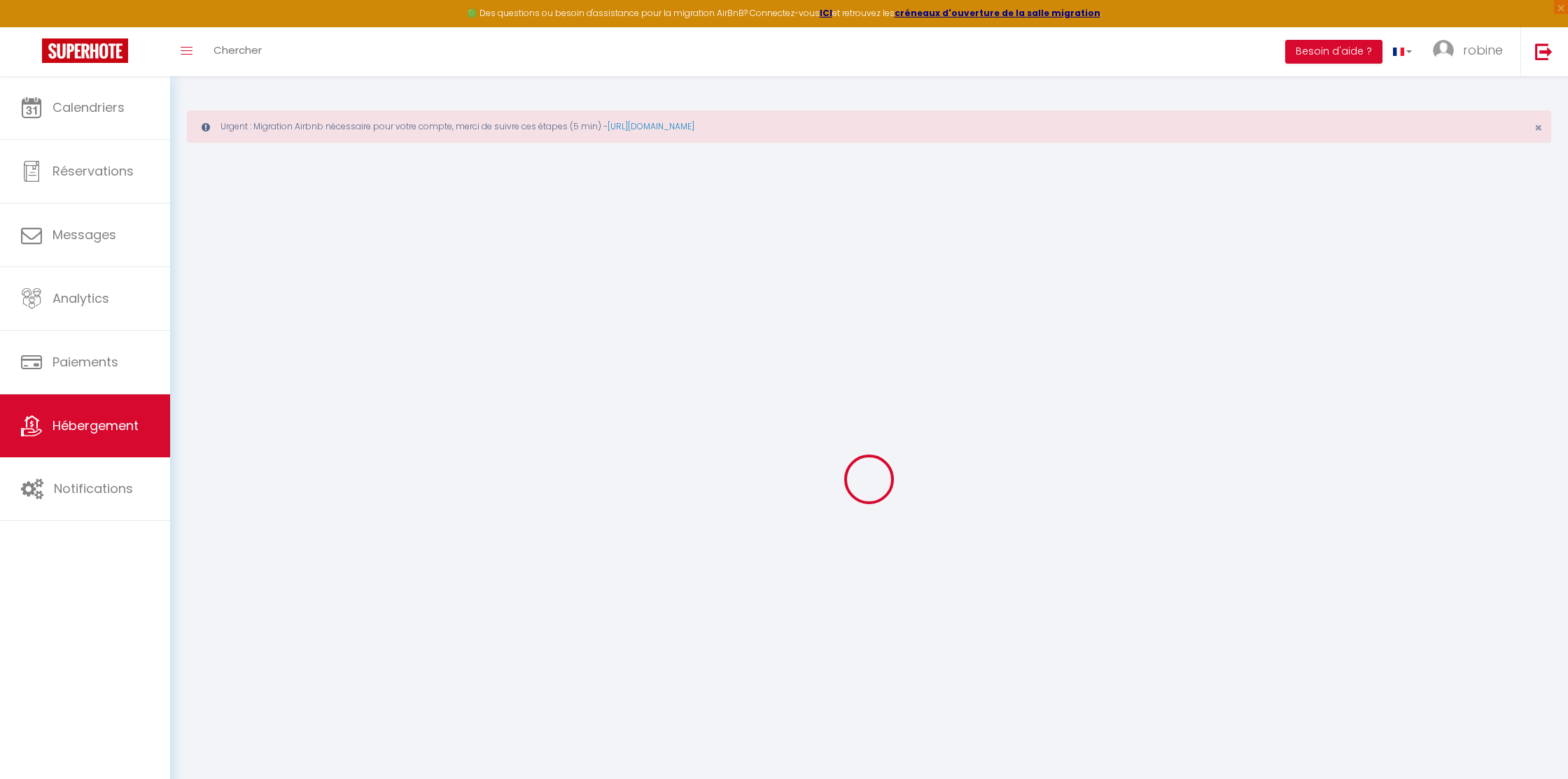
select select "2753-627264342536071739"
select select "+ 22 %"
select select "+ 65 %"
select select
checkbox input "false"
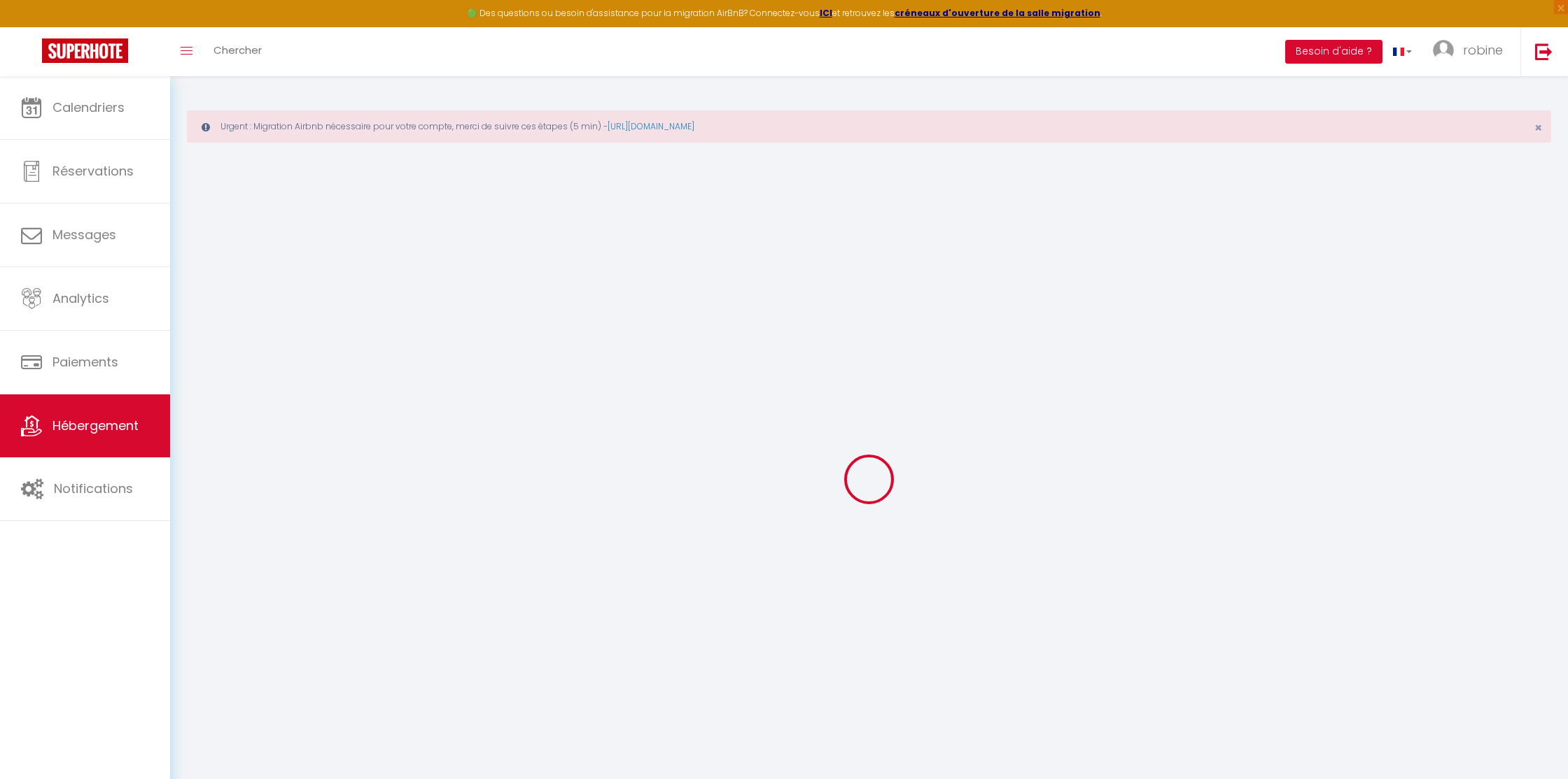
checkbox input "false"
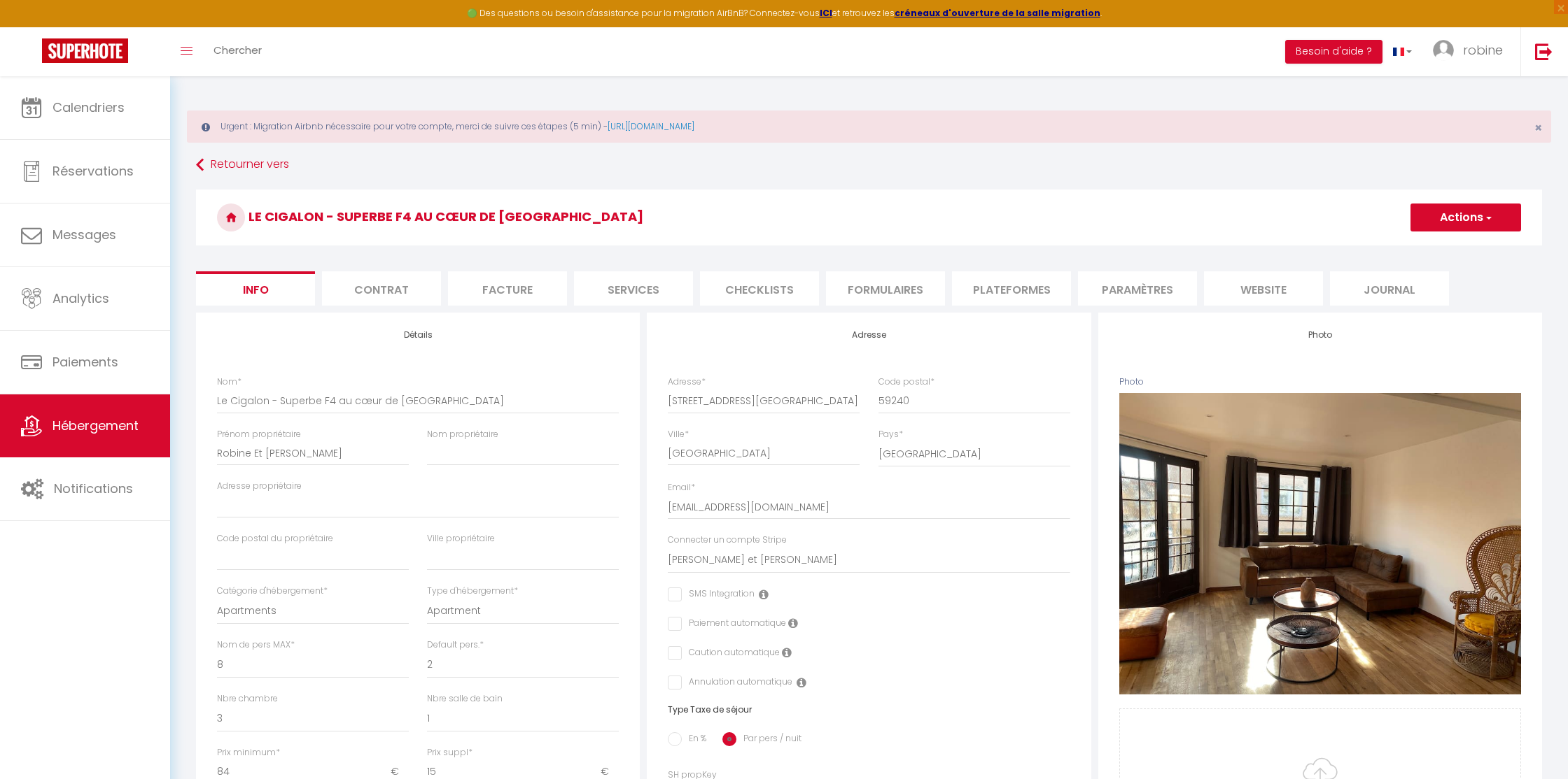
click at [990, 291] on li "Plateformes" at bounding box center [1011, 289] width 119 height 34
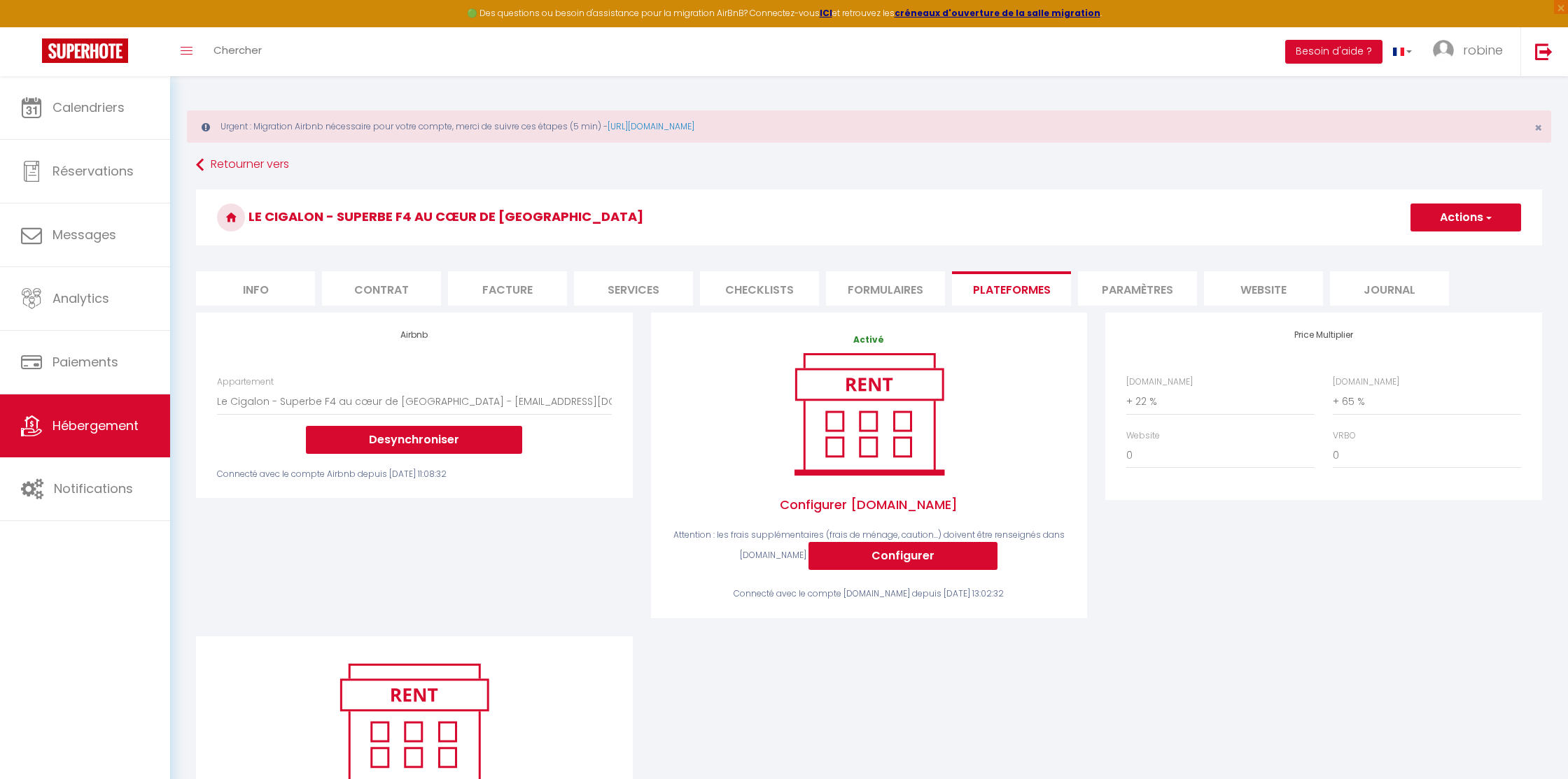
click at [560, 544] on div "Airbnb Appartement Le Cigalon - Superbe F4 au cœur de Malo-les-bains - rf.vanhi…" at bounding box center [414, 474] width 455 height 324
click at [1474, 52] on span "robine" at bounding box center [1483, 50] width 40 height 18
click at [1467, 95] on link "Paramètres" at bounding box center [1464, 97] width 104 height 24
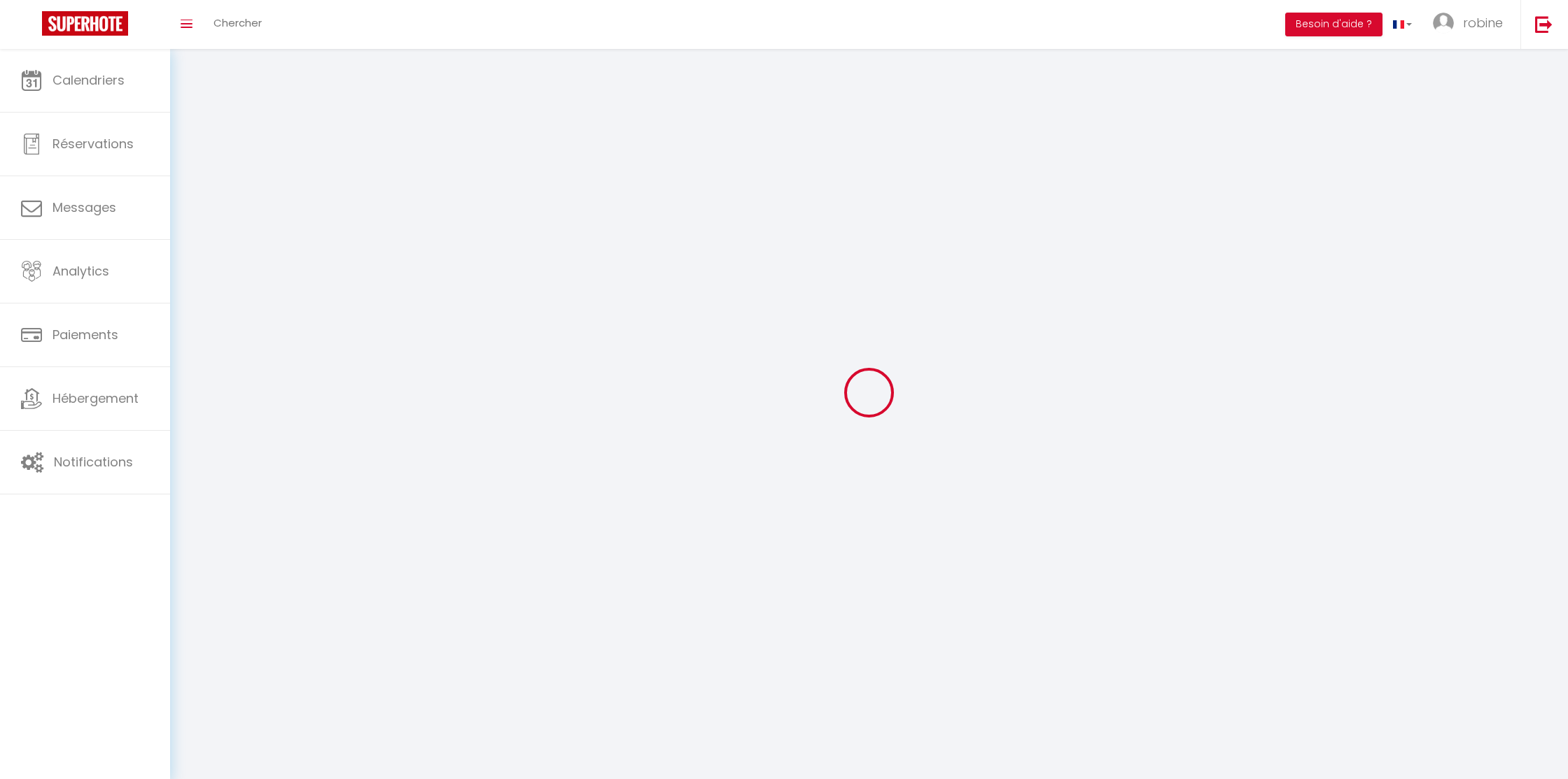
type input "robine"
type input "vanhille"
type input "0782287120"
type input "[STREET_ADDRESS][PERSON_NAME]"
type input "59240"
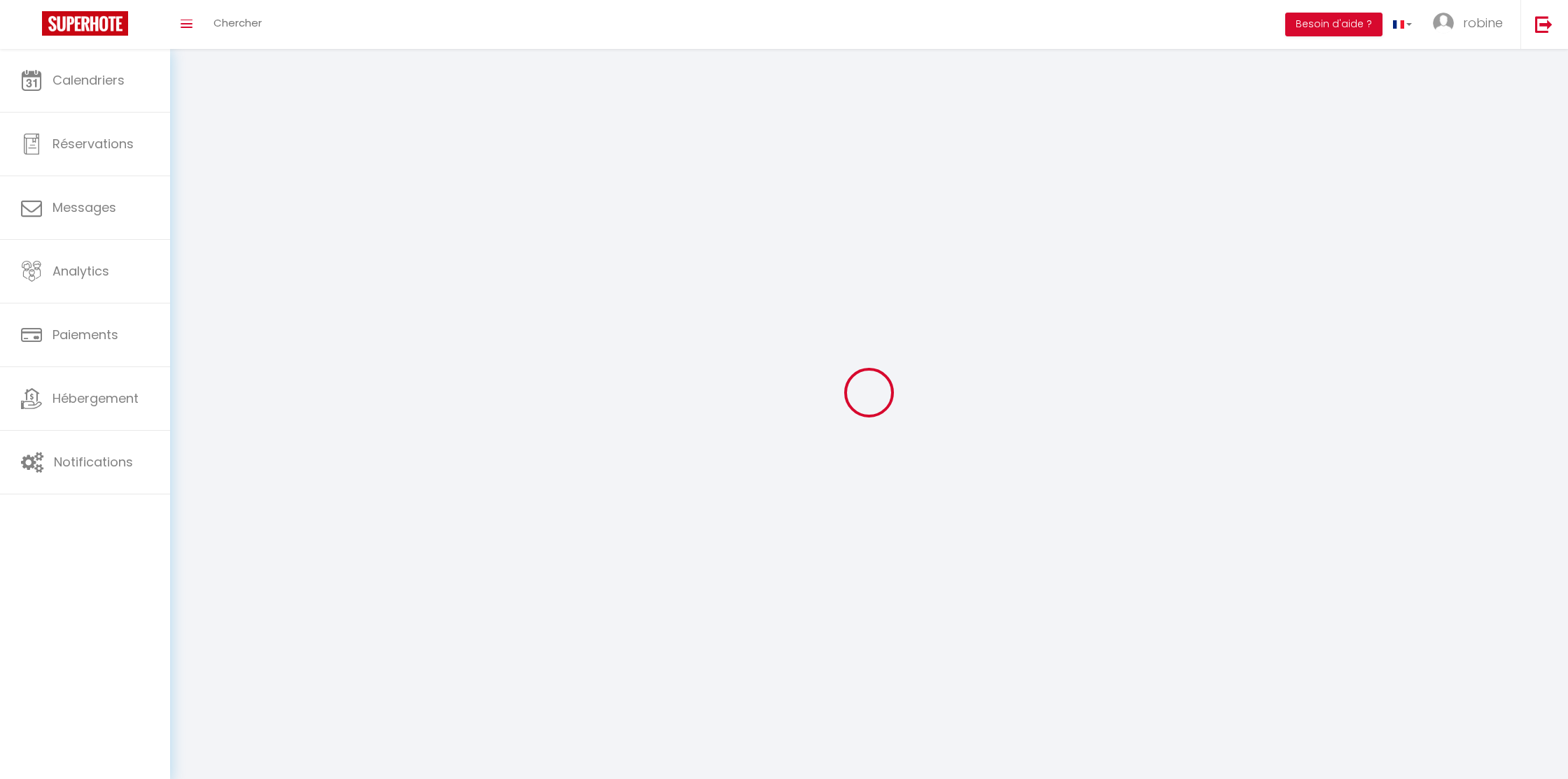
type input "[GEOGRAPHIC_DATA]"
type input "260D5ugvpcJcHAJgTHaXU07MW"
type input "ZI5kT47cUxTPKIavMFXmyNGFj"
type input "[URL][DOMAIN_NAME]"
select select "28"
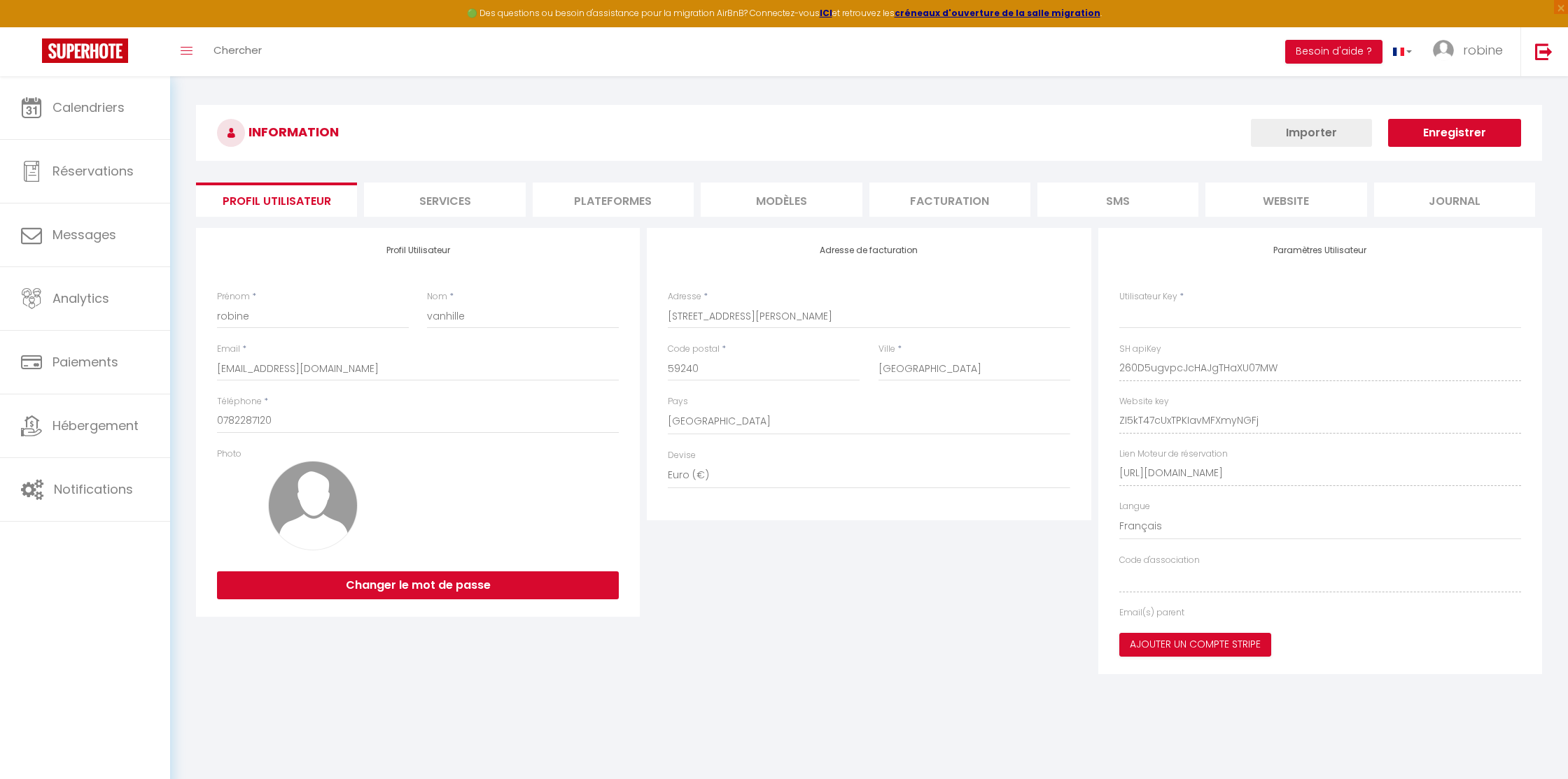
type input "260D5ugvpcJcHAJgTHaXU07MW"
type input "ZI5kT47cUxTPKIavMFXmyNGFj"
type input "[URL][DOMAIN_NAME]"
select select "fr"
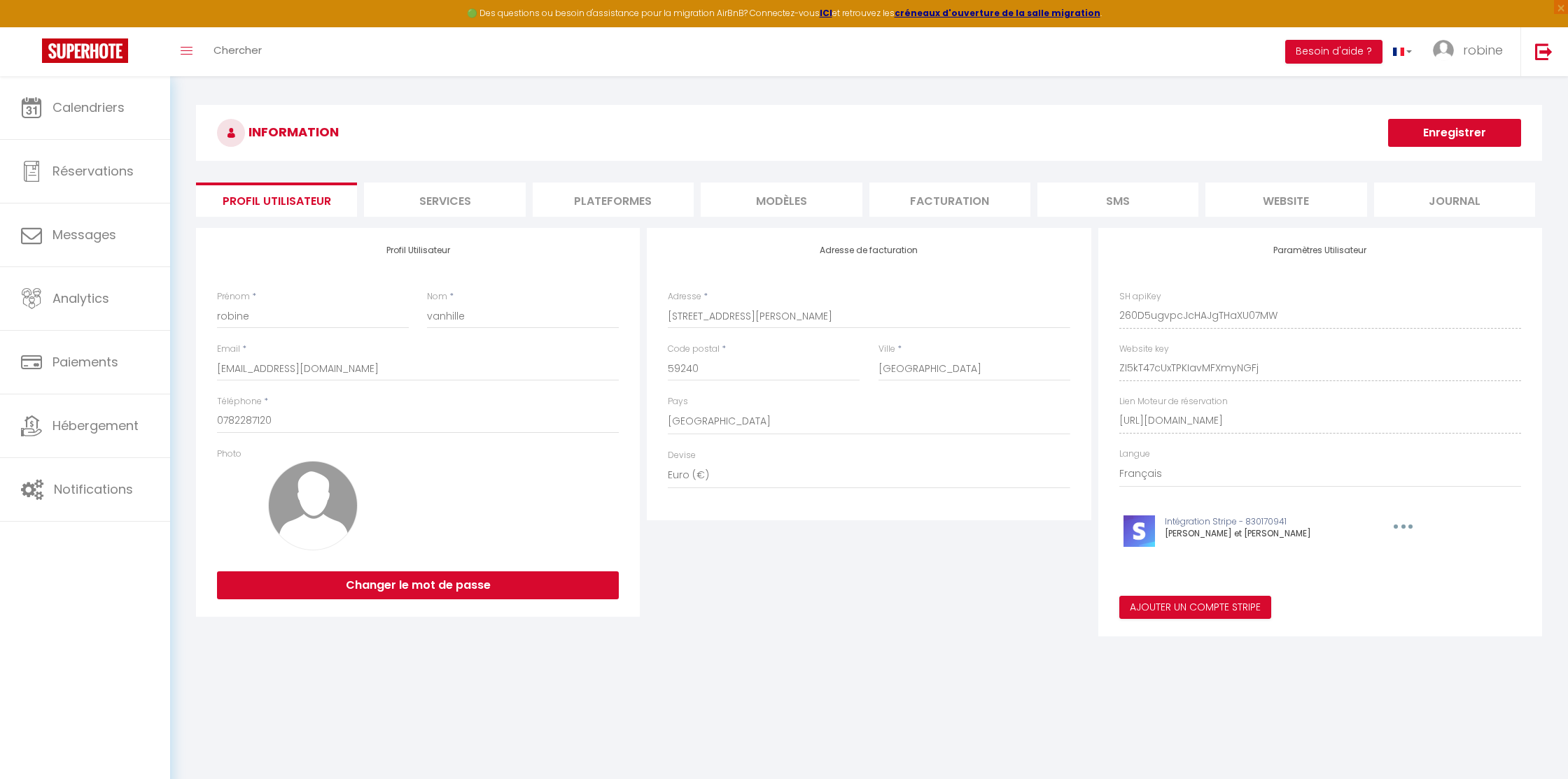
click at [622, 191] on li "Plateformes" at bounding box center [613, 199] width 161 height 34
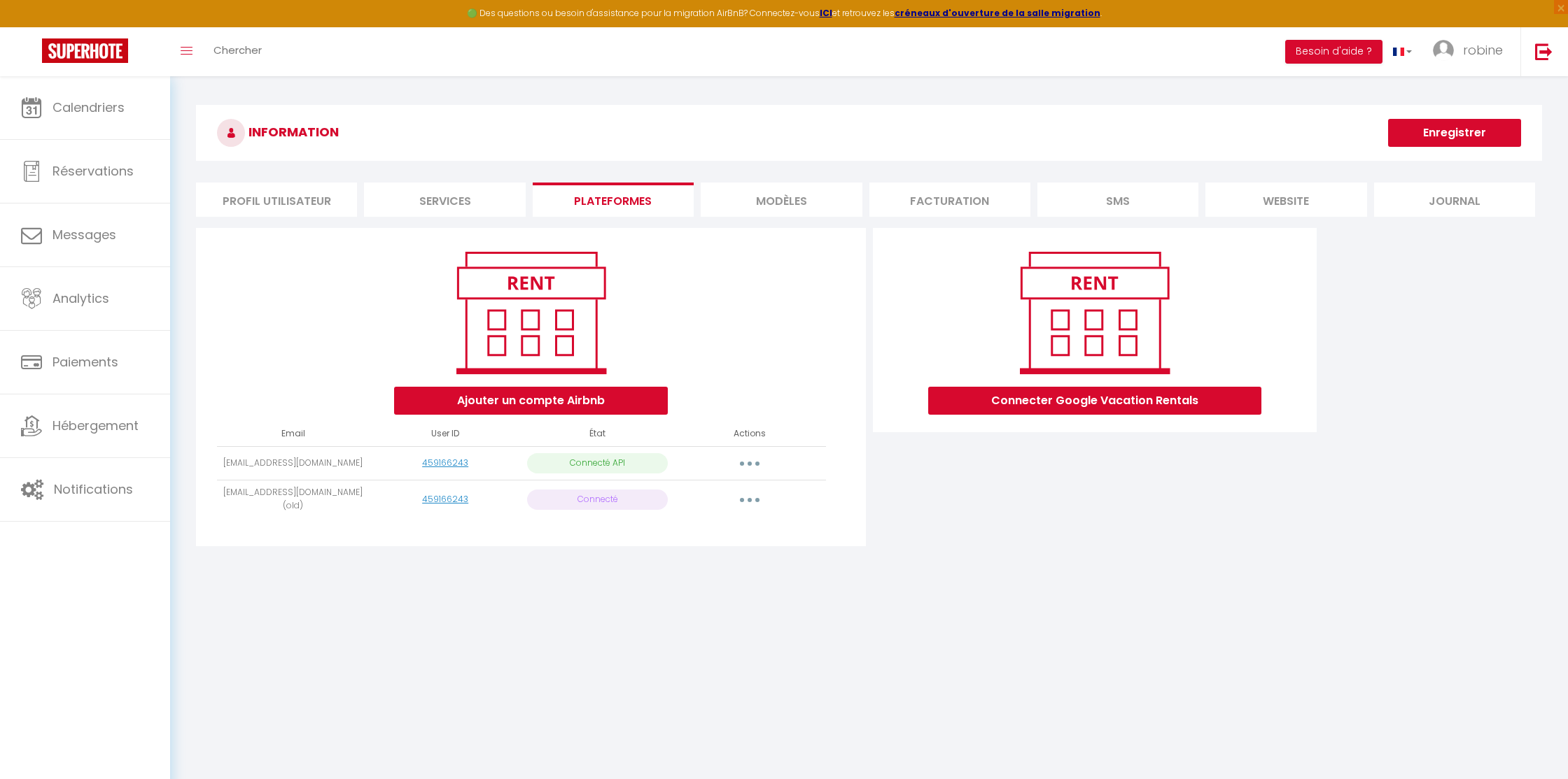
click at [746, 462] on button "button" at bounding box center [750, 464] width 39 height 23
click at [713, 540] on link "Reconnecter le compte" at bounding box center [688, 546] width 155 height 24
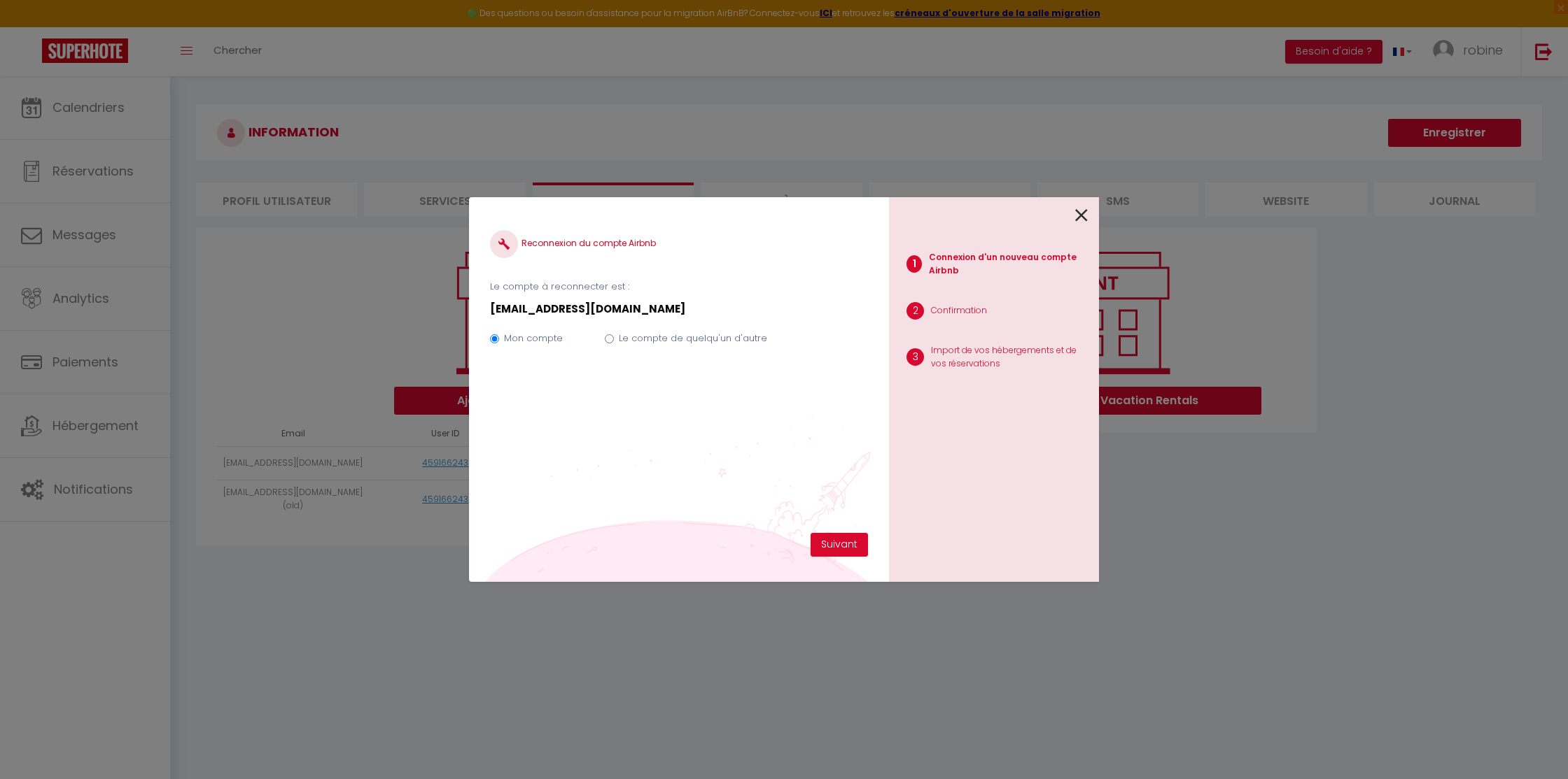
click at [1074, 213] on div at bounding box center [989, 213] width 199 height 33
click at [1081, 212] on icon at bounding box center [1081, 215] width 13 height 21
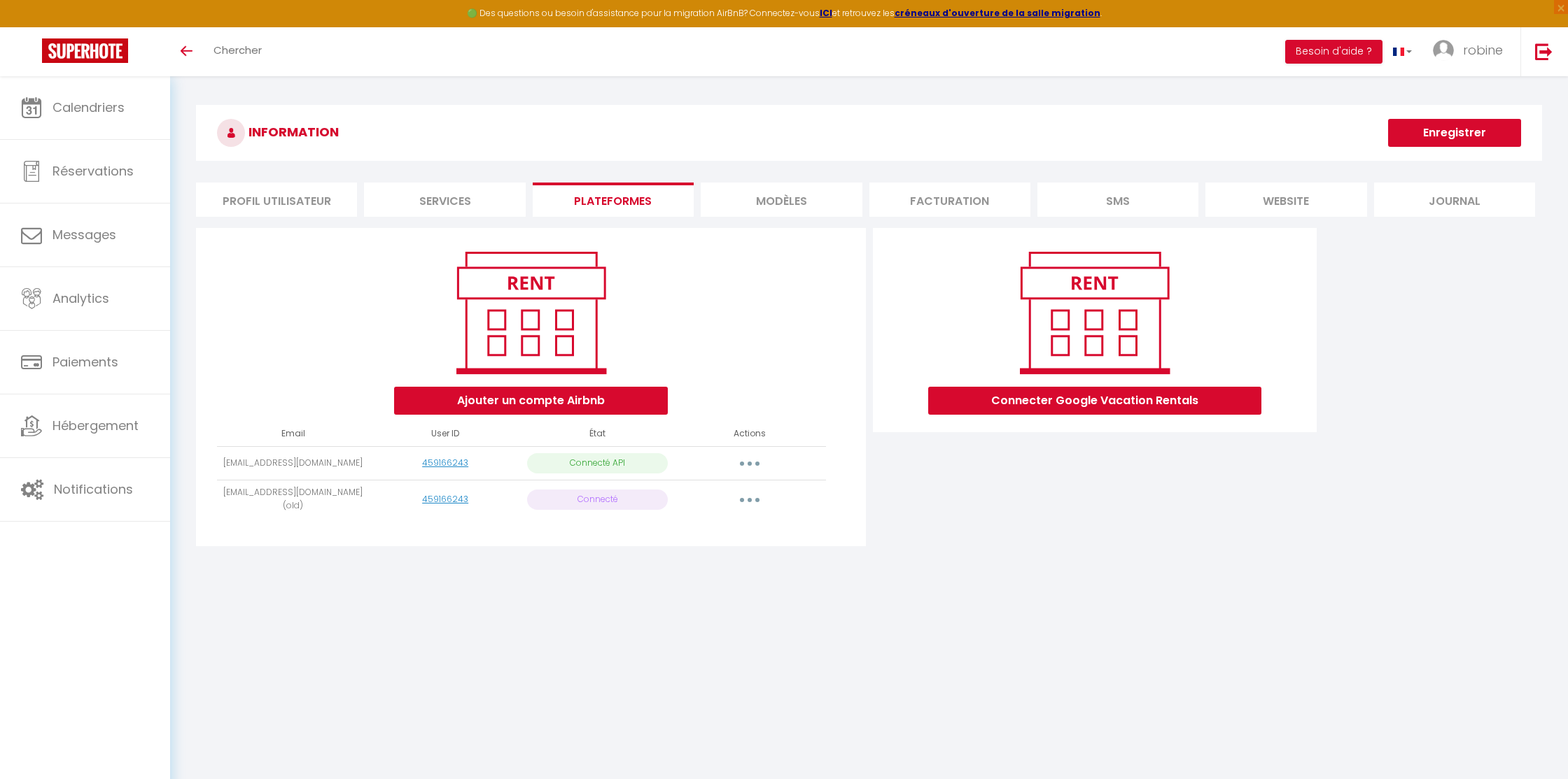
click at [745, 469] on button "button" at bounding box center [750, 464] width 39 height 23
click at [739, 488] on link "Importer les appartements" at bounding box center [688, 495] width 155 height 24
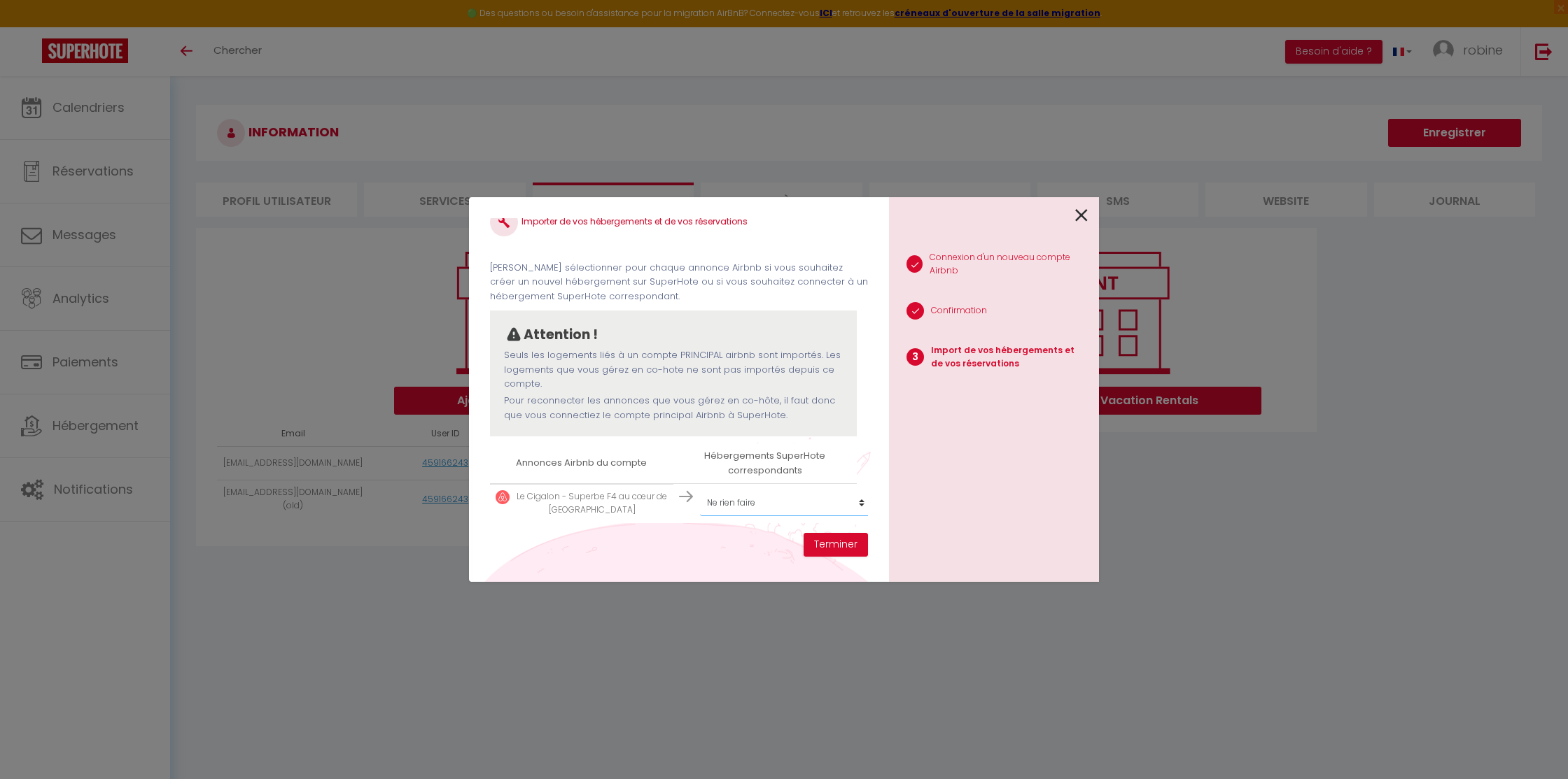
click at [744, 502] on select "Créer un nouvel hébergement Ne rien faire Le Cigalon - Superbe F4 au cœur de Ma…" at bounding box center [786, 503] width 173 height 27
select select "18686"
click at [700, 490] on select "Créer un nouvel hébergement Ne rien faire Le Cigalon - Superbe F4 au cœur de Ma…" at bounding box center [786, 503] width 173 height 27
click at [825, 547] on button "Terminer" at bounding box center [835, 545] width 64 height 24
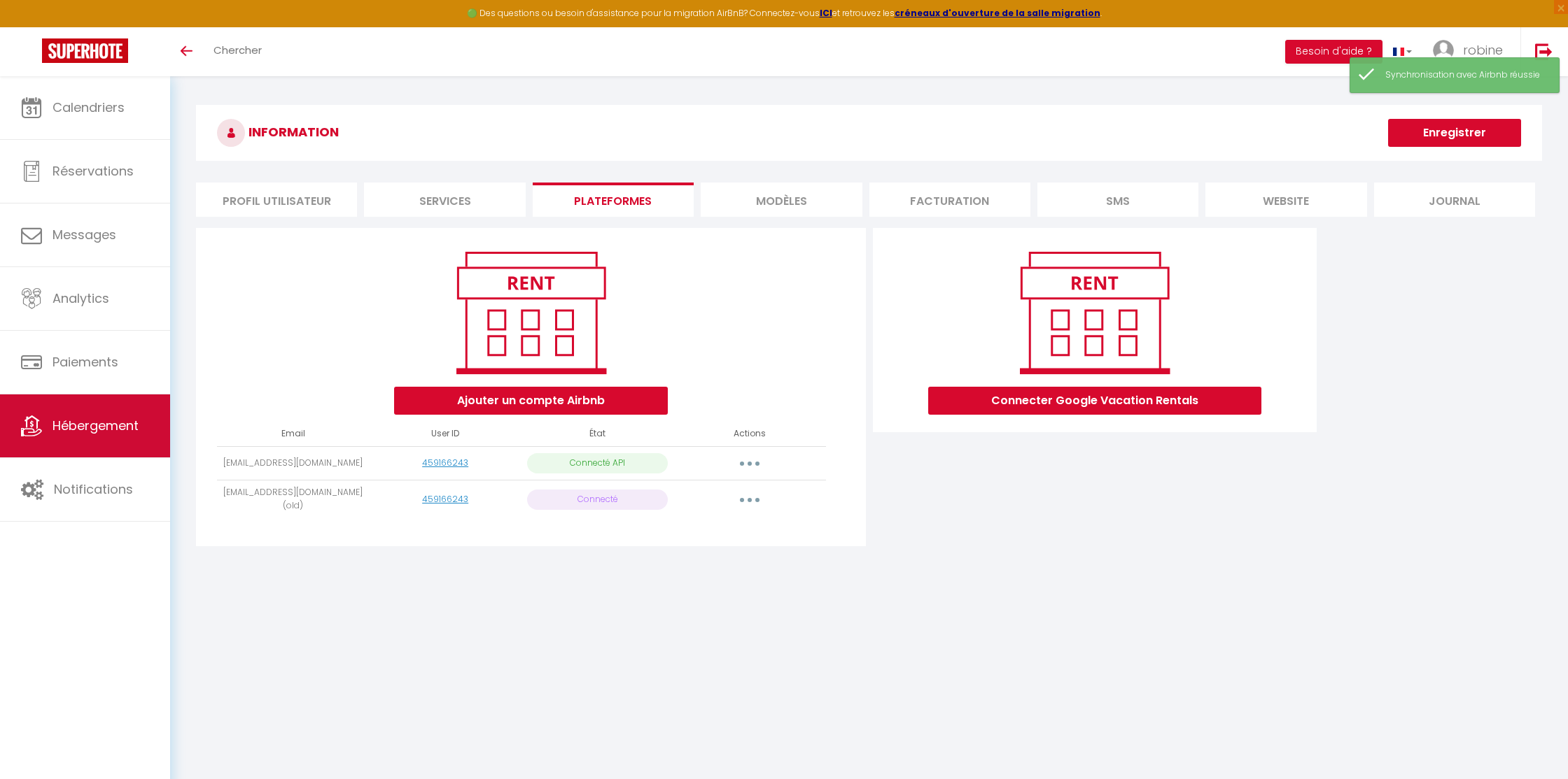
click at [111, 422] on span "Hébergement" at bounding box center [96, 425] width 86 height 18
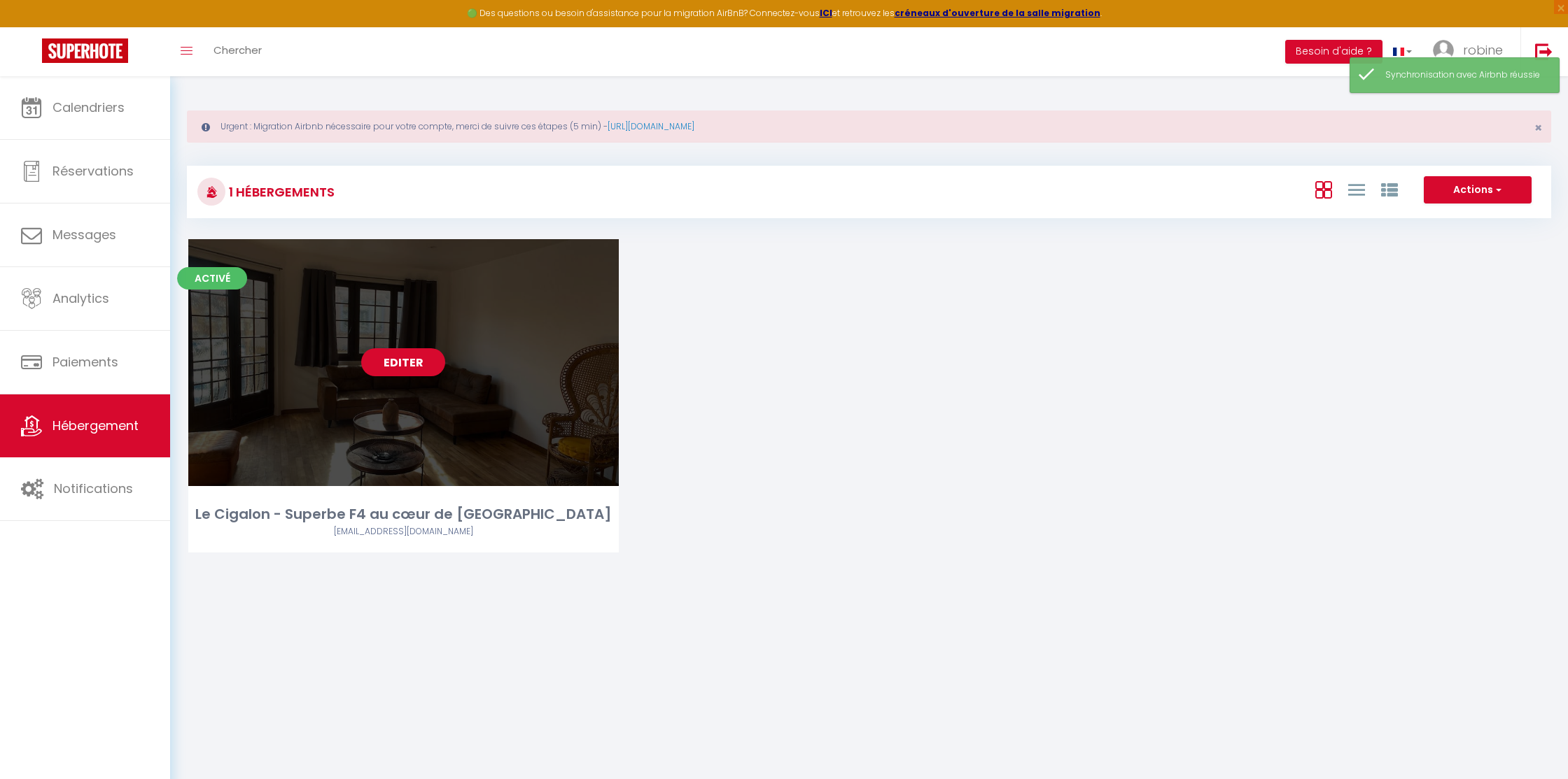
click at [418, 365] on link "Editer" at bounding box center [403, 362] width 84 height 28
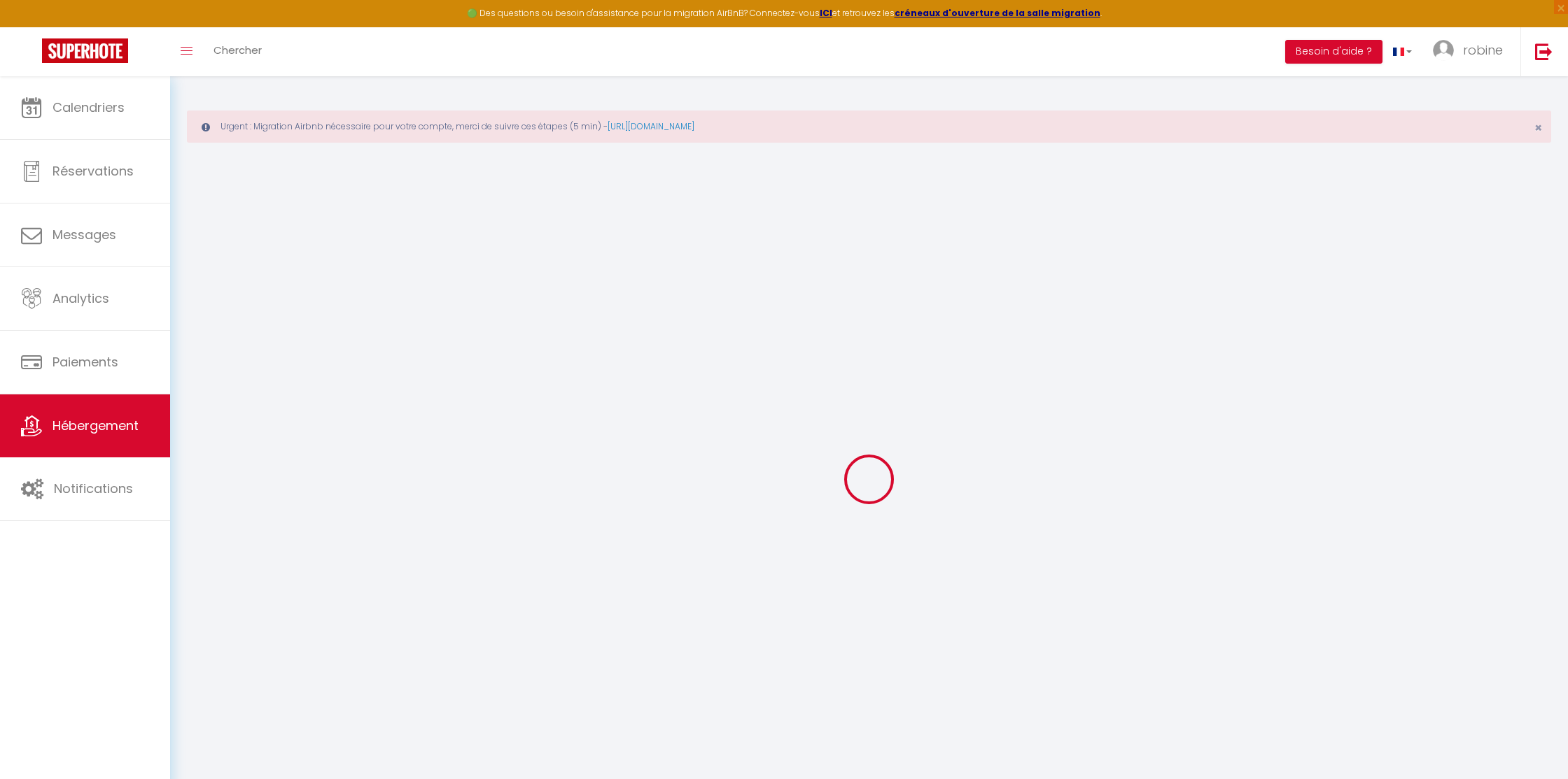
select select "+ 22 %"
select select "+ 65 %"
select select
checkbox input "false"
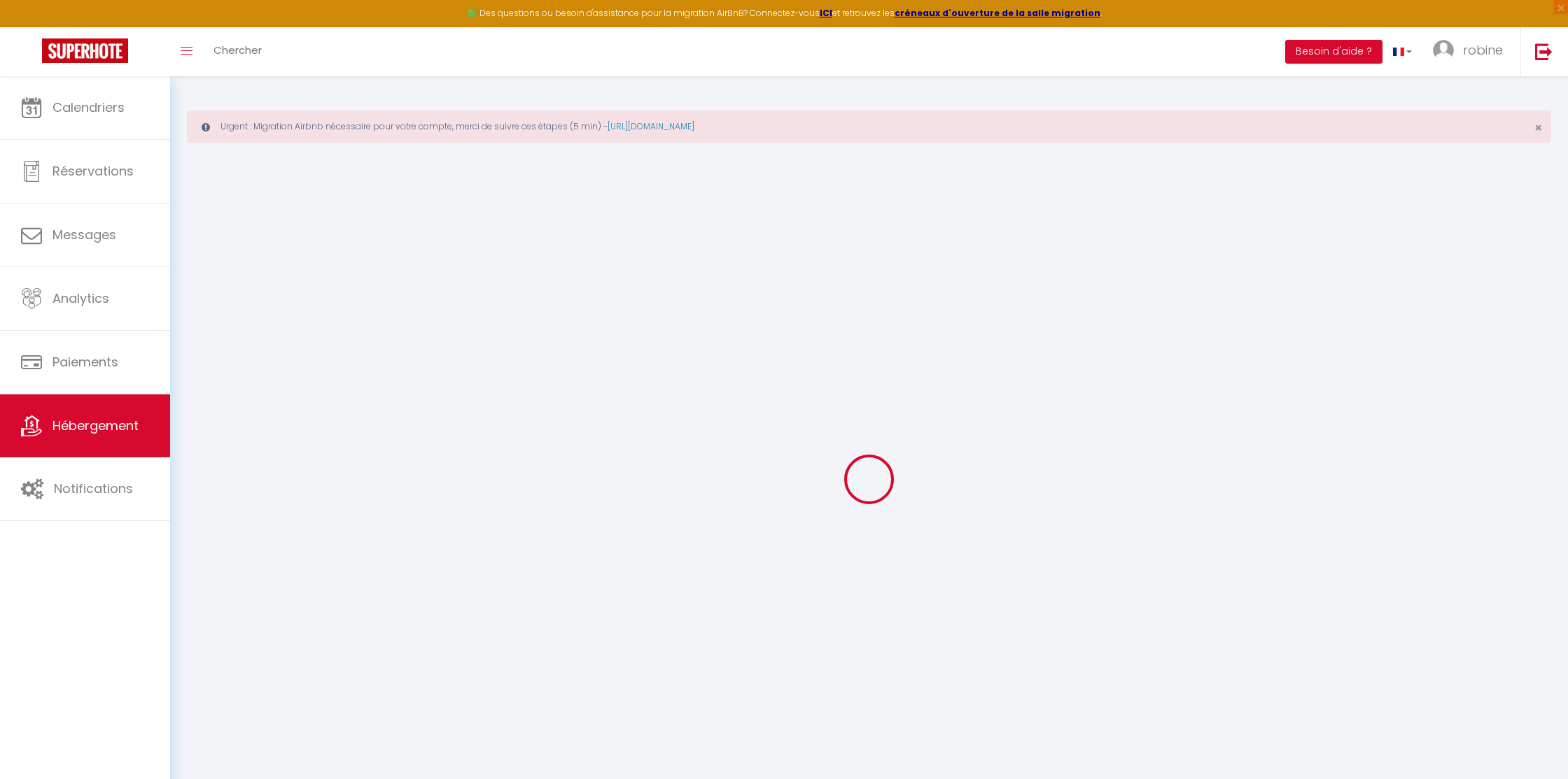
checkbox input "false"
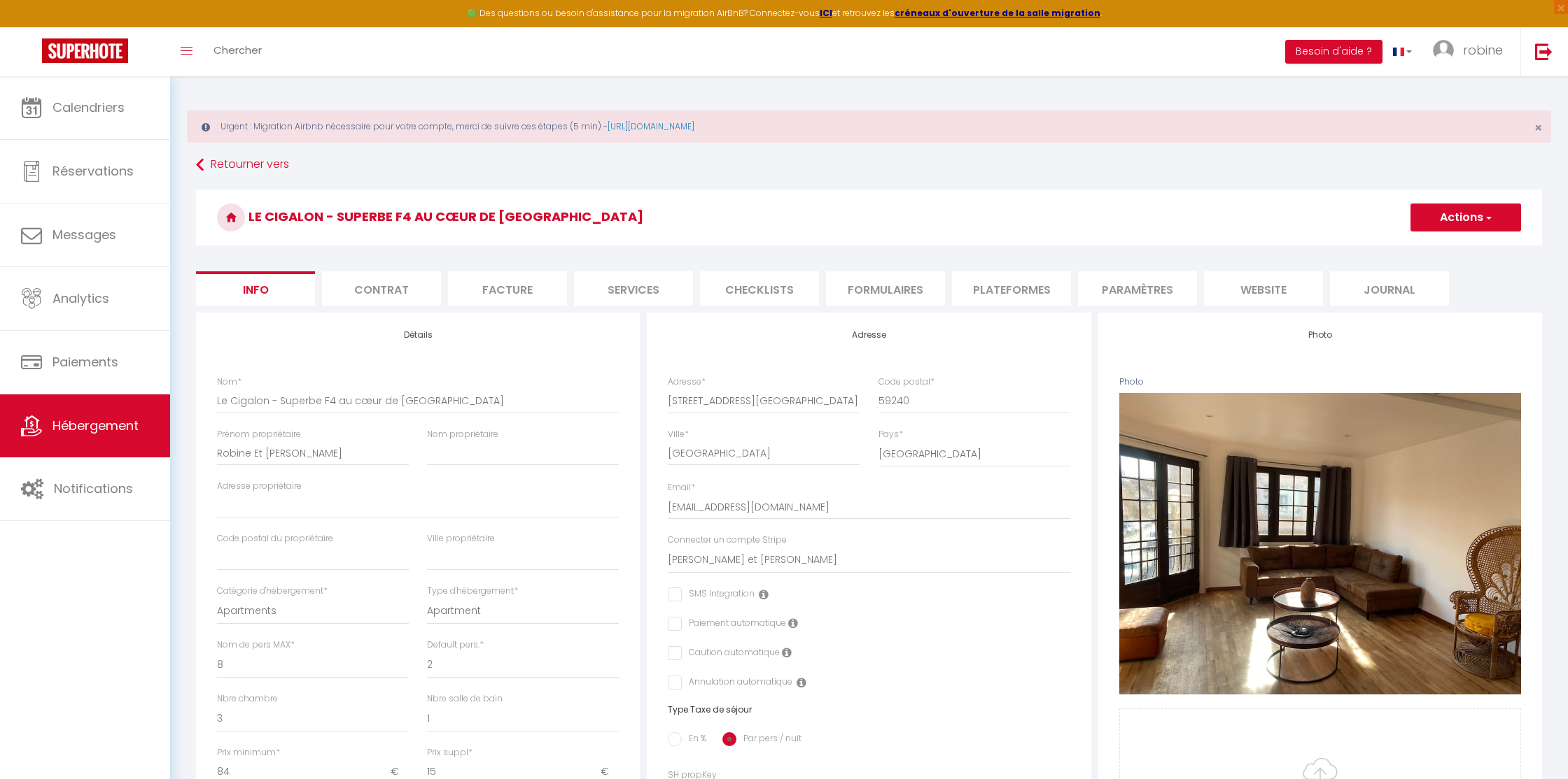
click at [1030, 282] on li "Plateformes" at bounding box center [1011, 289] width 119 height 34
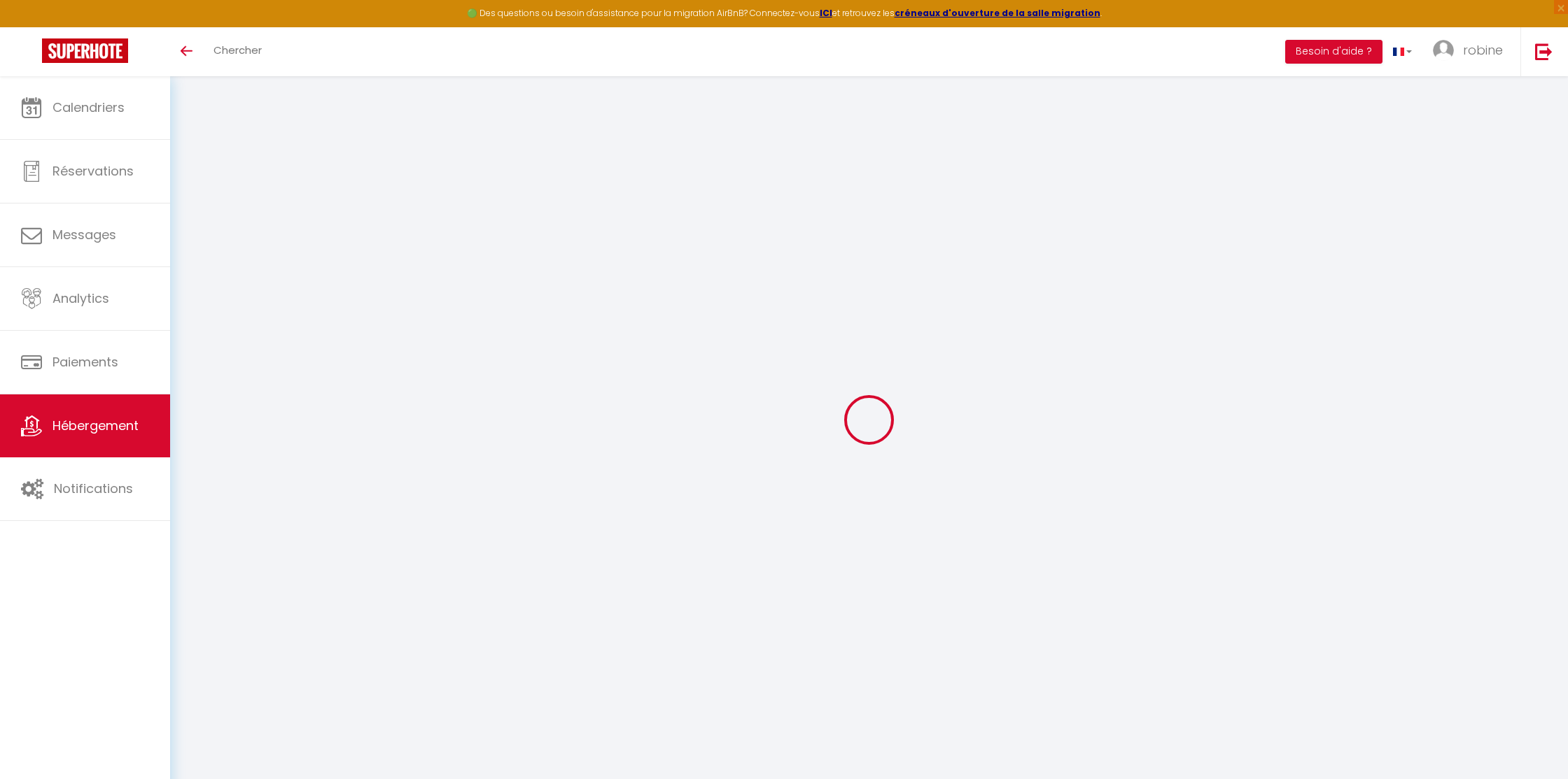
select select "2753-627264342536071739"
select select "+ 22 %"
select select "+ 65 %"
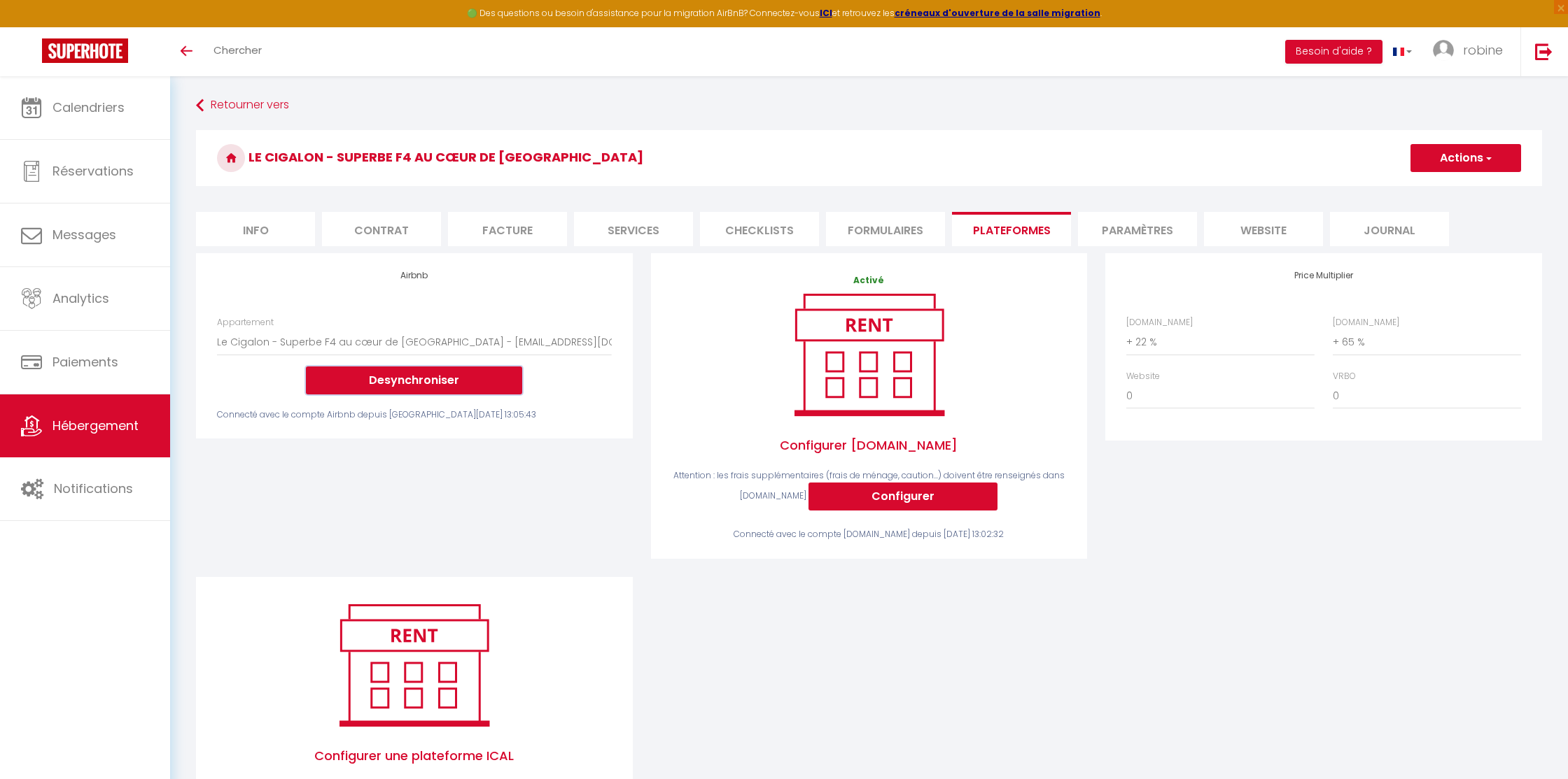
click at [401, 379] on button "Desynchroniser" at bounding box center [413, 381] width 216 height 28
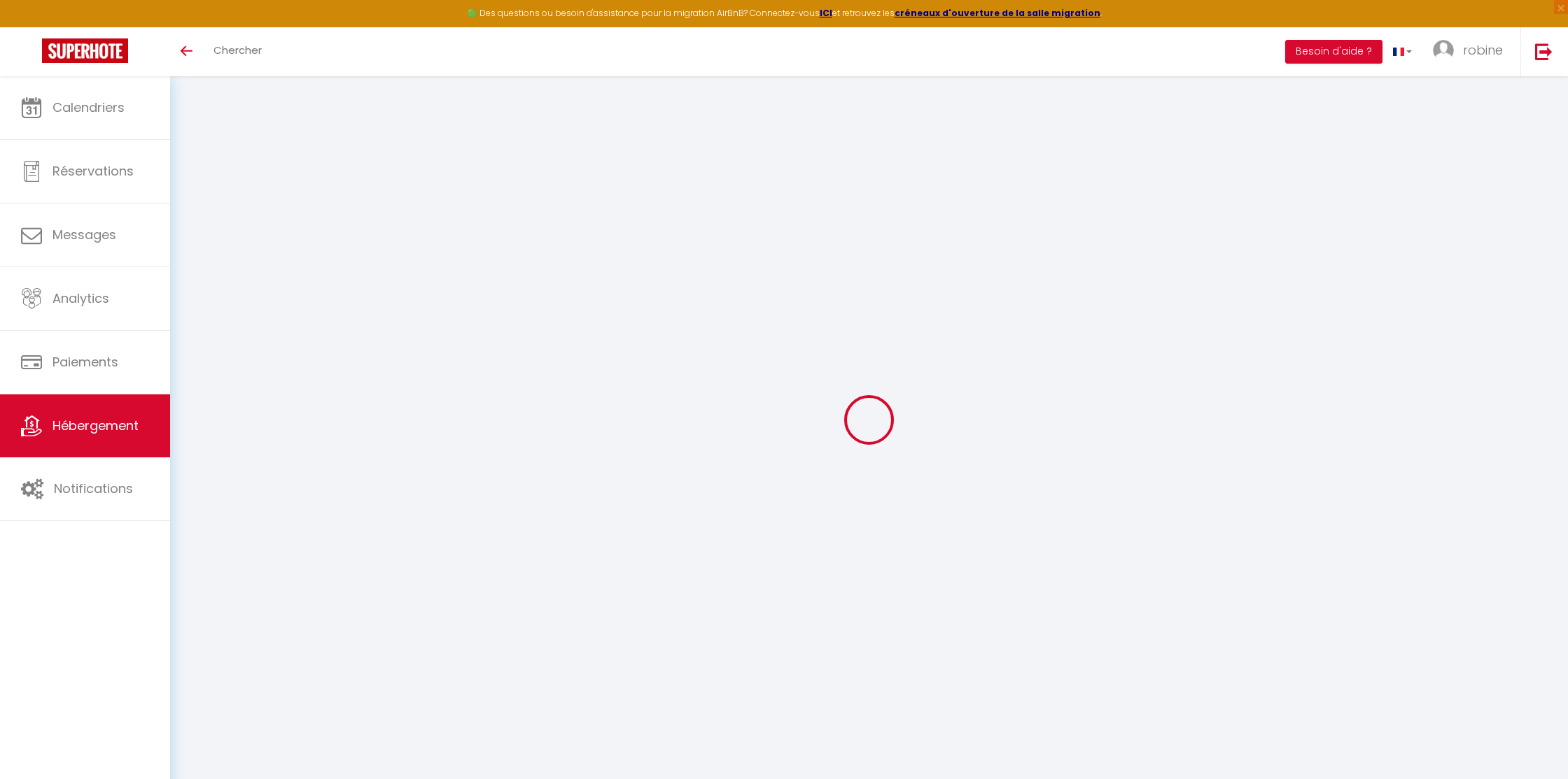
select select "+ 22 %"
select select "+ 65 %"
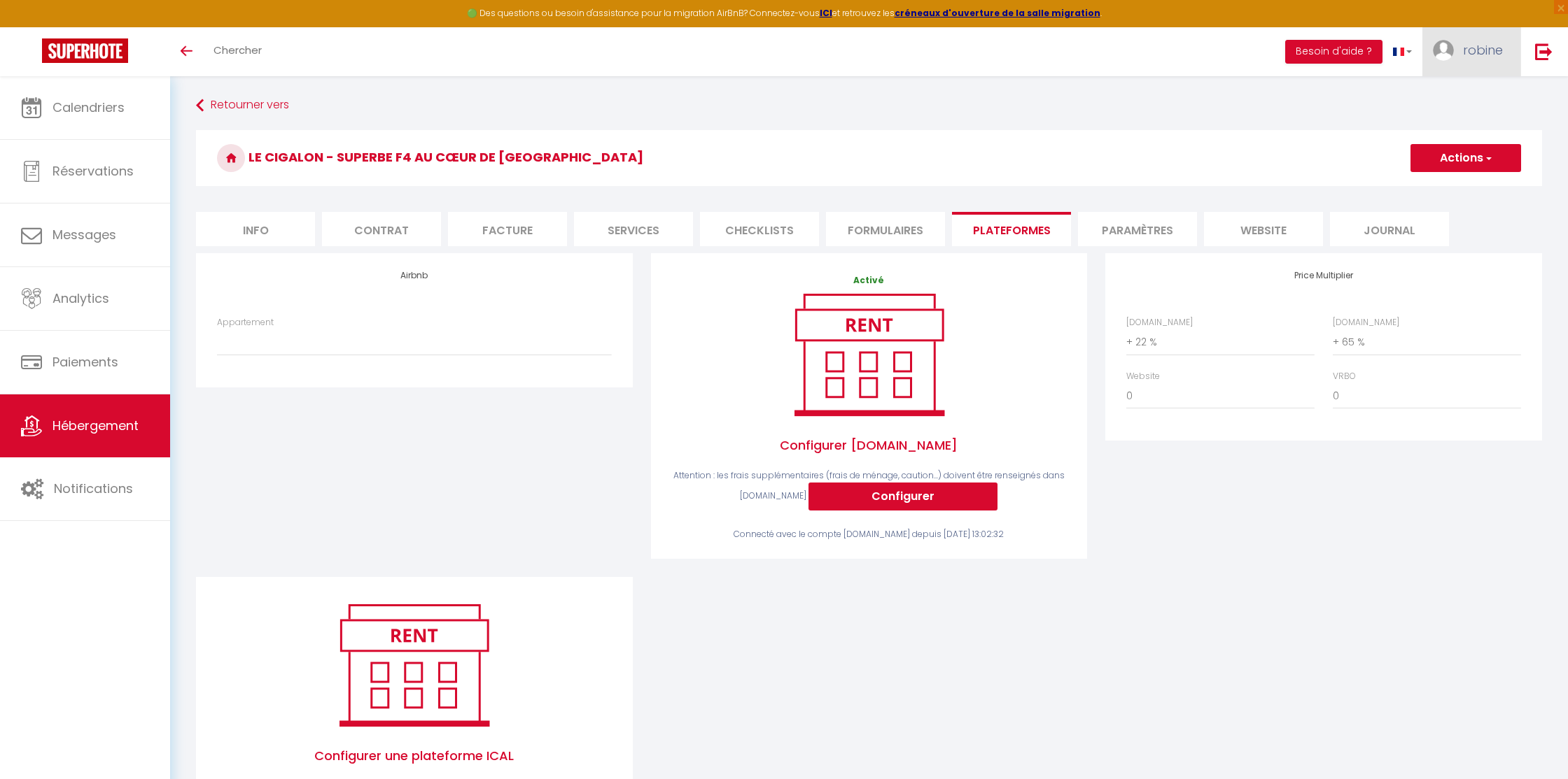
click at [1479, 47] on span "robine" at bounding box center [1483, 50] width 40 height 18
click at [1471, 100] on link "Paramètres" at bounding box center [1464, 97] width 104 height 24
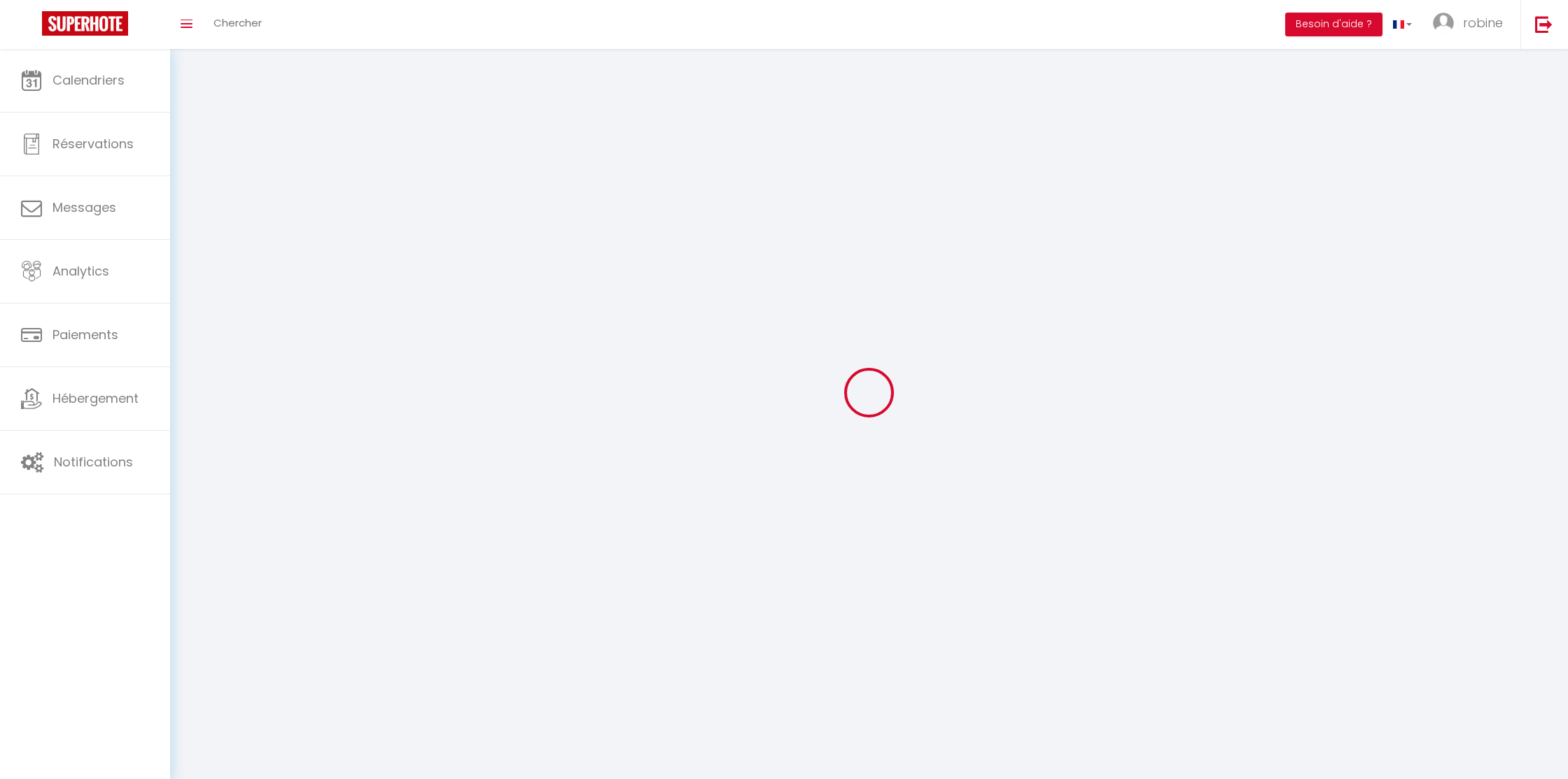
select select
type input "robine"
type input "vanhille"
type input "0782287120"
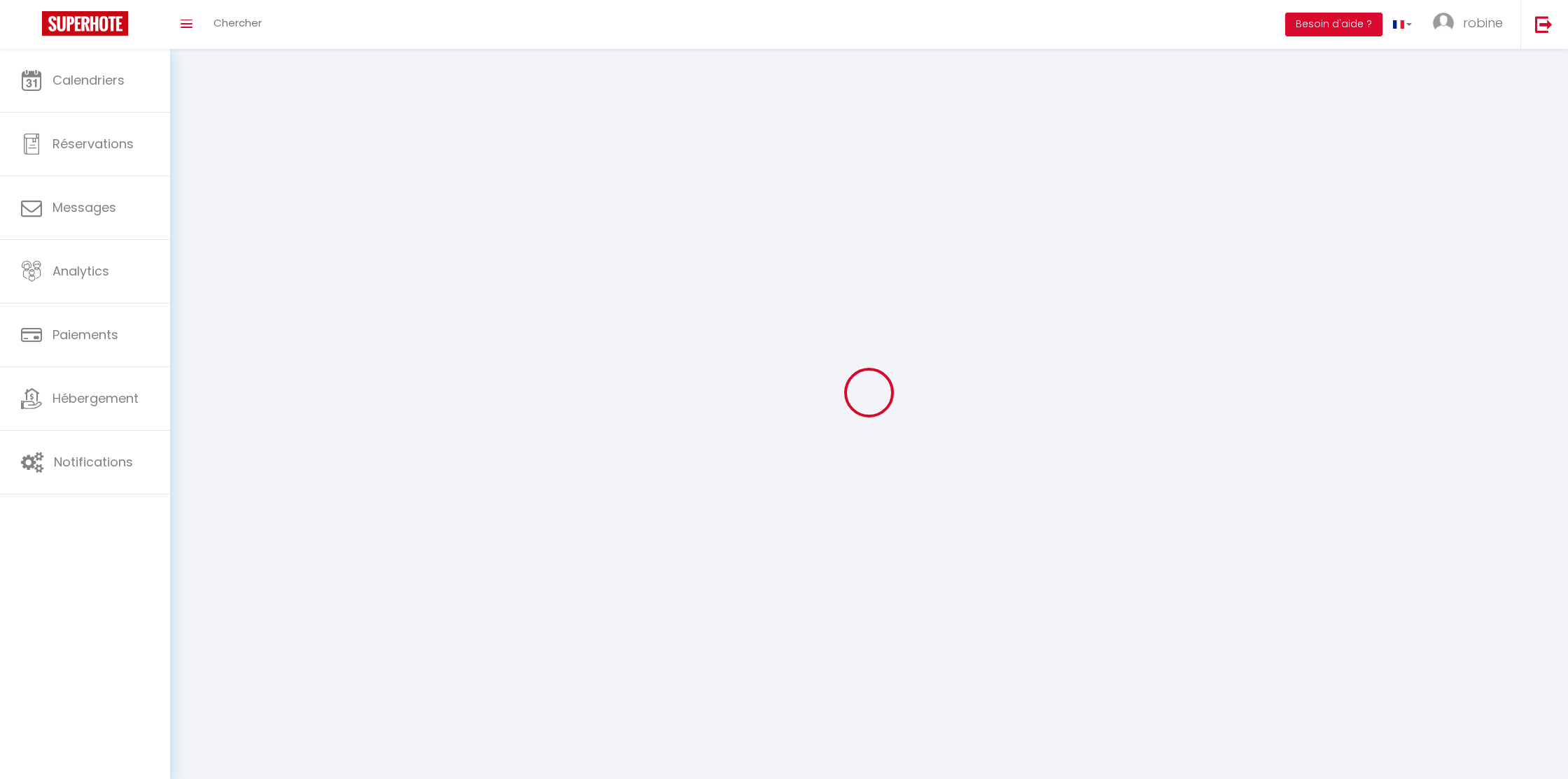
type input "[STREET_ADDRESS][PERSON_NAME]"
type input "59240"
type input "[GEOGRAPHIC_DATA]"
type input "260D5ugvpcJcHAJgTHaXU07MW"
type input "ZI5kT47cUxTPKIavMFXmyNGFj"
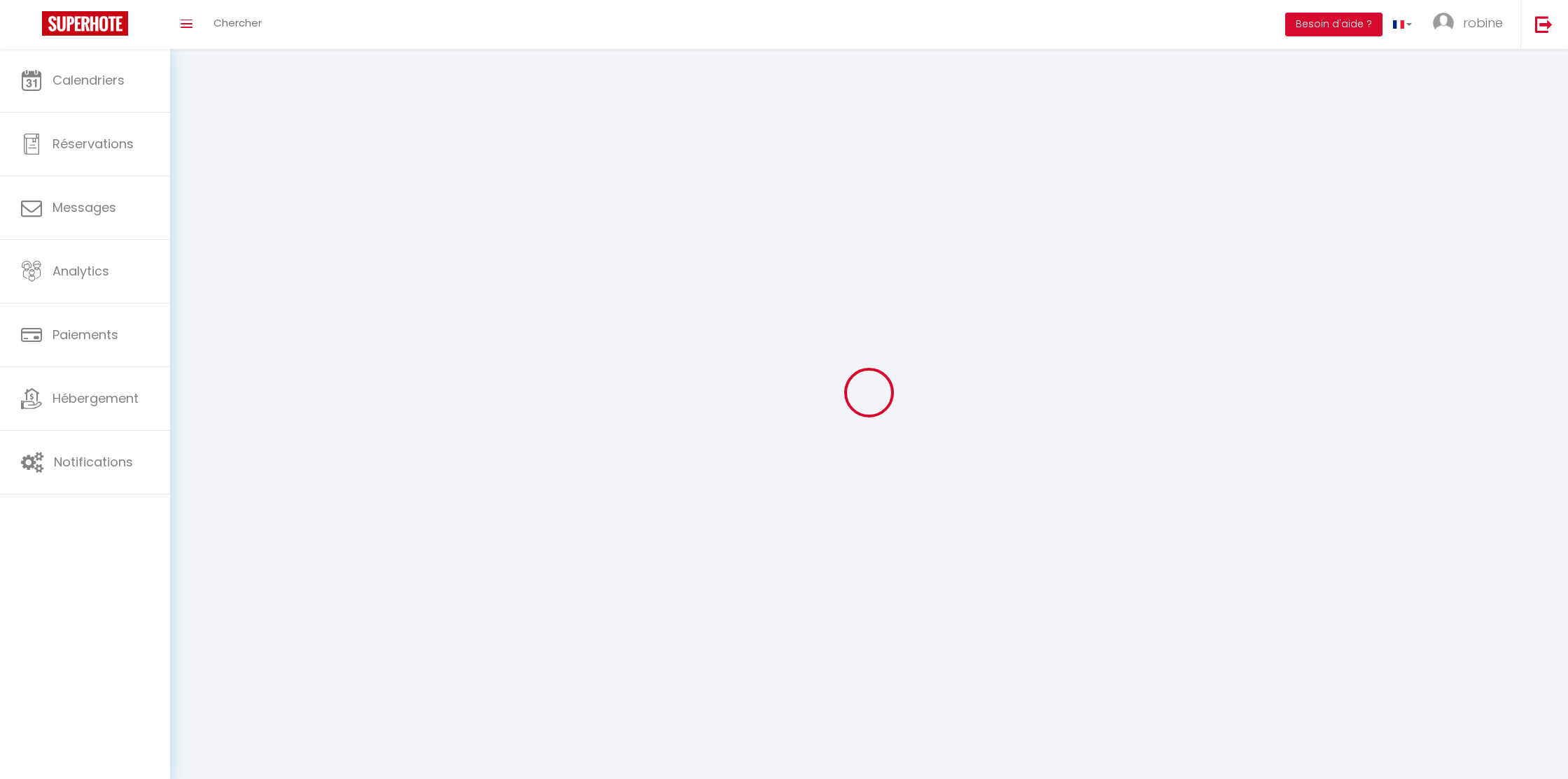
type input "260D5ugvpcJcHAJgTHaXU07MW"
type input "ZI5kT47cUxTPKIavMFXmyNGFj"
type input "[URL][DOMAIN_NAME]"
select select "28"
select select "fr"
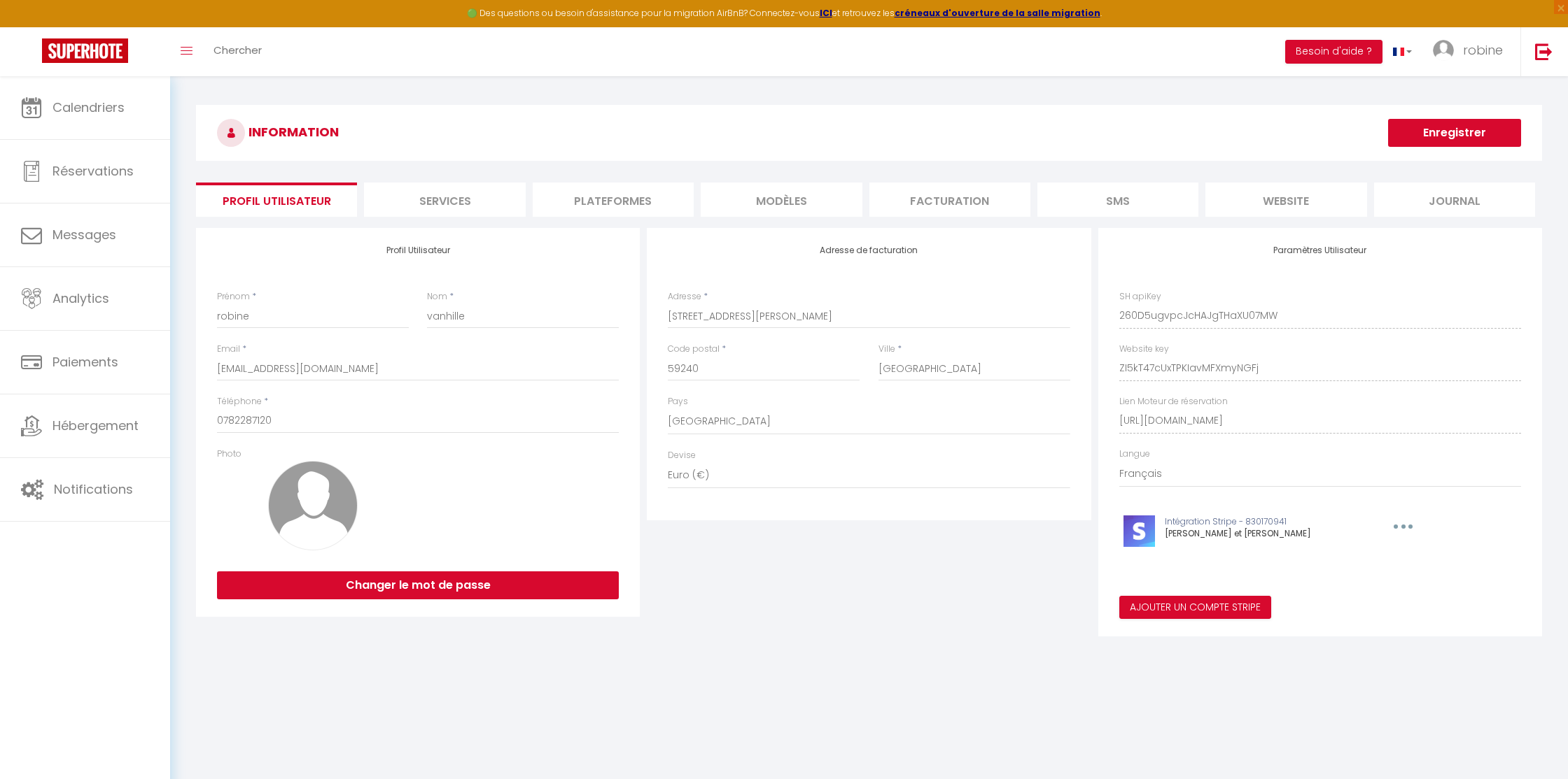
click at [620, 199] on li "Plateformes" at bounding box center [613, 199] width 161 height 34
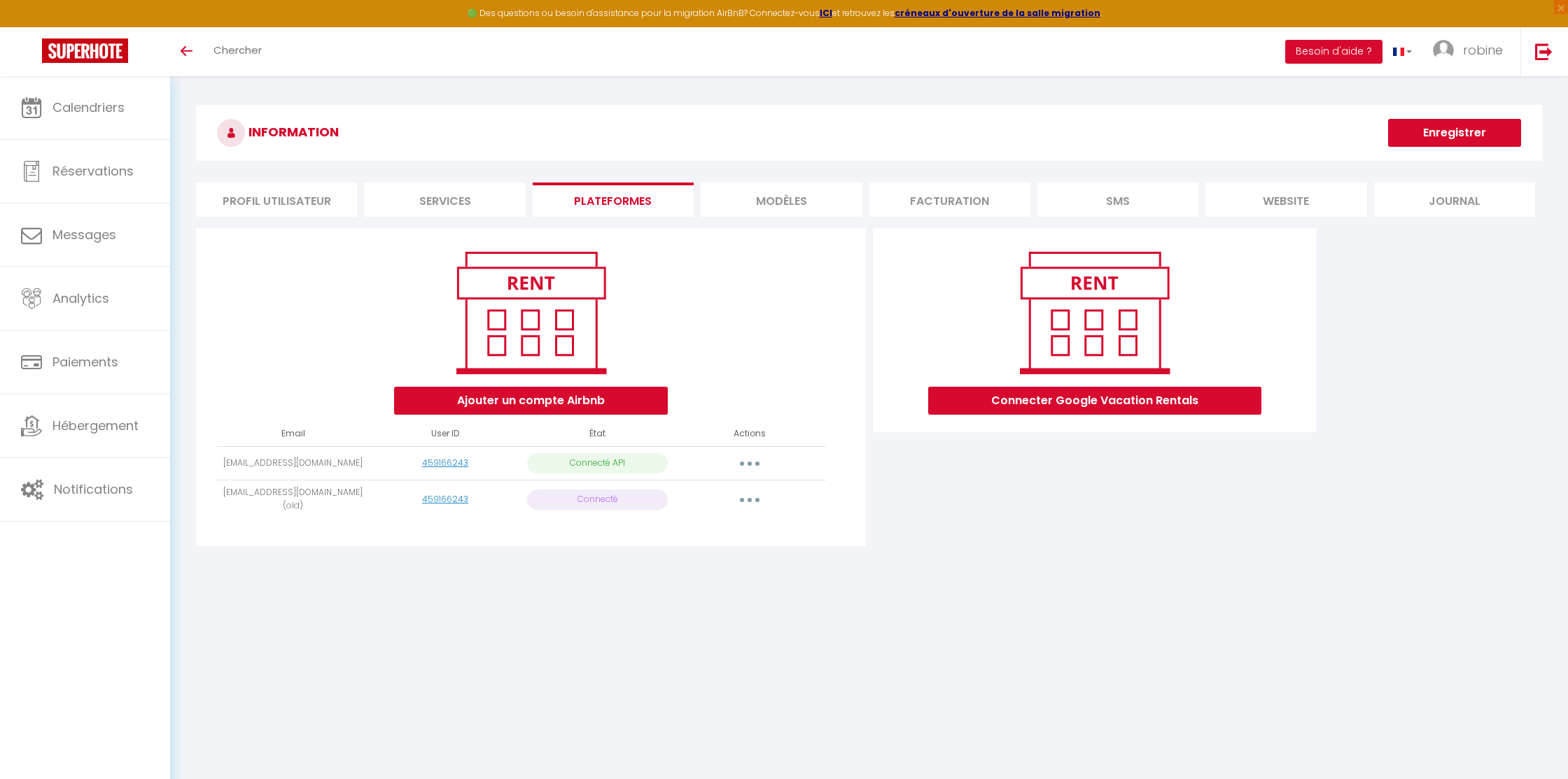
click at [838, 584] on div "INFORMATION Enregistrer Profil Utilisateur Services Plateformes MODÈLES Factura…" at bounding box center [869, 335] width 1398 height 518
click at [760, 470] on button "button" at bounding box center [750, 464] width 39 height 23
click at [716, 487] on link "Importer les appartements" at bounding box center [688, 495] width 155 height 24
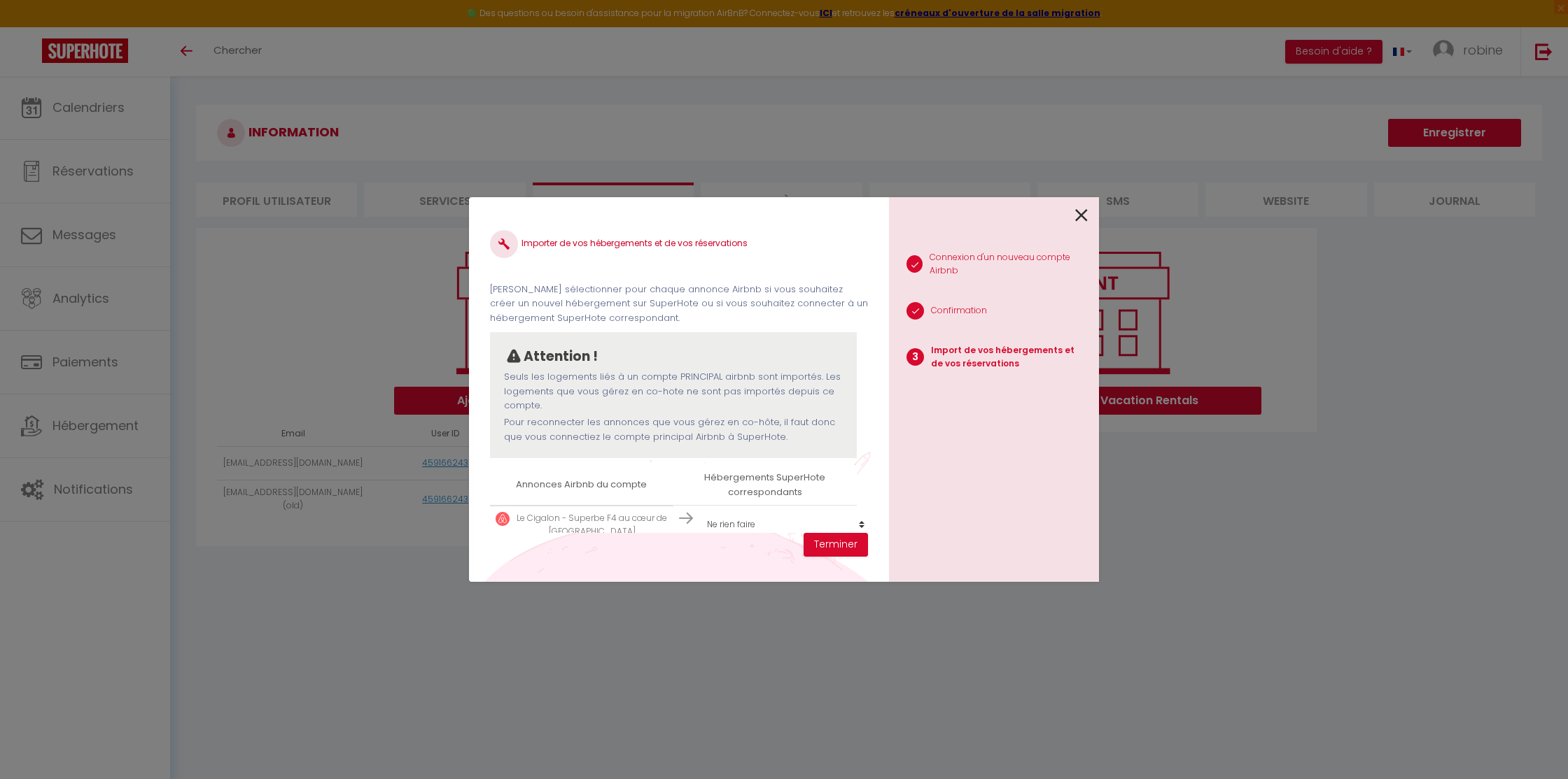
scroll to position [22, 0]
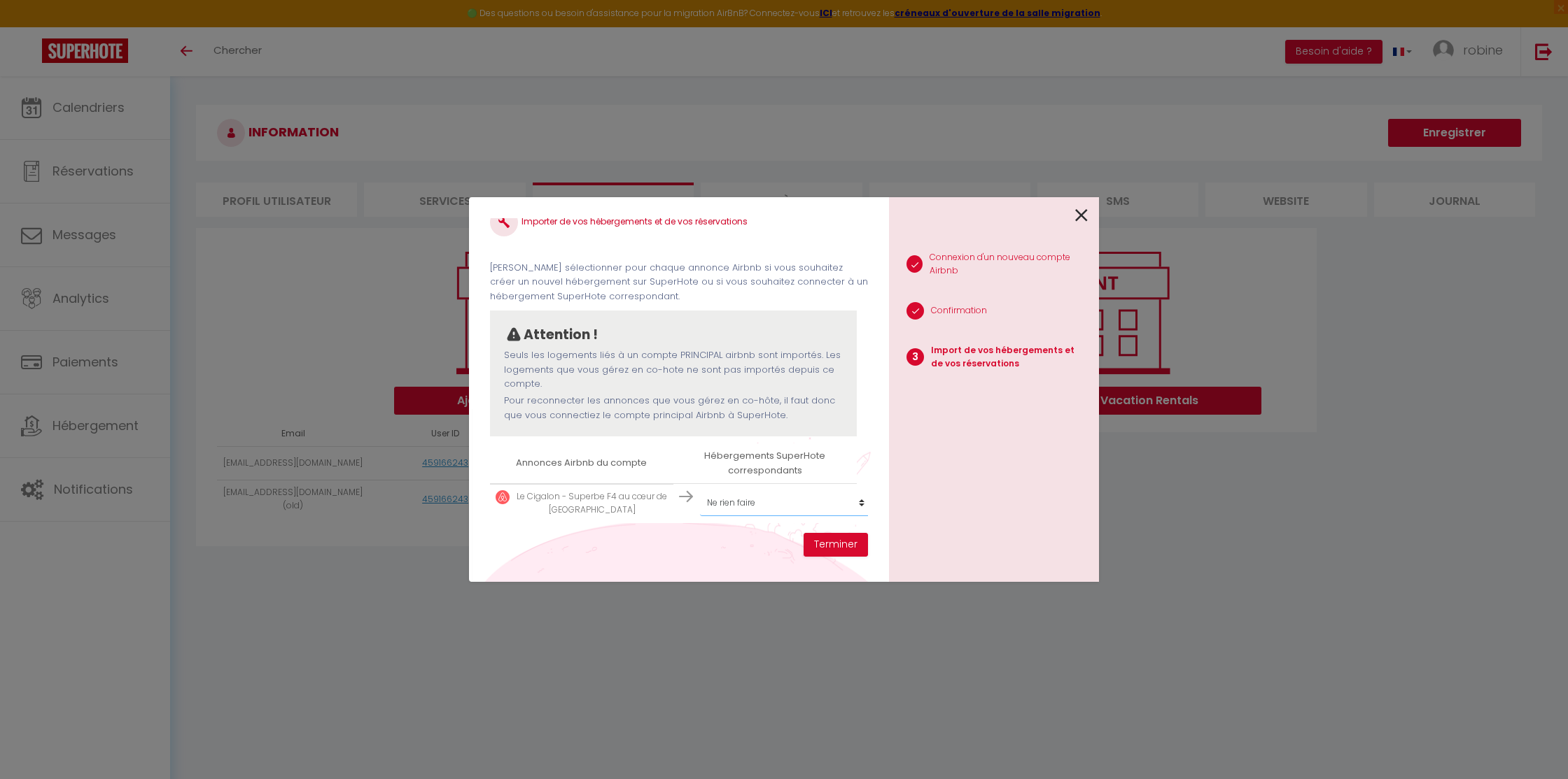
click at [744, 505] on select "Créer un nouvel hébergement Ne rien faire Le Cigalon - Superbe F4 au cœur de Ma…" at bounding box center [786, 503] width 173 height 27
select select "18686"
click at [700, 490] on select "Créer un nouvel hébergement Ne rien faire Le Cigalon - Superbe F4 au cœur de Ma…" at bounding box center [786, 503] width 173 height 27
click at [834, 543] on button "Terminer" at bounding box center [835, 545] width 64 height 24
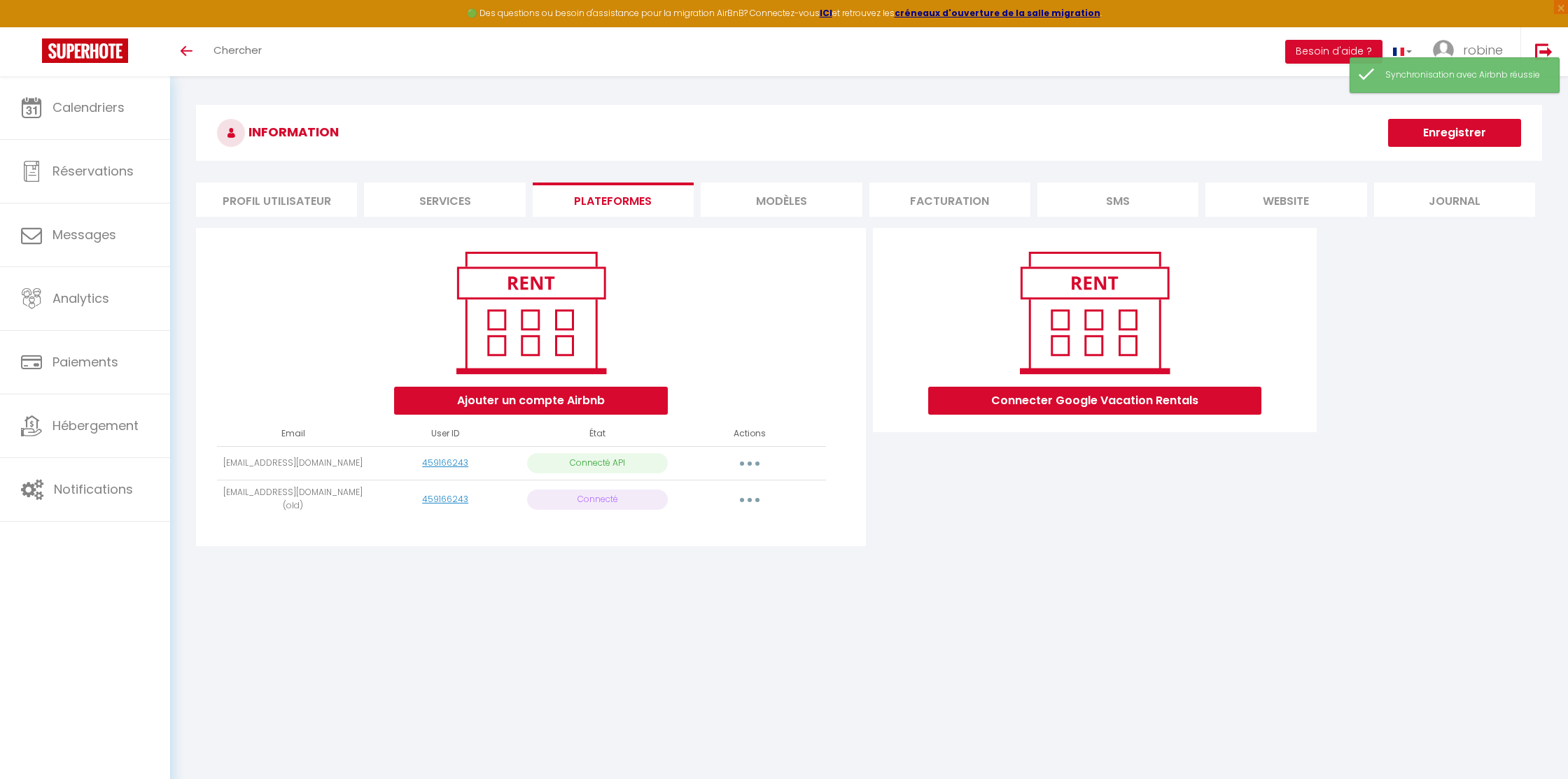
click at [235, 566] on div "INFORMATION Enregistrer Profil Utilisateur Services Plateformes MODÈLES Factura…" at bounding box center [869, 335] width 1398 height 518
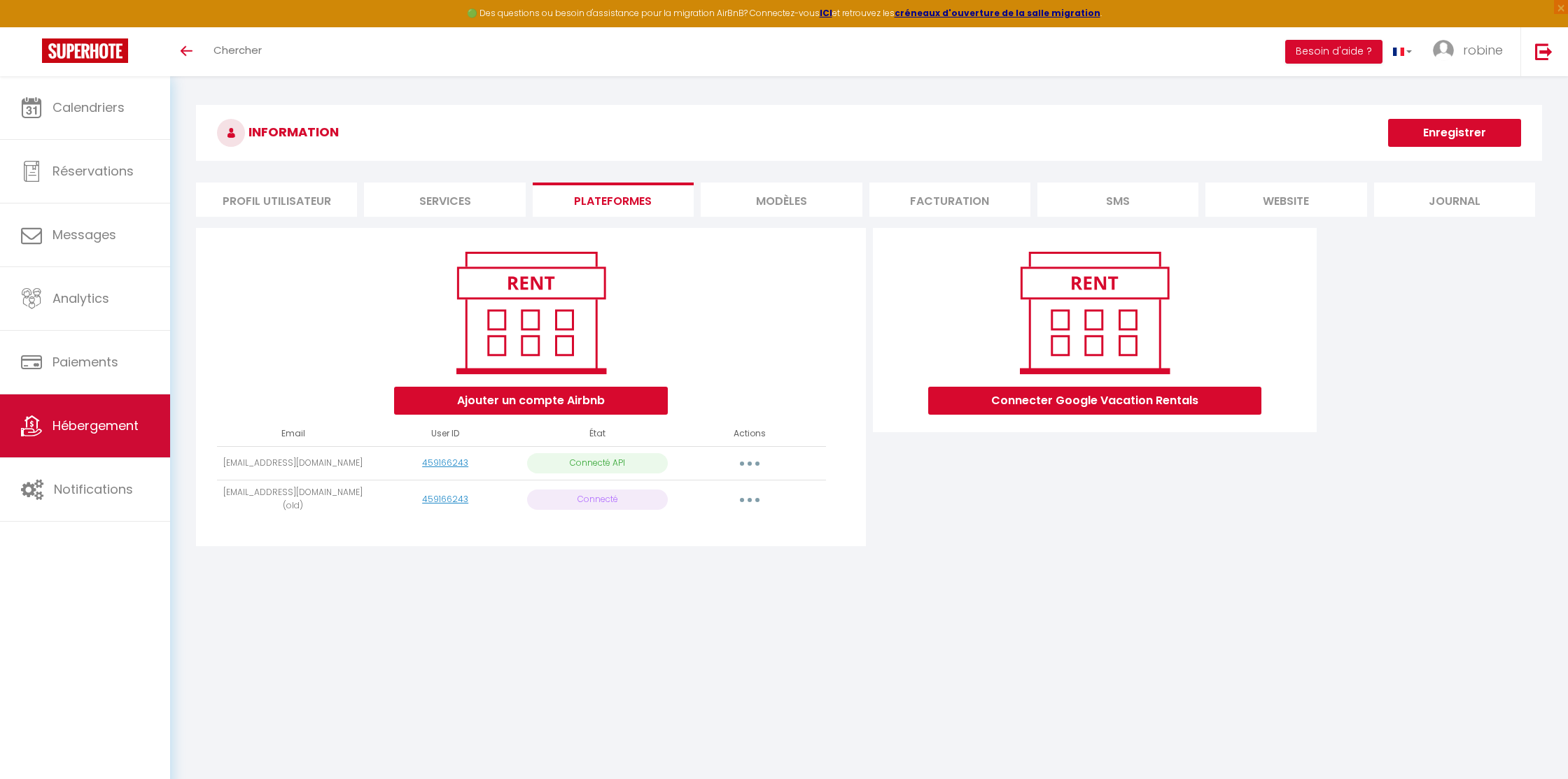
click at [55, 414] on link "Hébergement" at bounding box center [85, 426] width 170 height 63
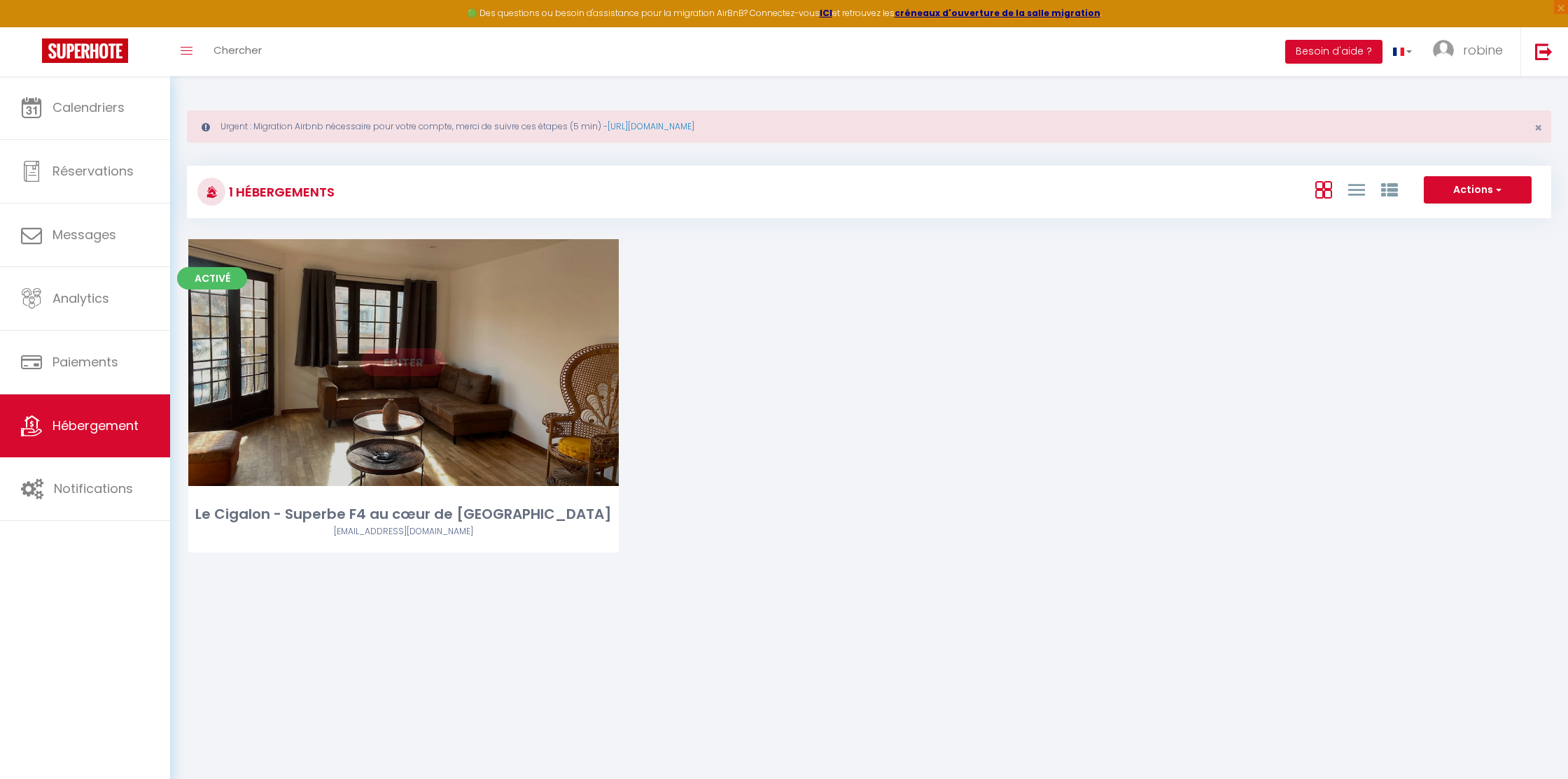
click at [393, 357] on link "Editer" at bounding box center [403, 362] width 84 height 28
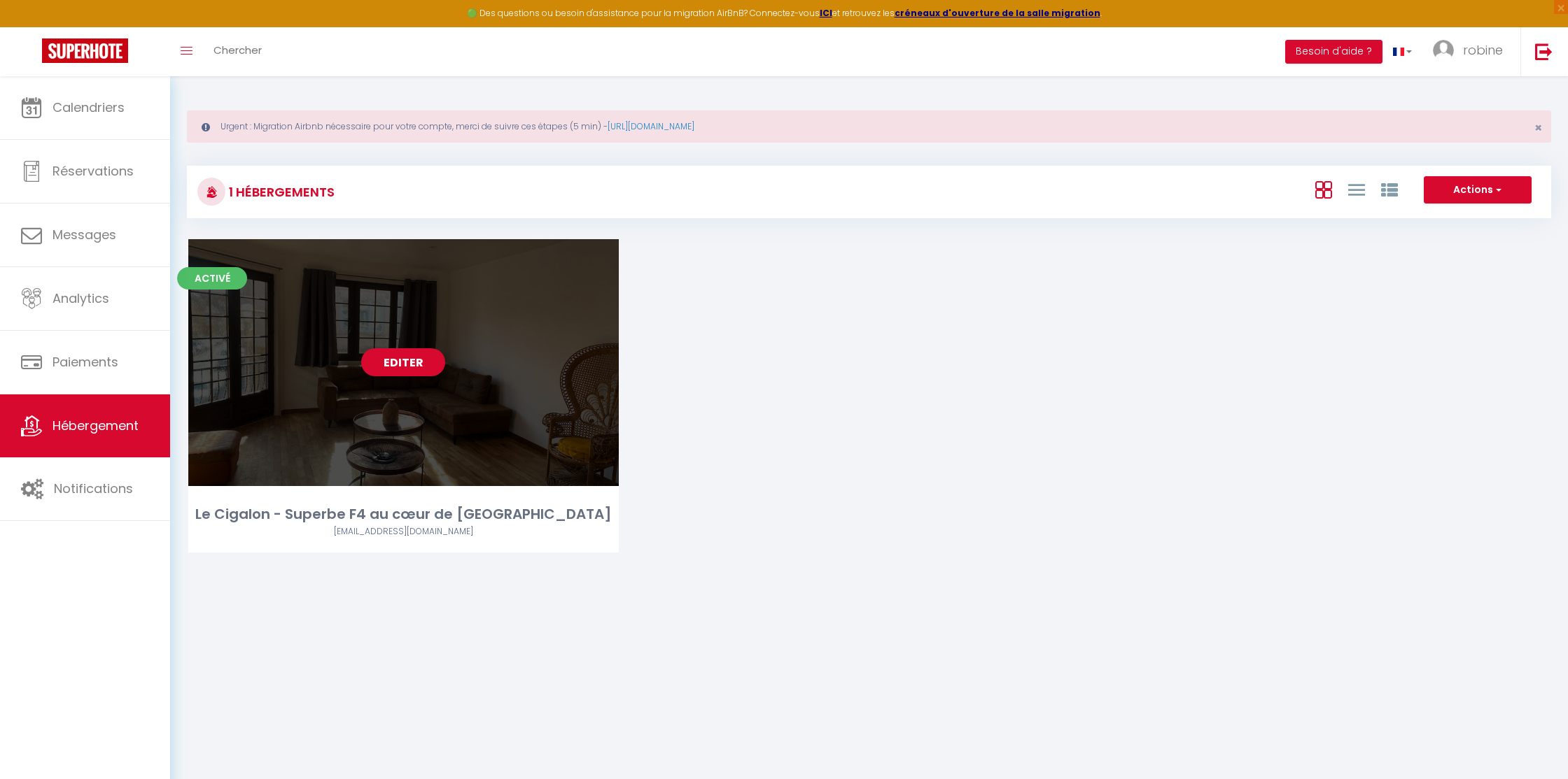
click at [393, 357] on link "Editer" at bounding box center [403, 362] width 84 height 28
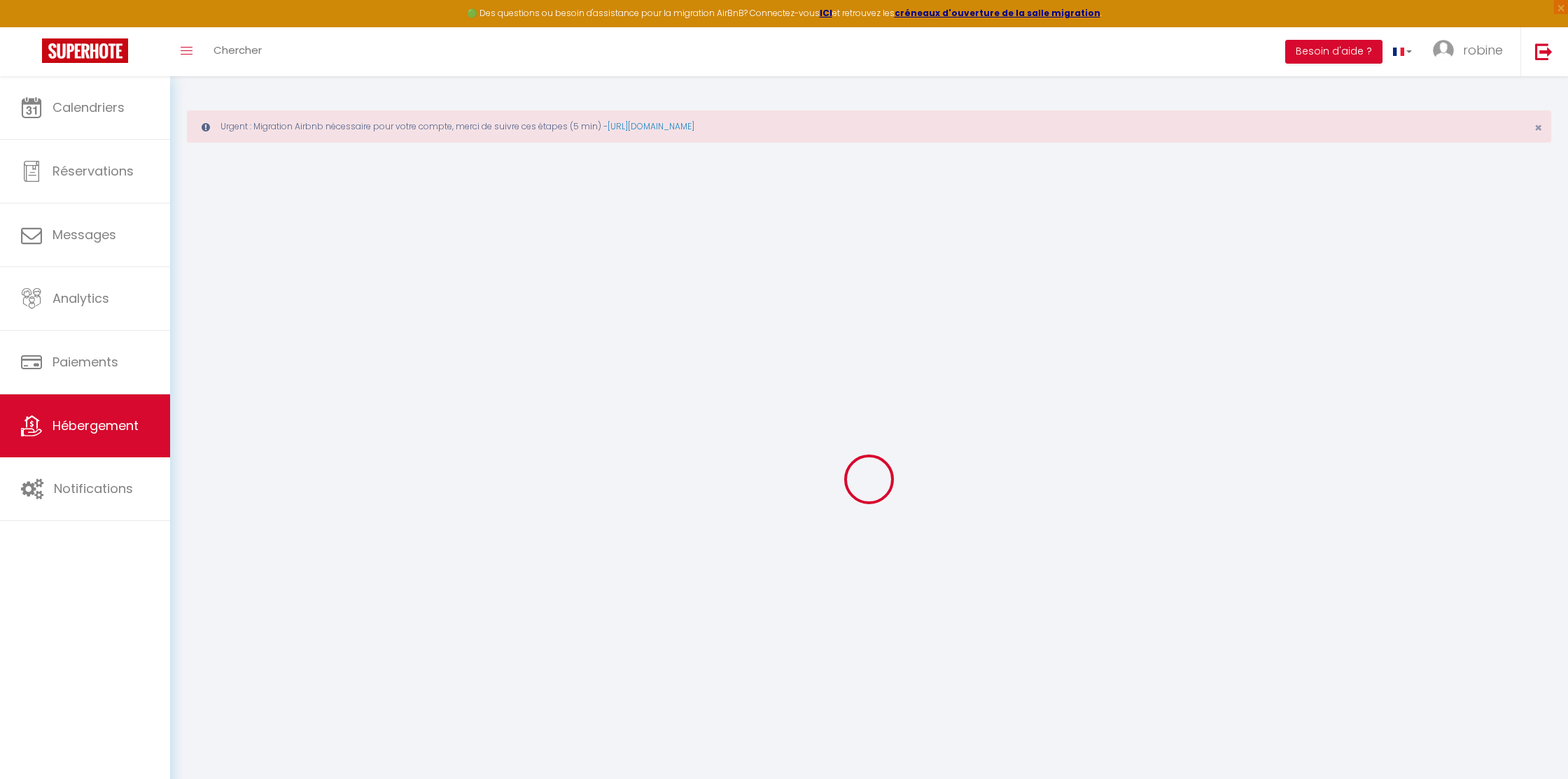
select select "2753-627264342536071739"
select select "+ 22 %"
select select "+ 65 %"
checkbox input "false"
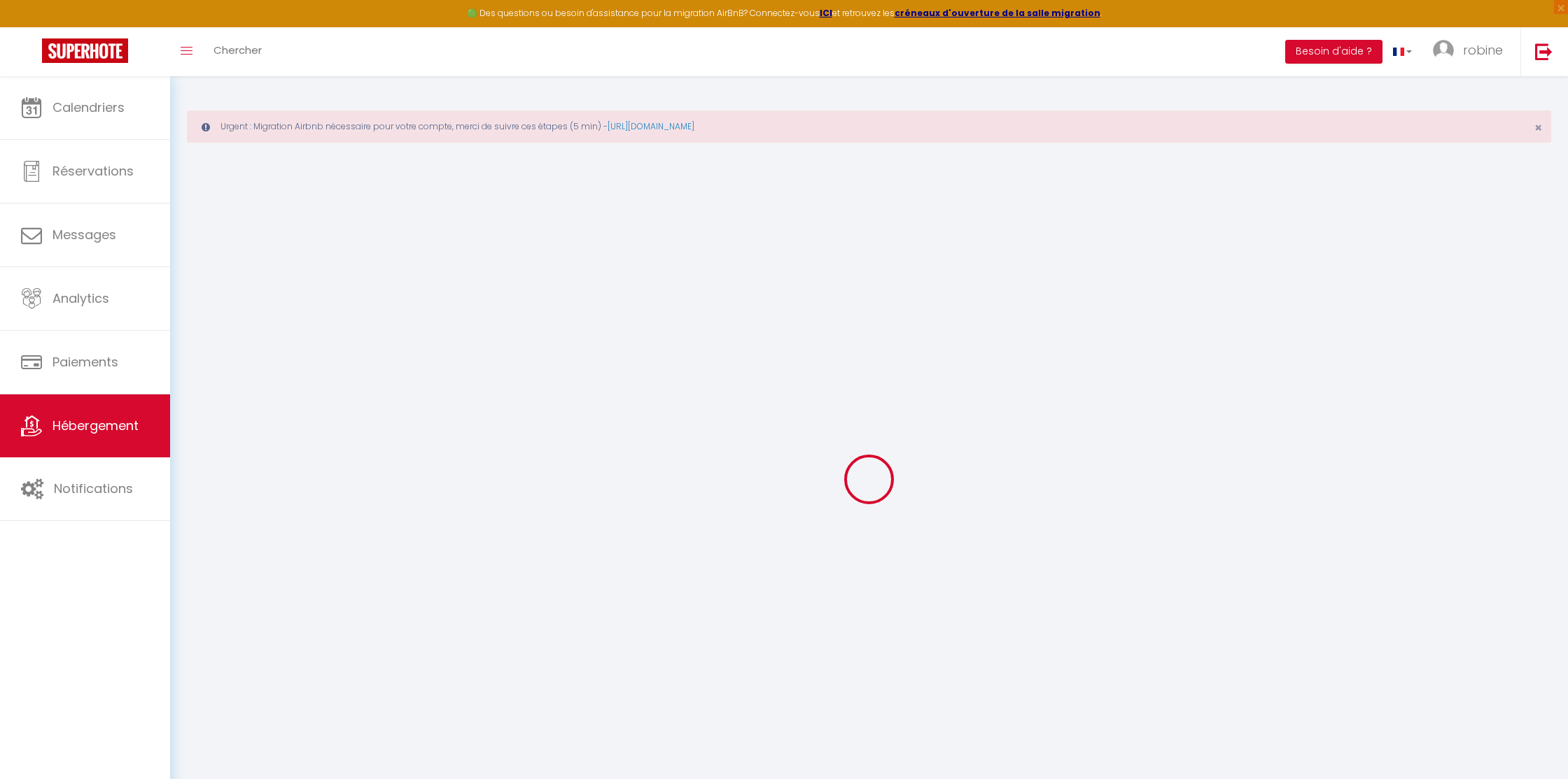
checkbox input "false"
select select "18:00"
select select
select select "12:00"
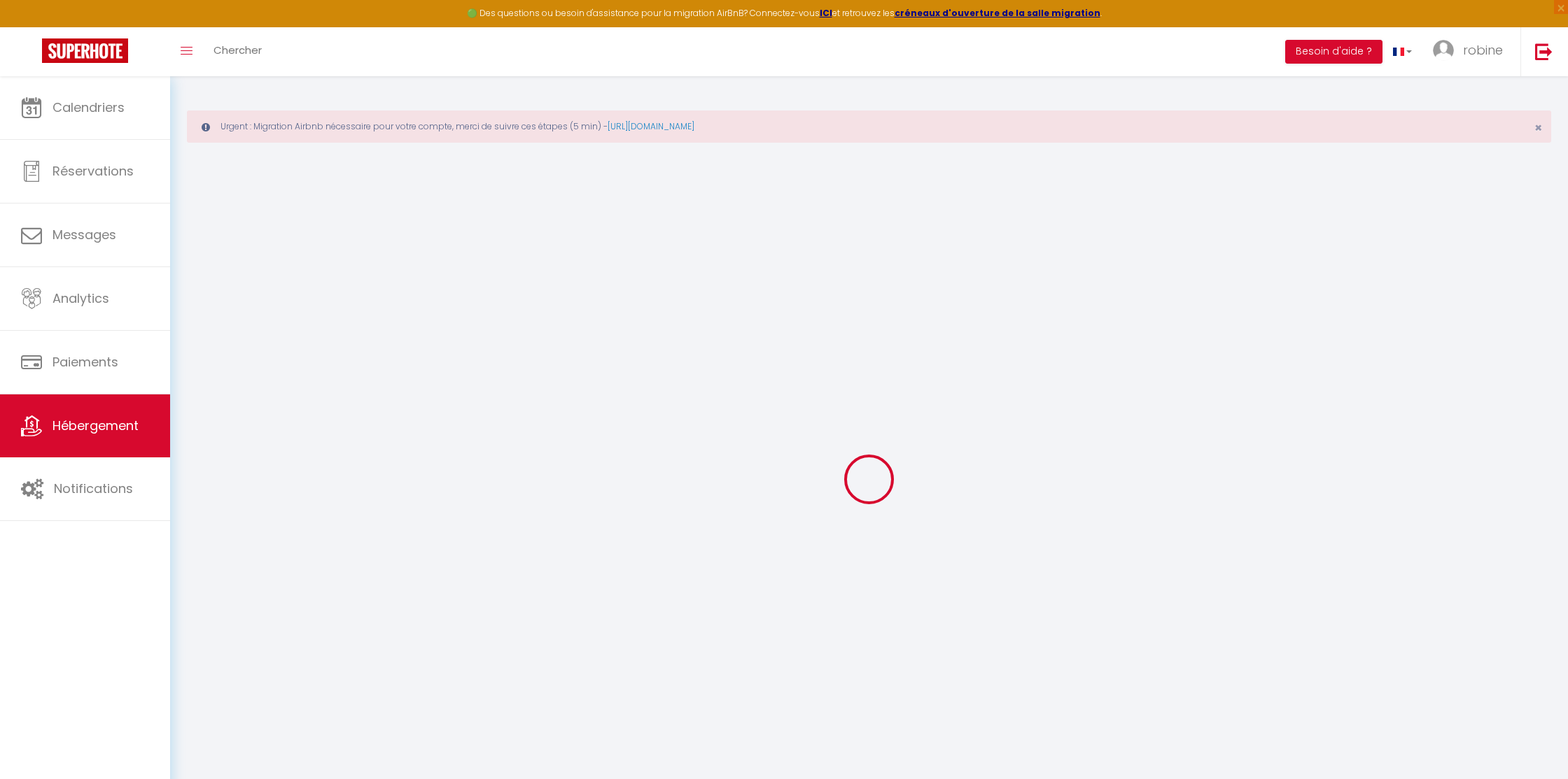
select select "30"
select select "60"
select select "21:00"
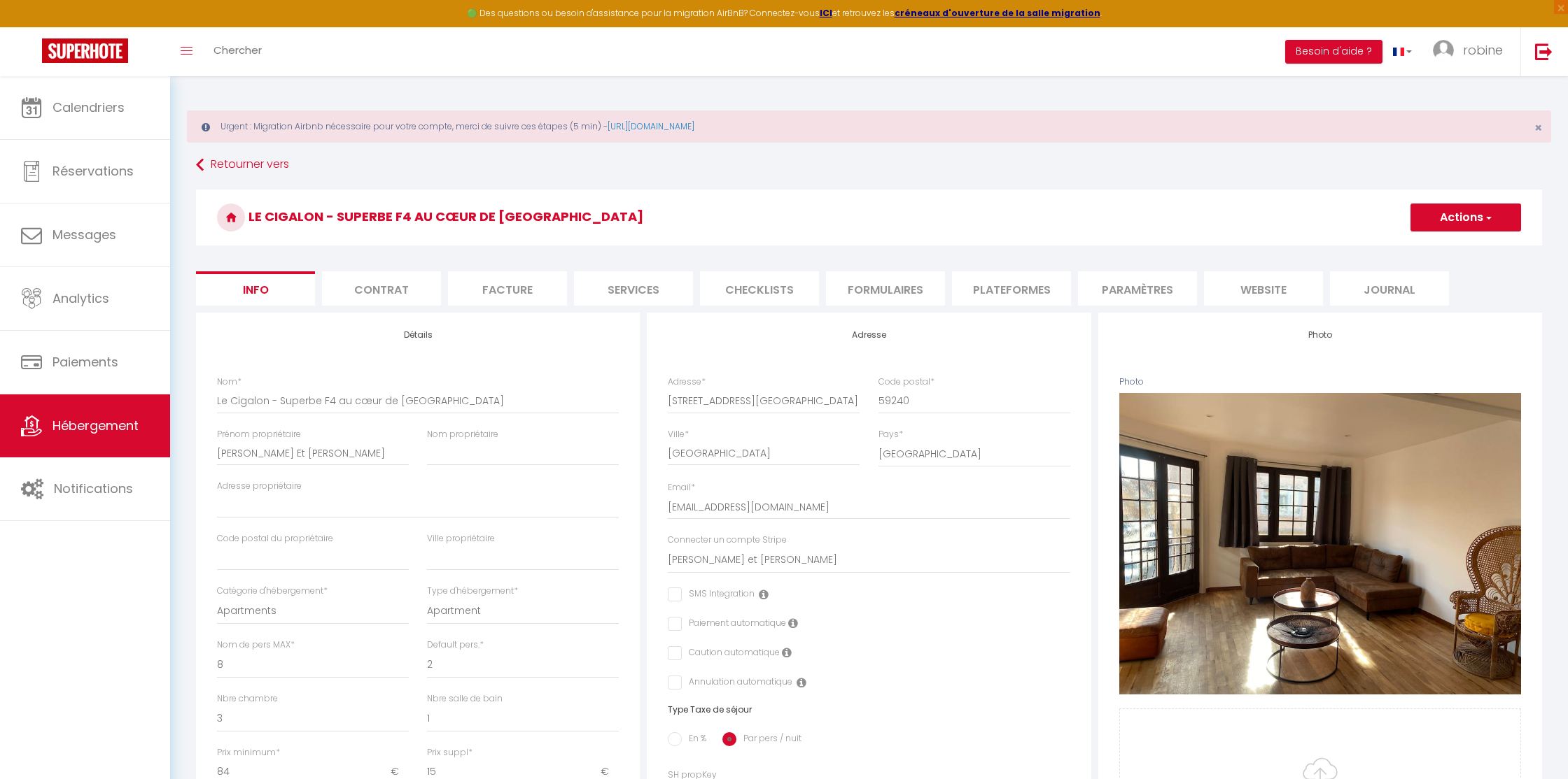
click at [998, 286] on li "Plateformes" at bounding box center [1011, 289] width 119 height 34
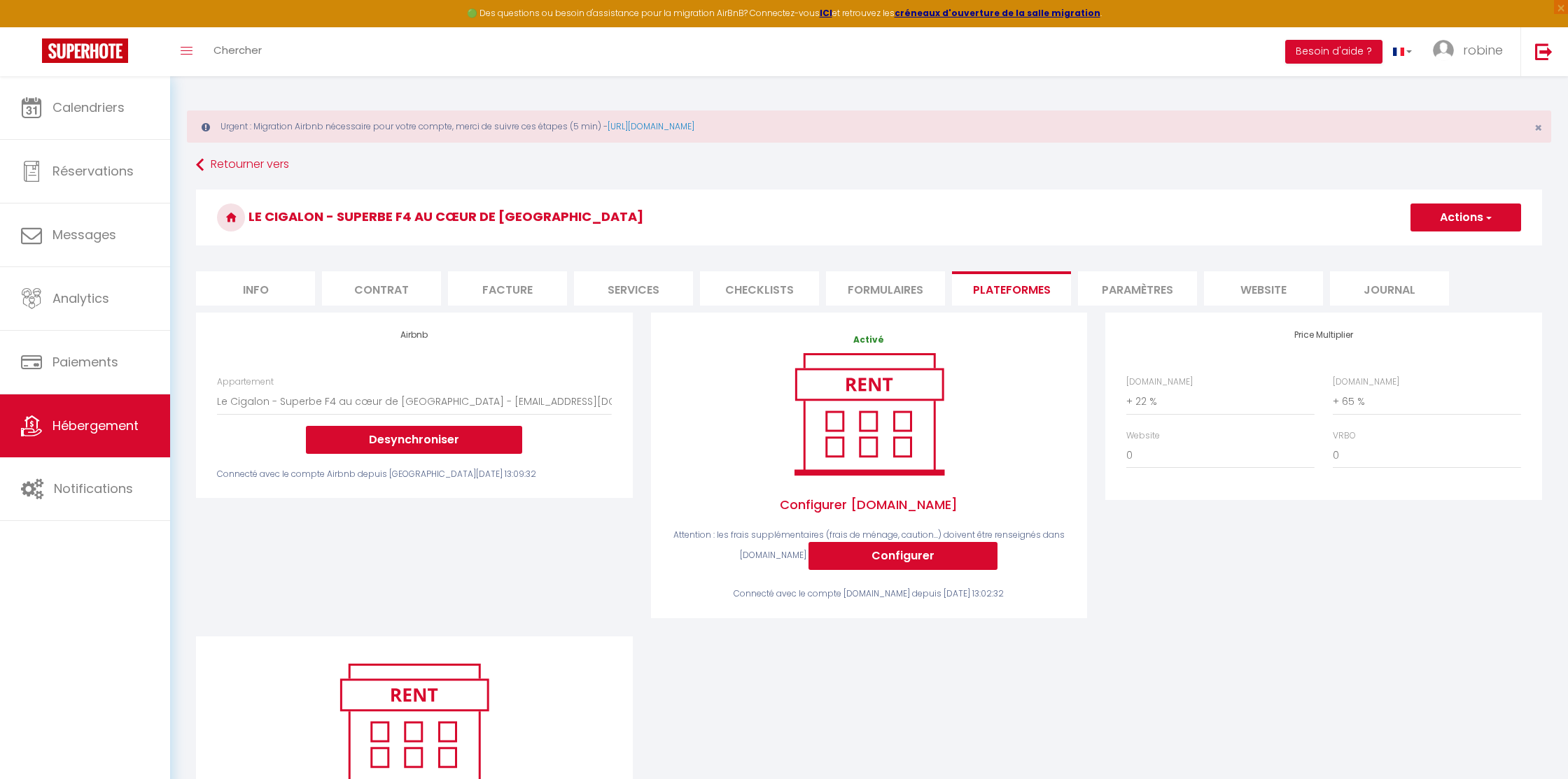
click at [1171, 595] on div "Price Multiplier [DOMAIN_NAME] 0 + 1 % + 2 % + 3 % + 4 % + 5 % + 6 % + 7 %" at bounding box center [1324, 474] width 455 height 324
